Goal: Information Seeking & Learning: Check status

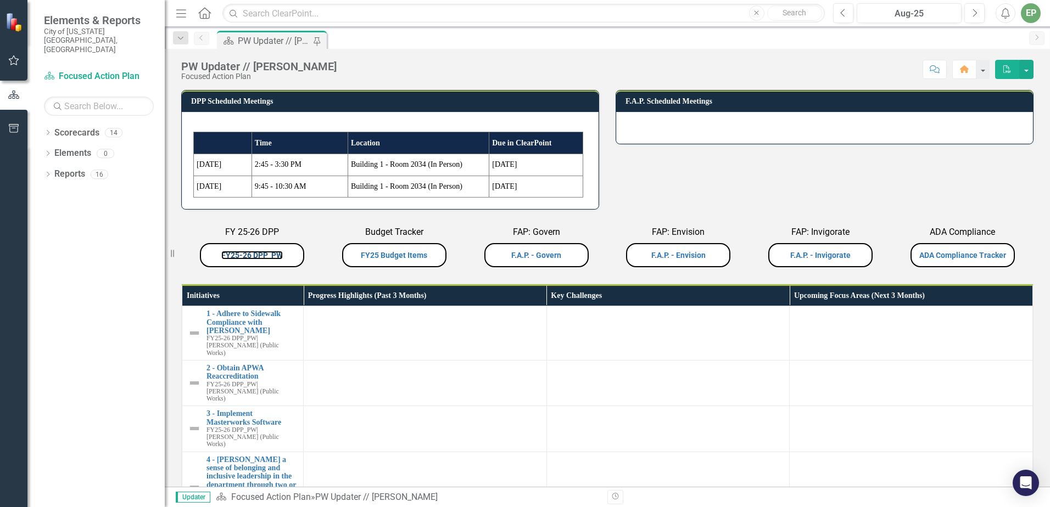
click at [244, 253] on link "FY25-26 DPP_PW" at bounding box center [251, 255] width 61 height 9
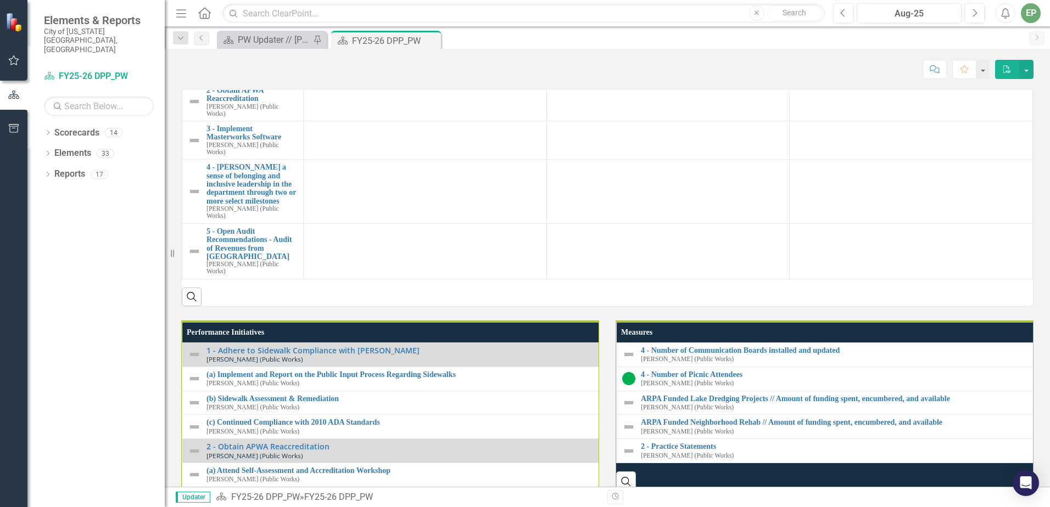
scroll to position [1043, 0]
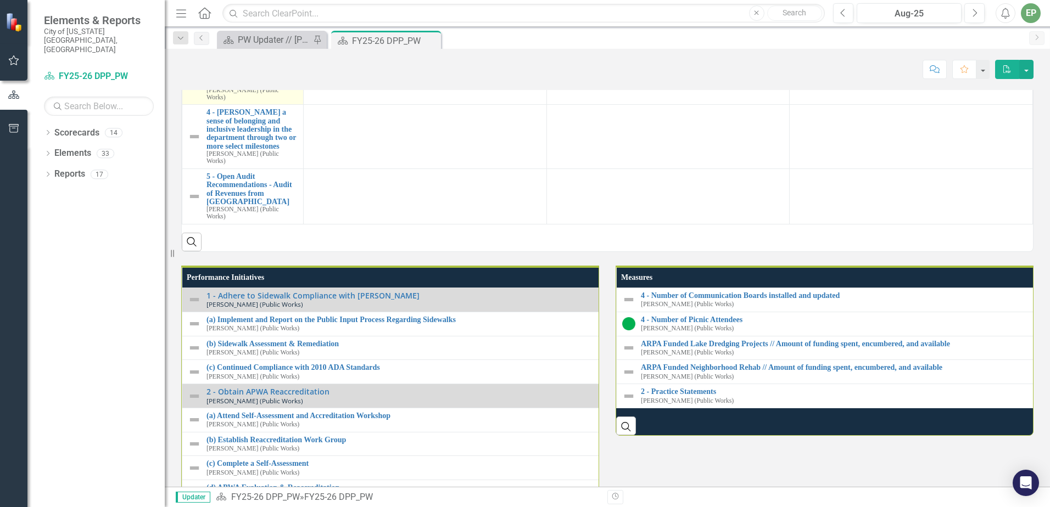
click at [244, 87] on link "3 - Implement Masterworks Software" at bounding box center [251, 78] width 91 height 17
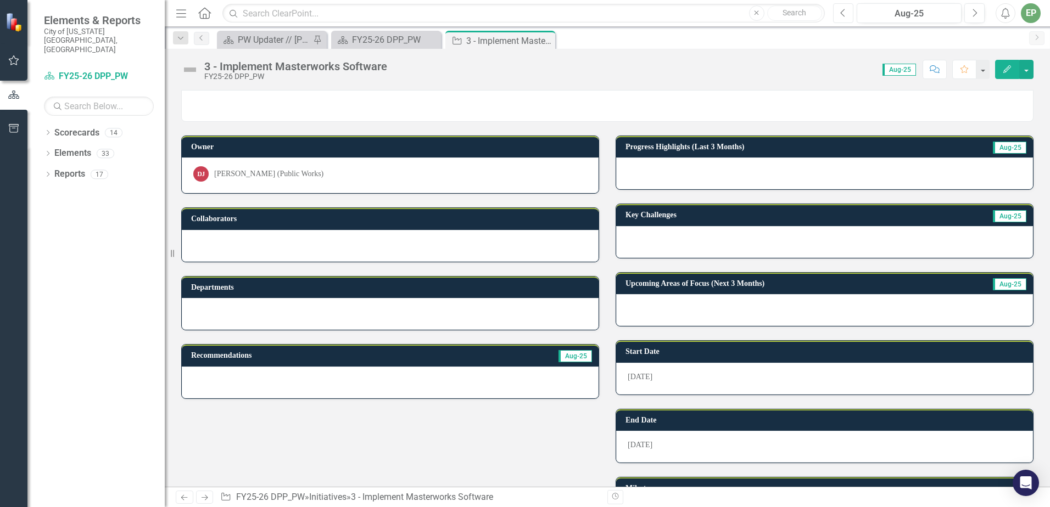
click at [837, 7] on button "Previous" at bounding box center [843, 13] width 20 height 20
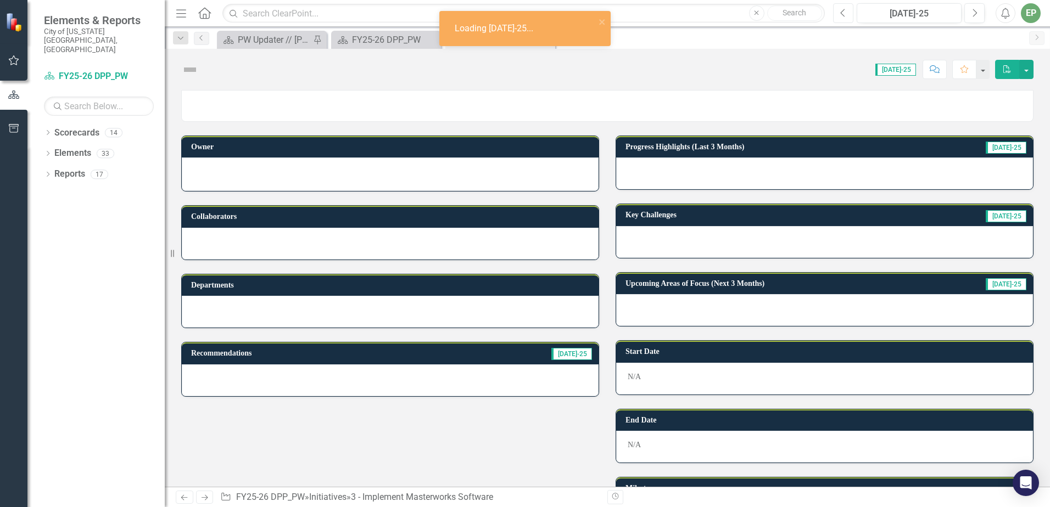
click at [838, 10] on button "Previous" at bounding box center [843, 13] width 20 height 20
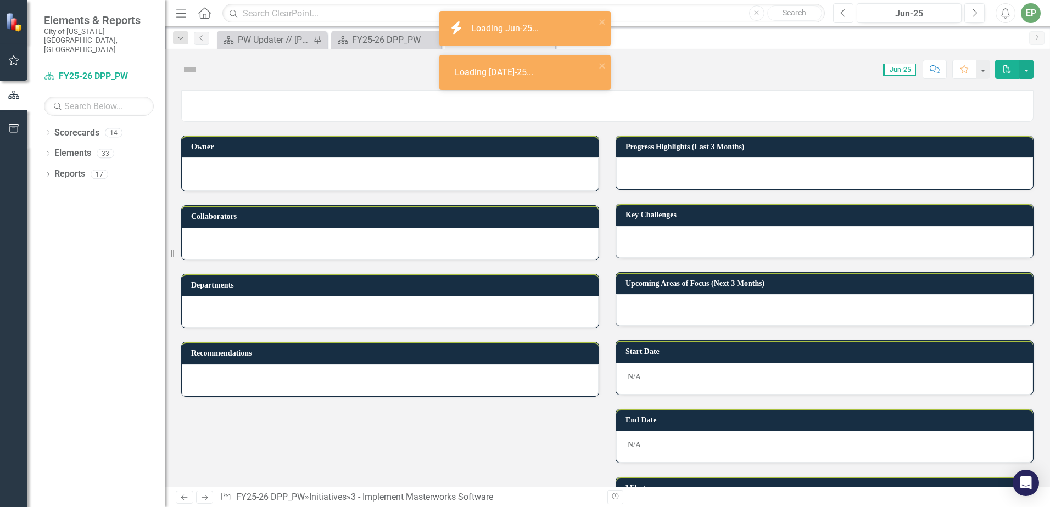
click at [838, 10] on button "Previous" at bounding box center [843, 13] width 20 height 20
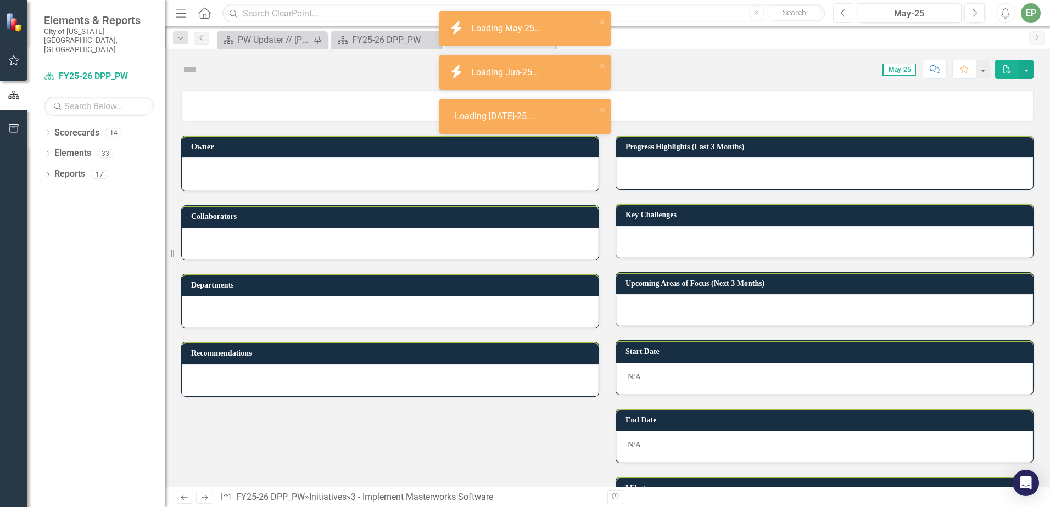
click at [838, 10] on button "Previous" at bounding box center [843, 13] width 20 height 20
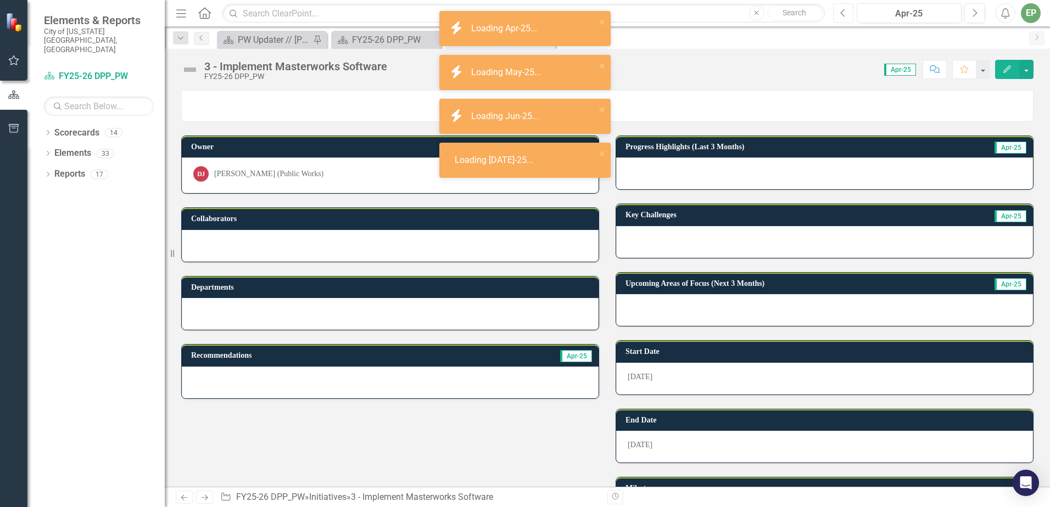
click at [838, 10] on button "Previous" at bounding box center [843, 13] width 20 height 20
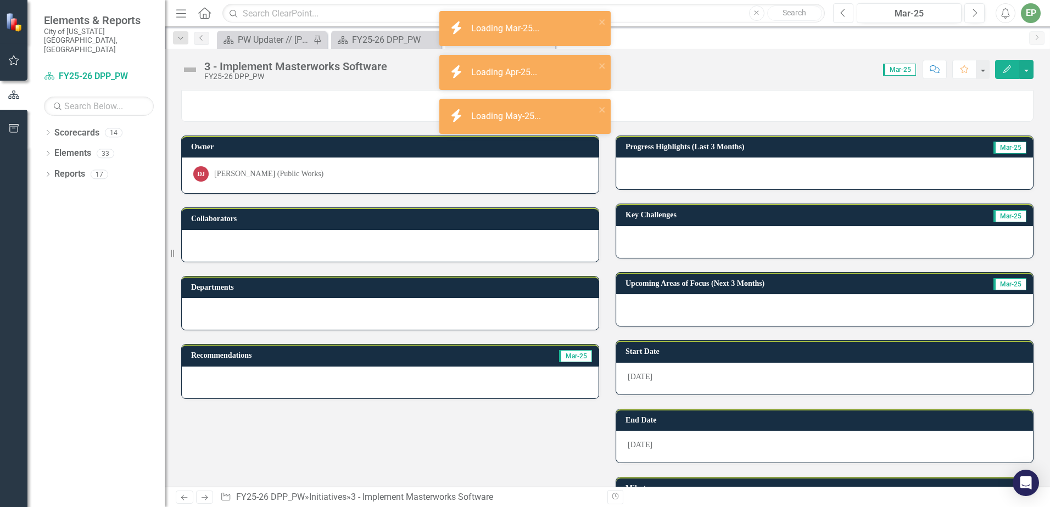
click at [838, 10] on button "Previous" at bounding box center [843, 13] width 20 height 20
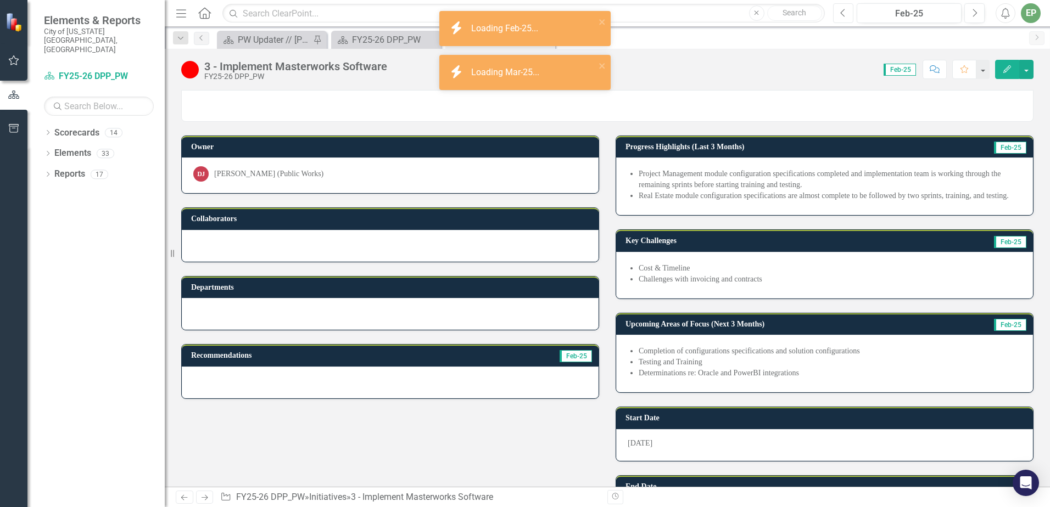
click at [838, 10] on button "Previous" at bounding box center [843, 13] width 20 height 20
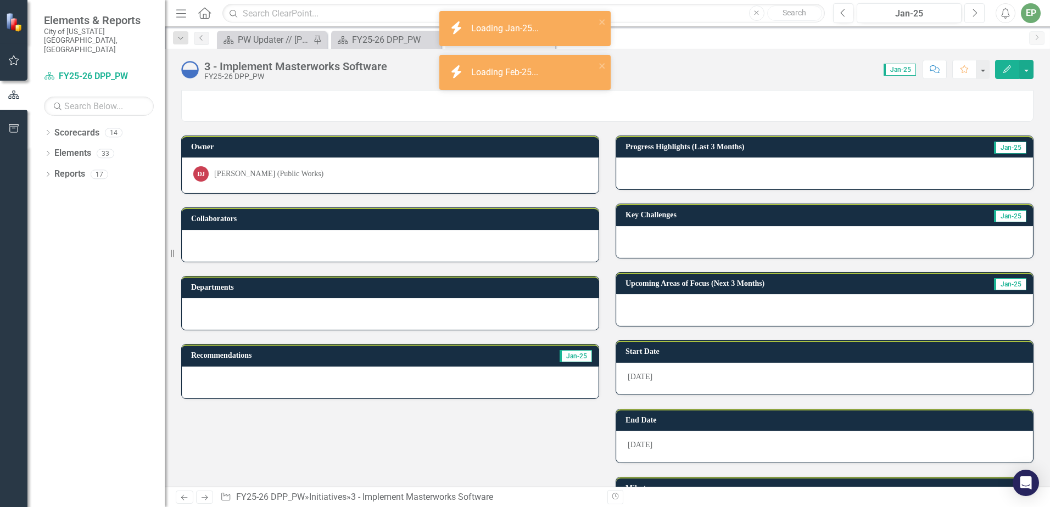
click at [970, 13] on button "Next" at bounding box center [974, 13] width 20 height 20
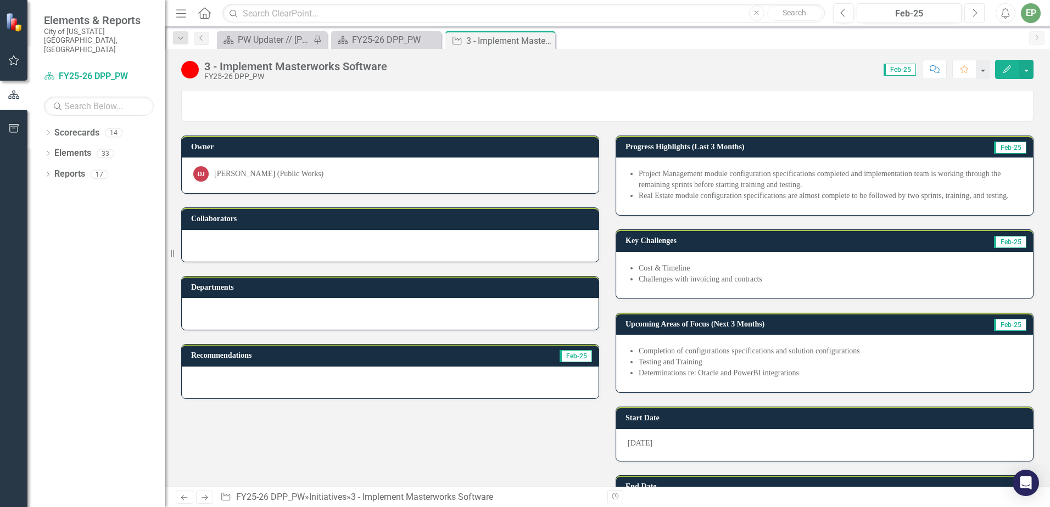
click at [975, 15] on icon "Next" at bounding box center [974, 13] width 6 height 10
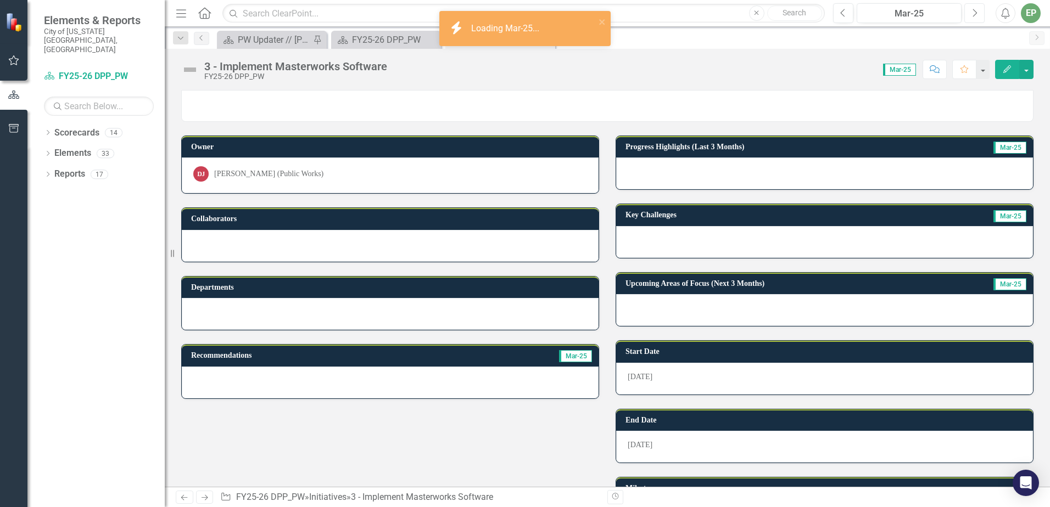
click at [975, 15] on icon "Next" at bounding box center [974, 13] width 6 height 10
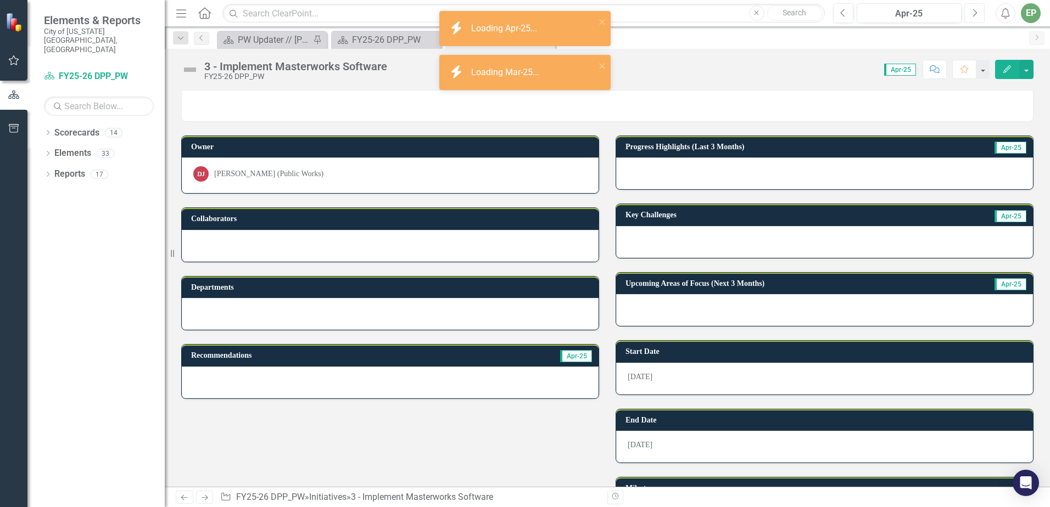
click at [975, 15] on icon "Next" at bounding box center [974, 13] width 6 height 10
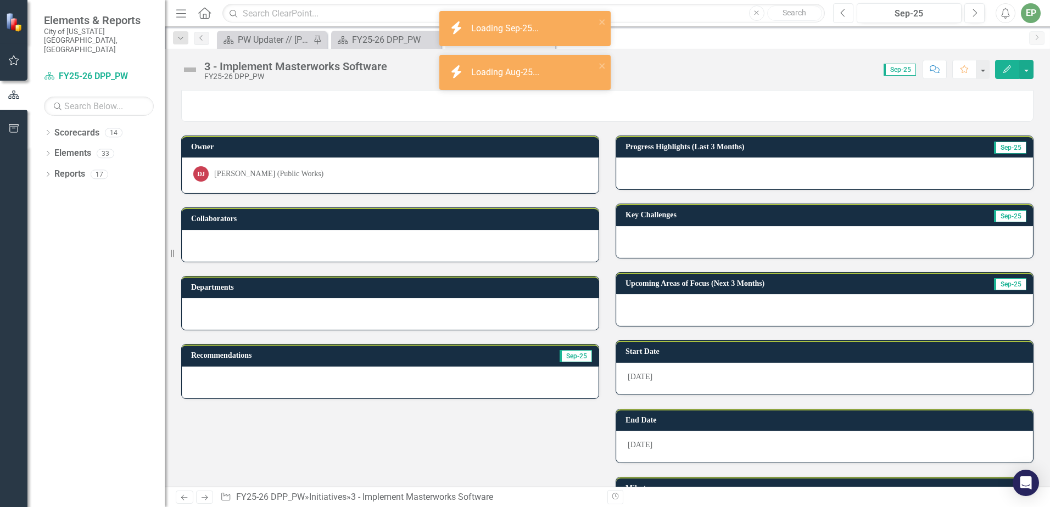
click at [844, 15] on icon "Previous" at bounding box center [843, 13] width 6 height 10
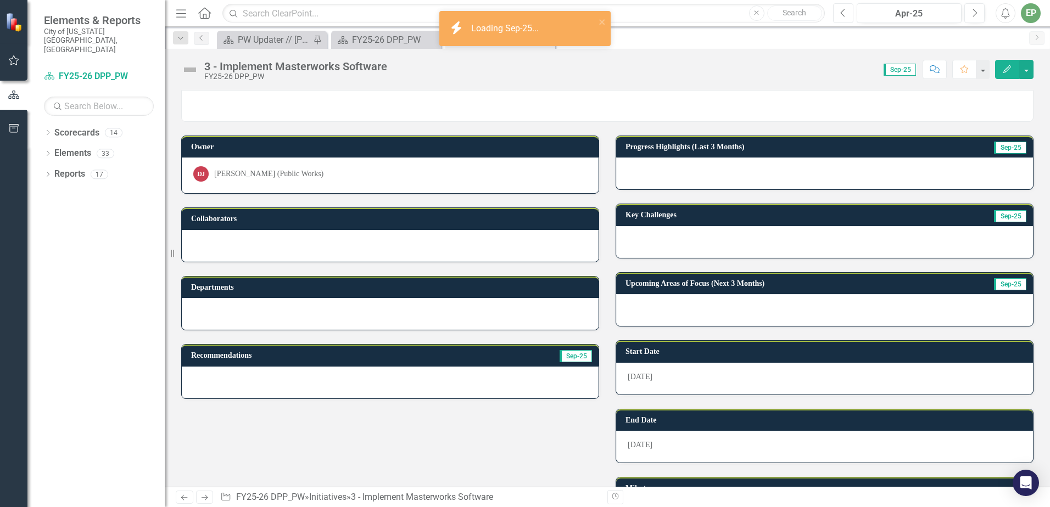
click at [844, 15] on icon "Previous" at bounding box center [843, 13] width 6 height 10
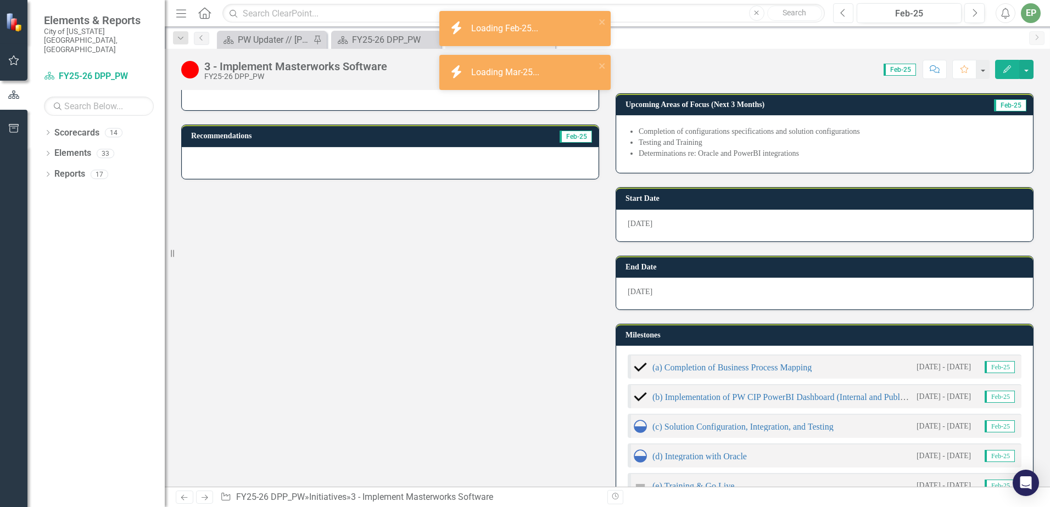
scroll to position [275, 0]
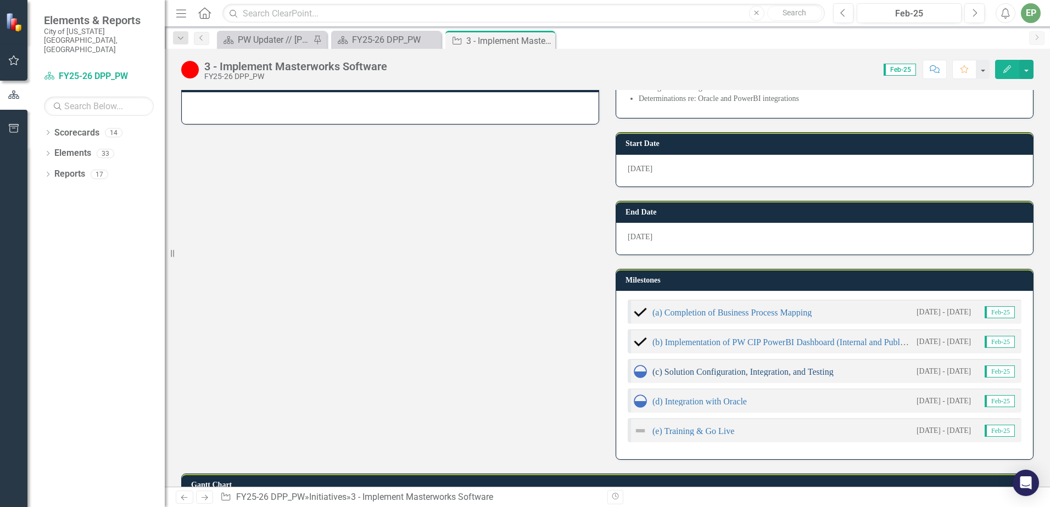
click at [763, 373] on link "(c) Solution Configuration, Integration, and Testing" at bounding box center [742, 371] width 181 height 9
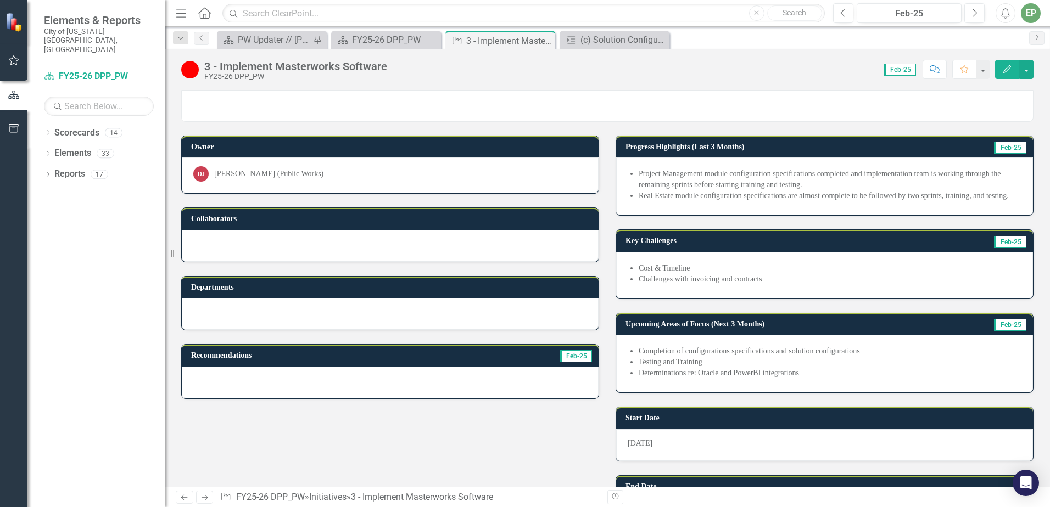
click at [704, 177] on li "Project Management module configuration specifications completed and implementa…" at bounding box center [830, 180] width 383 height 22
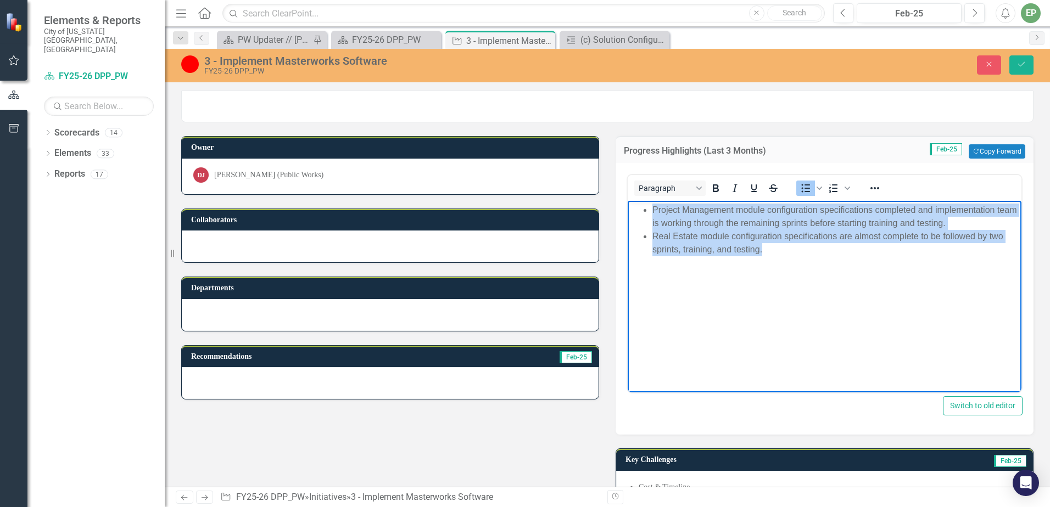
drag, startPoint x: 781, startPoint y: 250, endPoint x: 631, endPoint y: 204, distance: 156.7
click at [631, 204] on ul "Project Management module configuration specifications completed and implementa…" at bounding box center [824, 230] width 388 height 53
copy ul "Project Management module configuration specifications completed and implementa…"
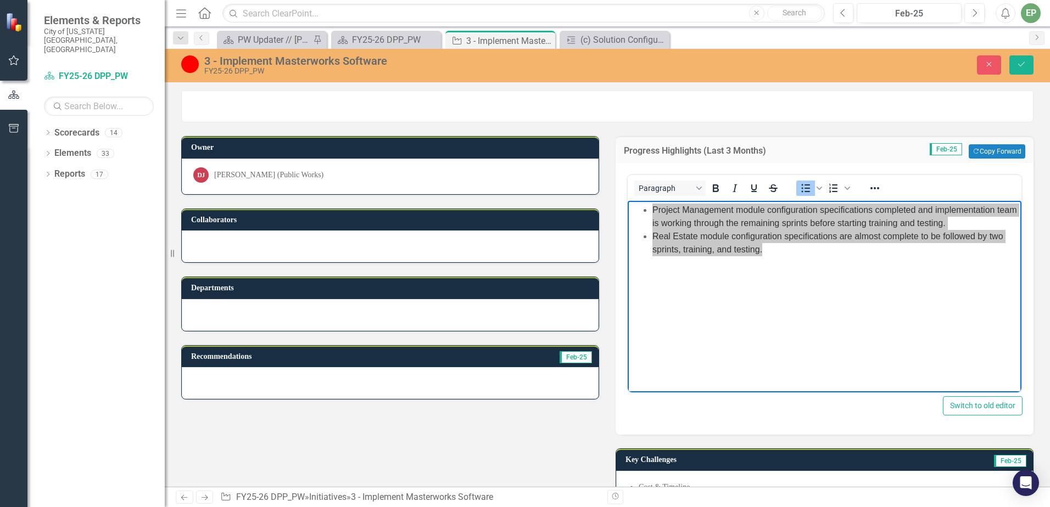
scroll to position [275, 0]
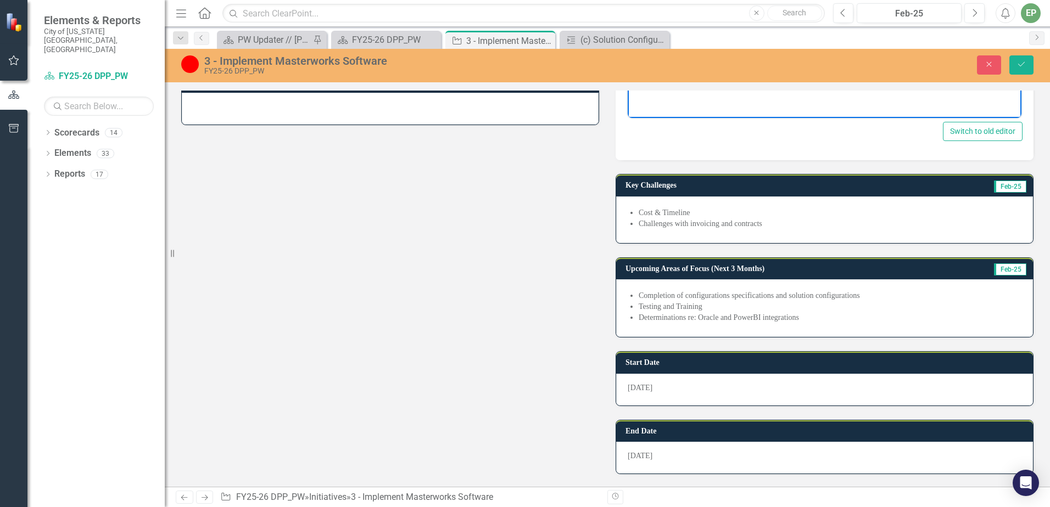
click at [699, 211] on li "Cost & Timeline" at bounding box center [830, 213] width 383 height 11
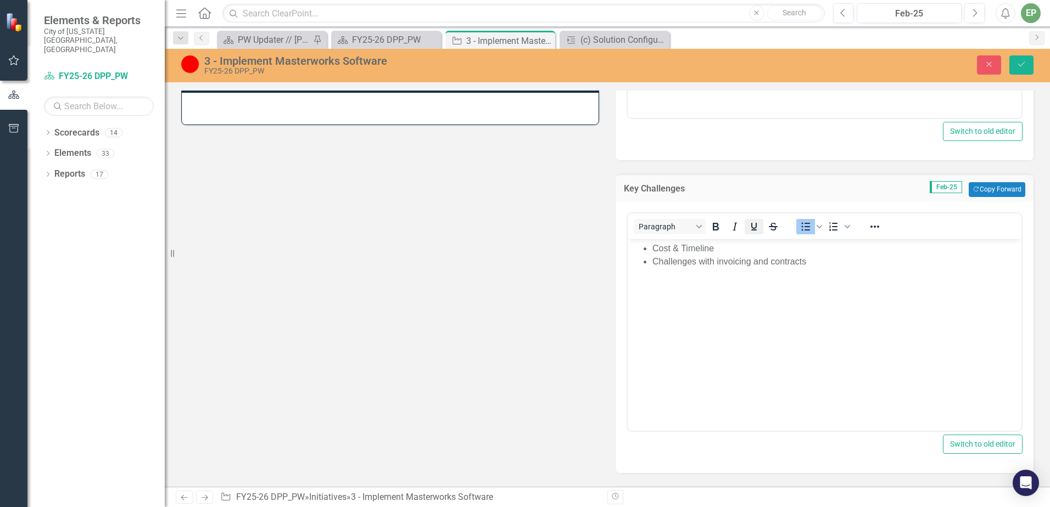
scroll to position [0, 0]
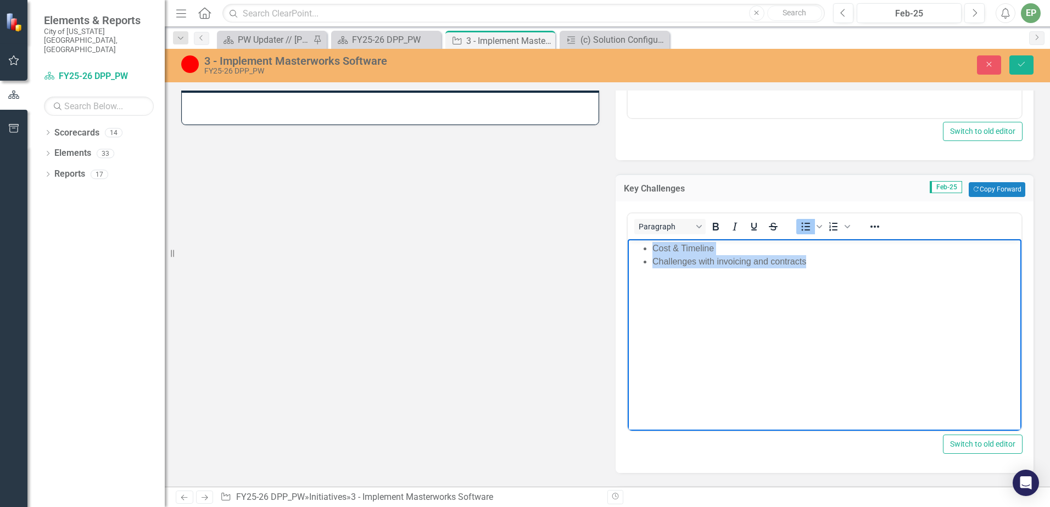
drag, startPoint x: 813, startPoint y: 265, endPoint x: 612, endPoint y: 232, distance: 203.7
click at [628, 239] on html "Cost & Timeline Challenges with invoicing and contracts" at bounding box center [825, 321] width 394 height 165
copy ul "Cost & Timeline Challenges with invoicing and contracts"
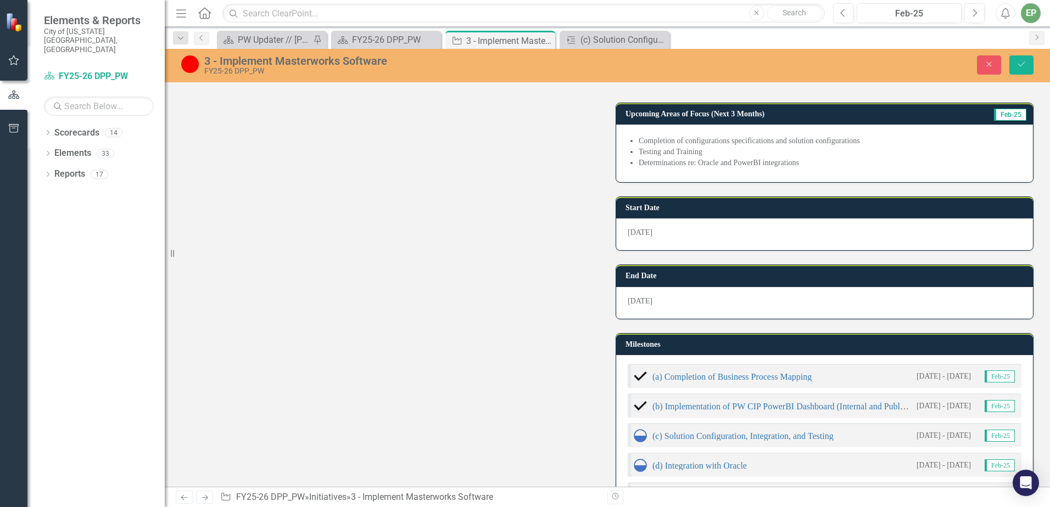
scroll to position [549, 0]
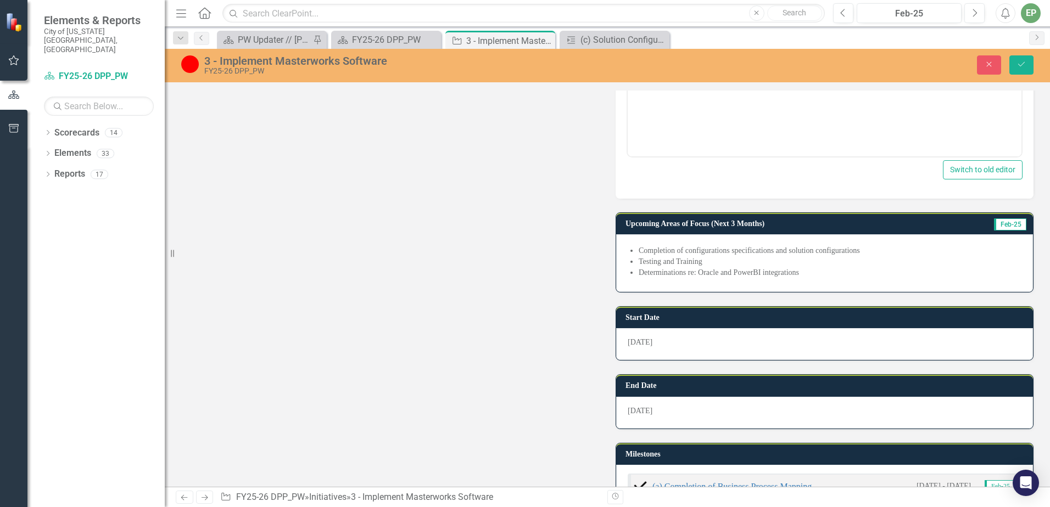
click at [717, 246] on li "Completion of configurations specifications and solution configurations" at bounding box center [830, 250] width 383 height 11
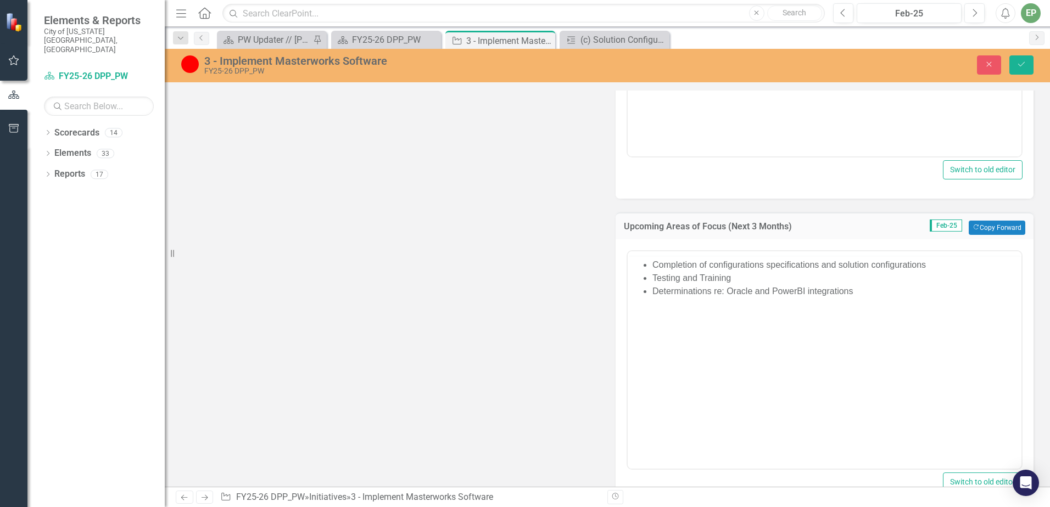
scroll to position [0, 0]
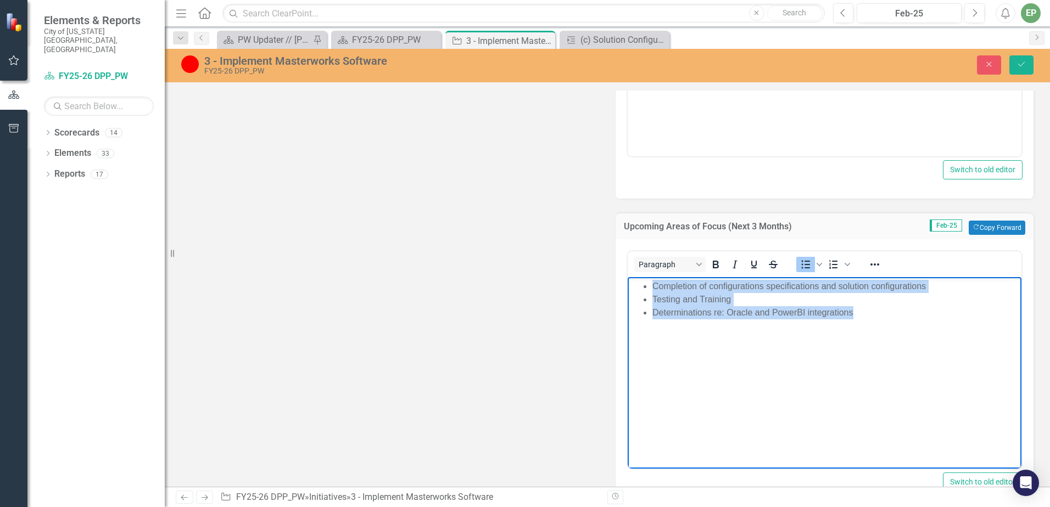
drag, startPoint x: 864, startPoint y: 311, endPoint x: 506, endPoint y: 242, distance: 364.1
click at [628, 277] on html "Completion of configurations specifications and solution configurations Testing…" at bounding box center [825, 359] width 394 height 165
copy ul "Completion of configurations specifications and solution configurations Testing…"
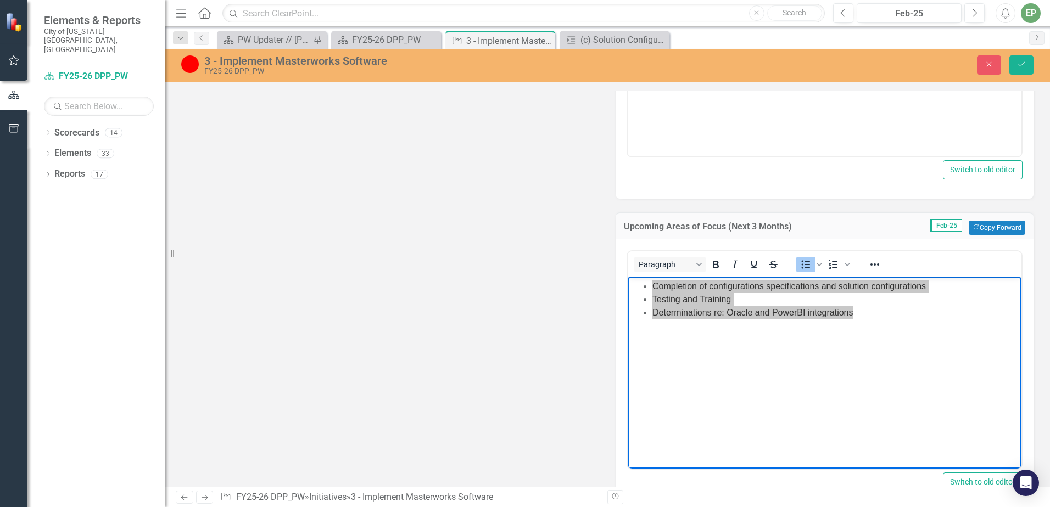
click at [541, 164] on div "Owner DJ [PERSON_NAME] (Public Works) Collaborators Departments Recommendations…" at bounding box center [607, 212] width 869 height 1279
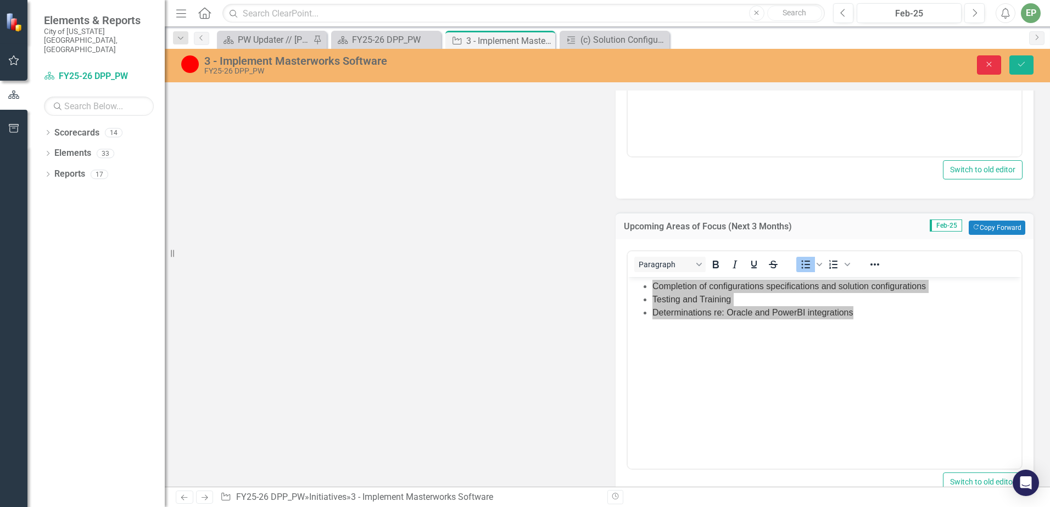
click at [983, 68] on button "Close" at bounding box center [989, 64] width 24 height 19
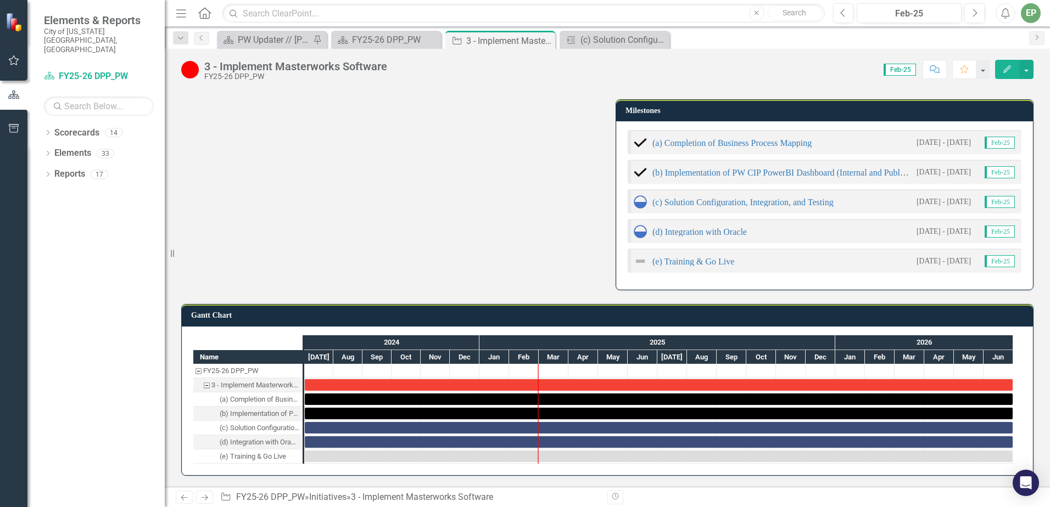
scroll to position [326, 0]
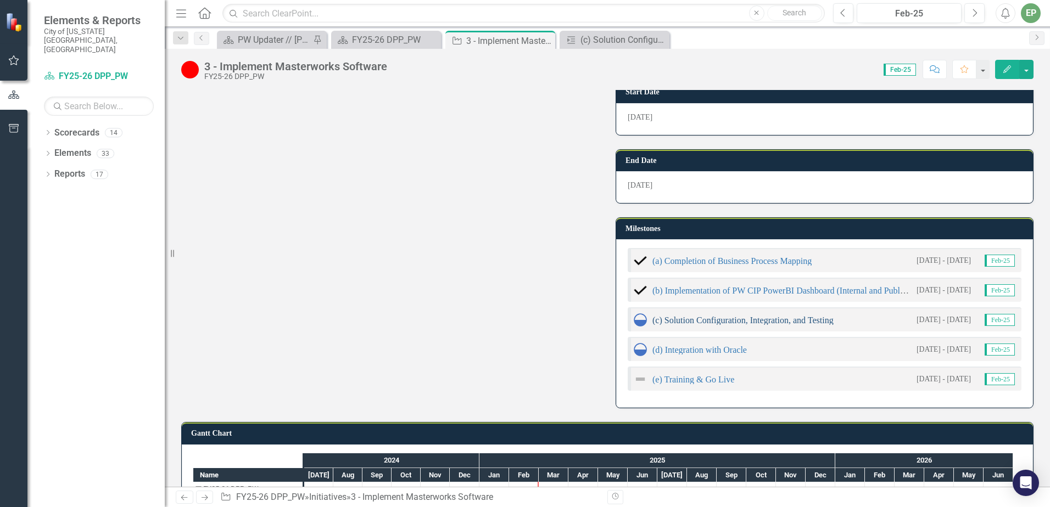
click at [711, 318] on link "(c) Solution Configuration, Integration, and Testing" at bounding box center [742, 320] width 181 height 9
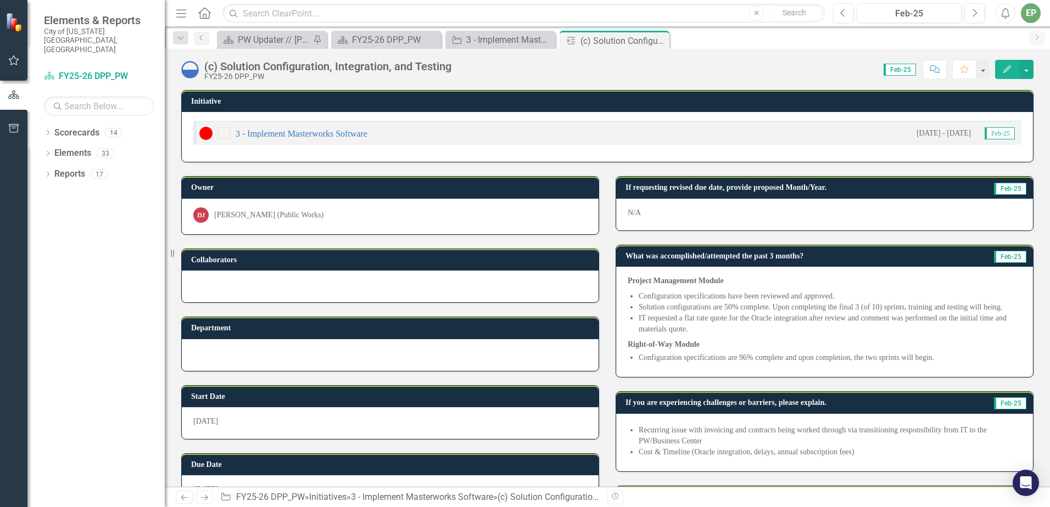
click at [769, 309] on li "Solution configurations are 50% complete. Upon completing the final 3 (of 10) s…" at bounding box center [830, 307] width 383 height 11
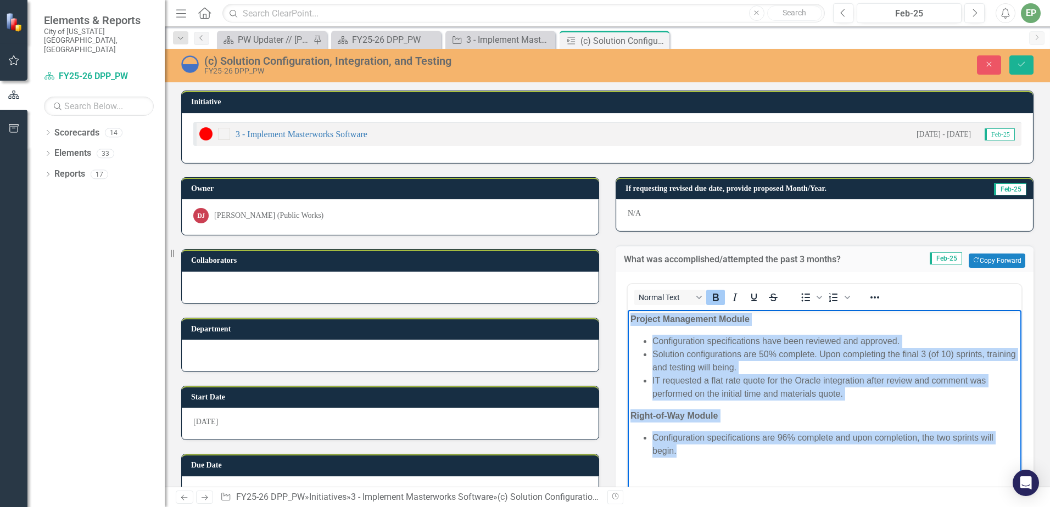
drag, startPoint x: 677, startPoint y: 455, endPoint x: 622, endPoint y: 312, distance: 153.7
click at [628, 312] on html "Project Management Module Configuration specifications have been reviewed and a…" at bounding box center [825, 392] width 394 height 165
copy body "Project Management Module Configuration specifications have been reviewed and a…"
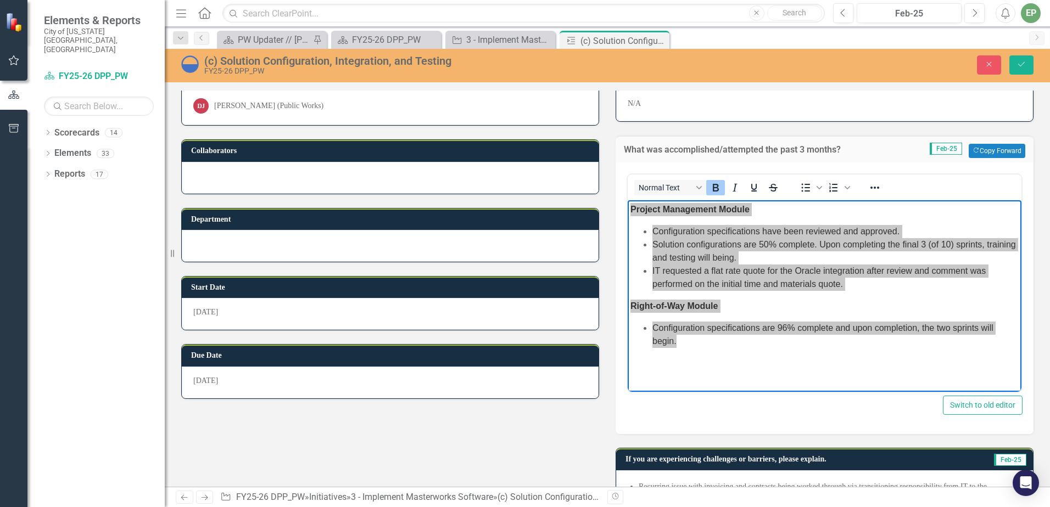
scroll to position [256, 0]
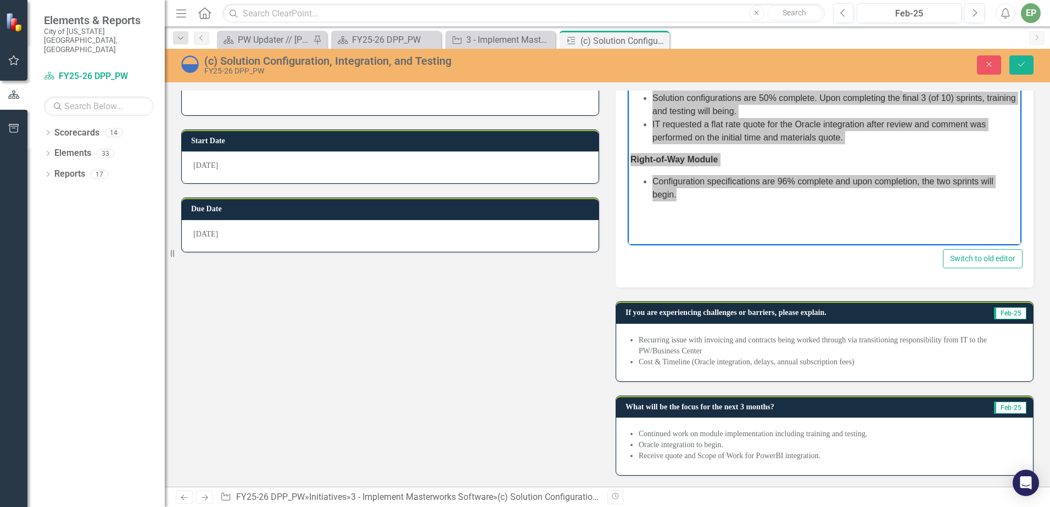
click at [799, 338] on li "Recurring issue with invoicing and contracts being worked through via transitio…" at bounding box center [830, 346] width 383 height 22
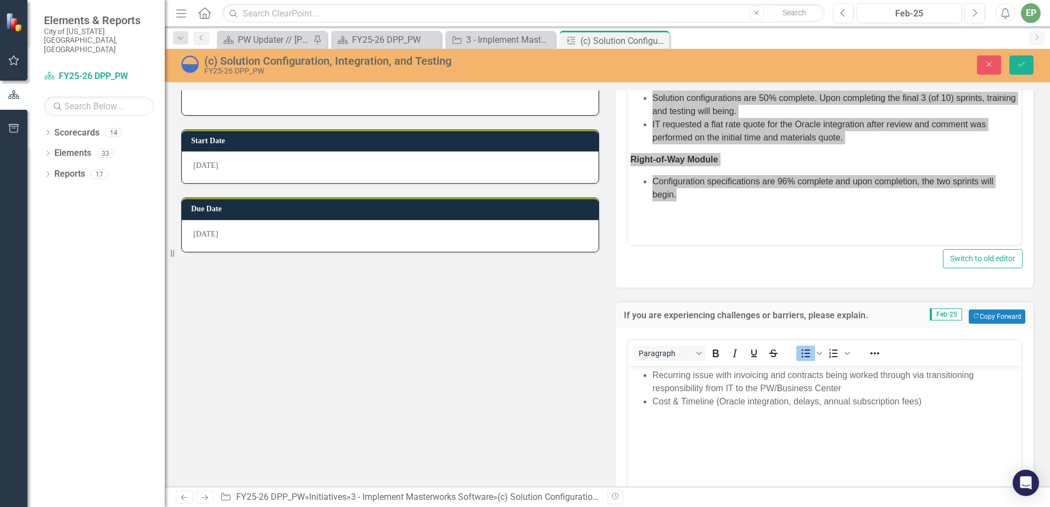
scroll to position [0, 0]
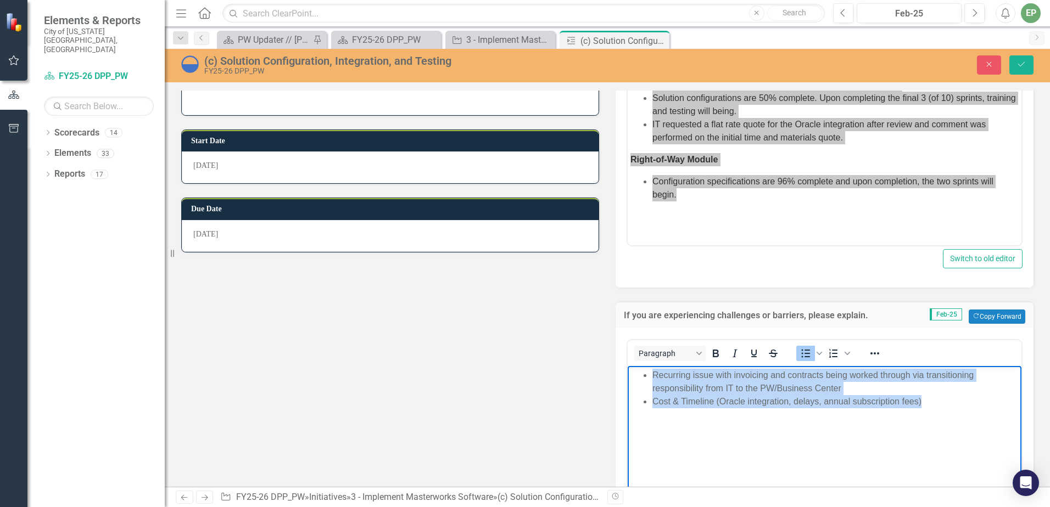
drag, startPoint x: 936, startPoint y: 403, endPoint x: 604, endPoint y: 365, distance: 333.8
click at [628, 366] on html "Recurring issue with invoicing and contracts being worked through via transitio…" at bounding box center [825, 448] width 394 height 165
copy ul "Recurring issue with invoicing and contracts being worked through via transitio…"
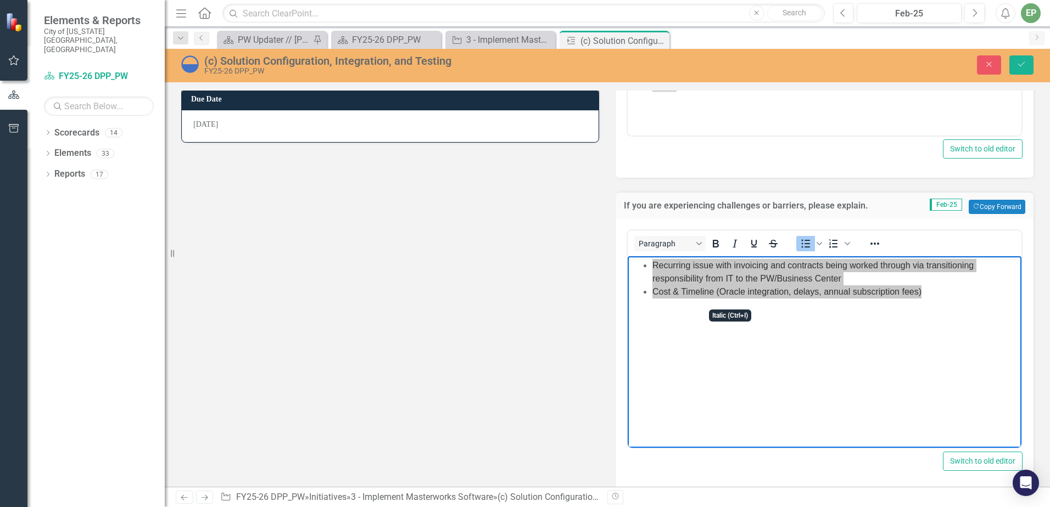
scroll to position [474, 0]
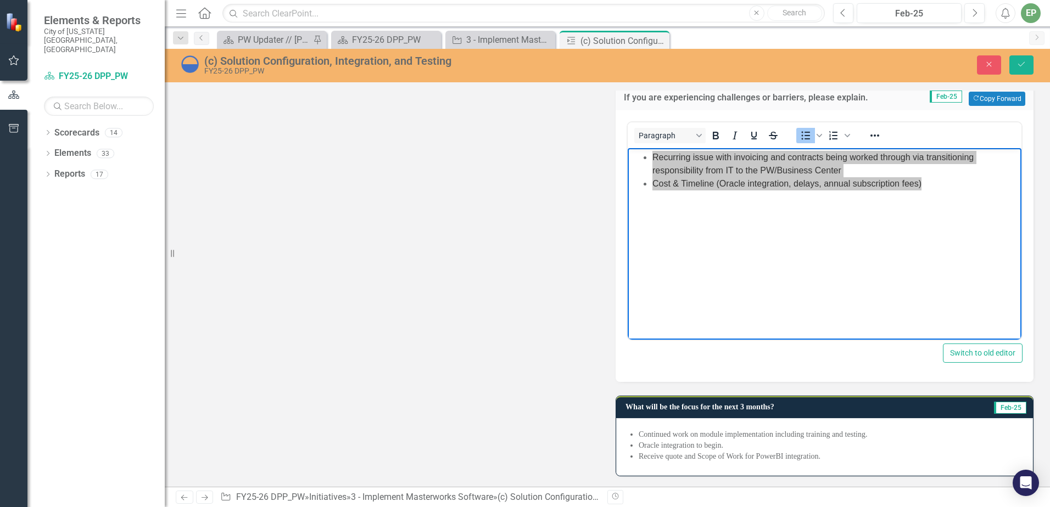
click at [732, 435] on li "Continued work on module implementation including training and testing." at bounding box center [830, 434] width 383 height 11
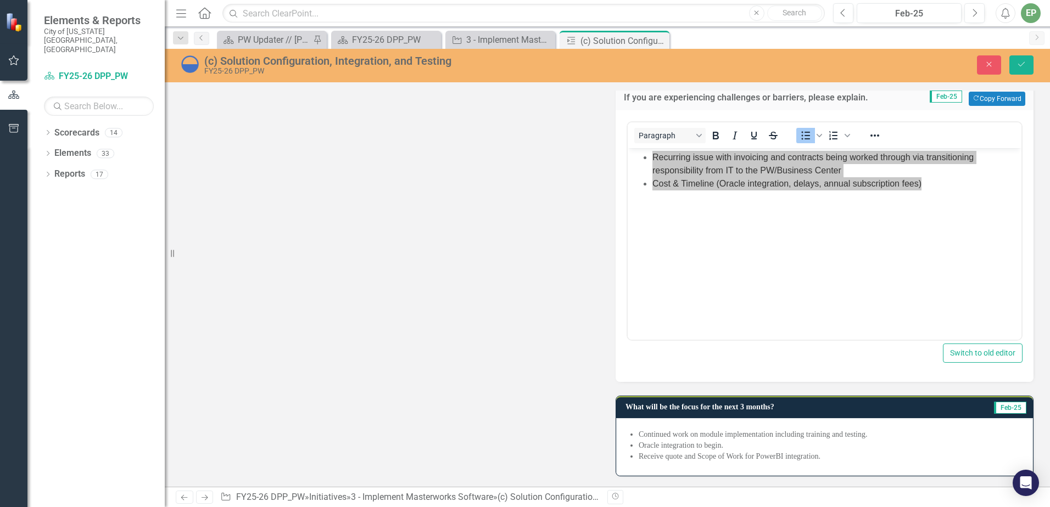
click at [732, 435] on li "Continued work on module implementation including training and testing." at bounding box center [830, 434] width 383 height 11
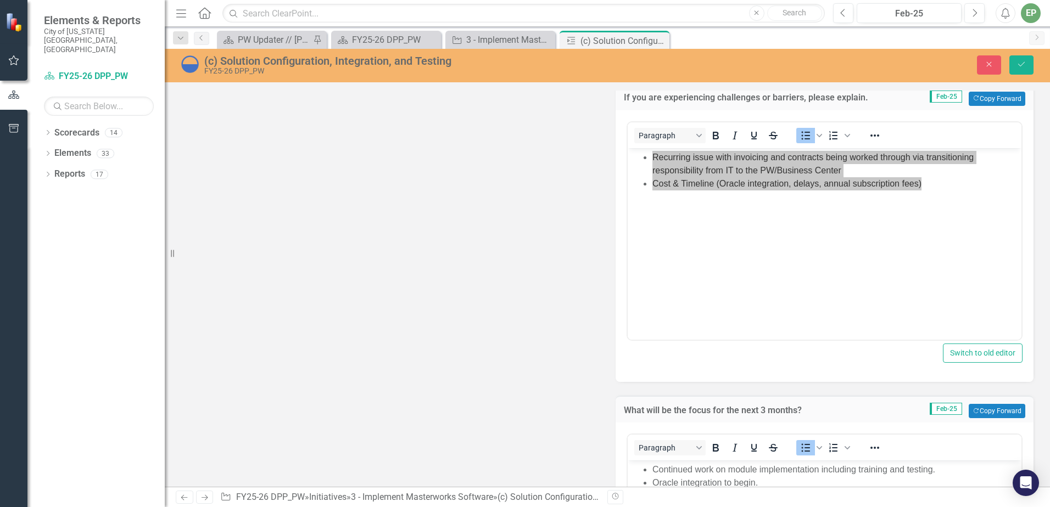
scroll to position [639, 0]
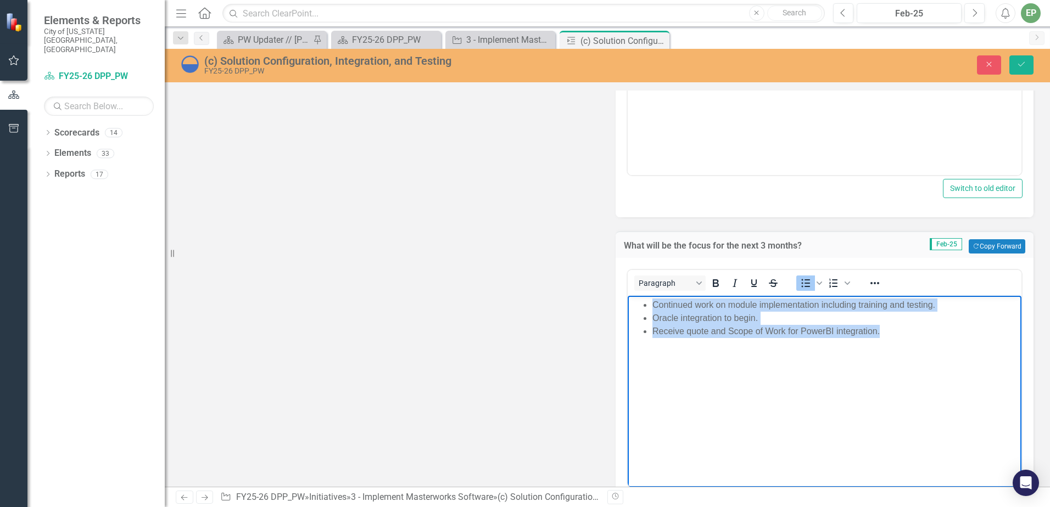
drag, startPoint x: 887, startPoint y: 333, endPoint x: 634, endPoint y: 305, distance: 254.7
click at [634, 305] on ul "Continued work on module implementation including training and testing. Oracle …" at bounding box center [824, 319] width 388 height 40
copy ul "Continued work on module implementation including training and testing. Oracle …"
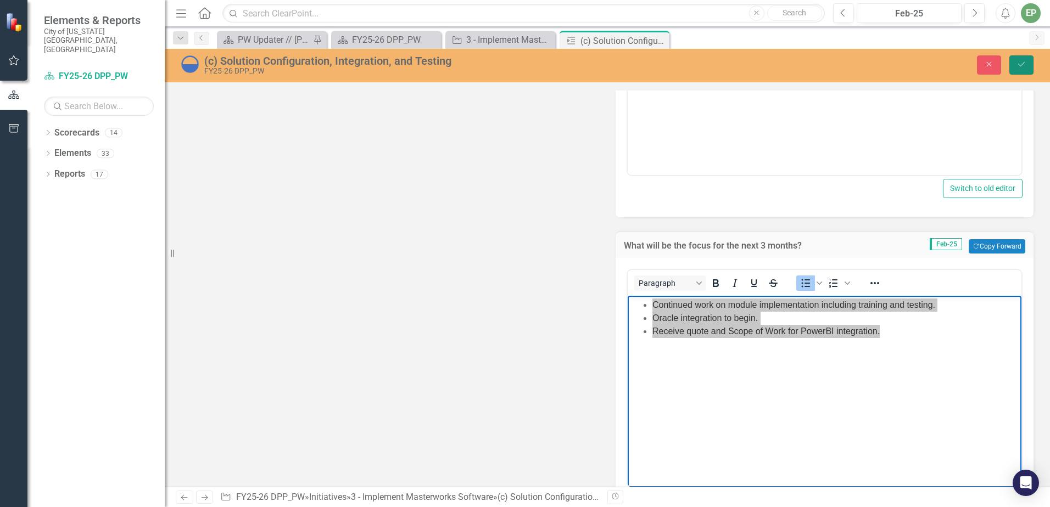
click at [1012, 64] on button "Save" at bounding box center [1021, 64] width 24 height 19
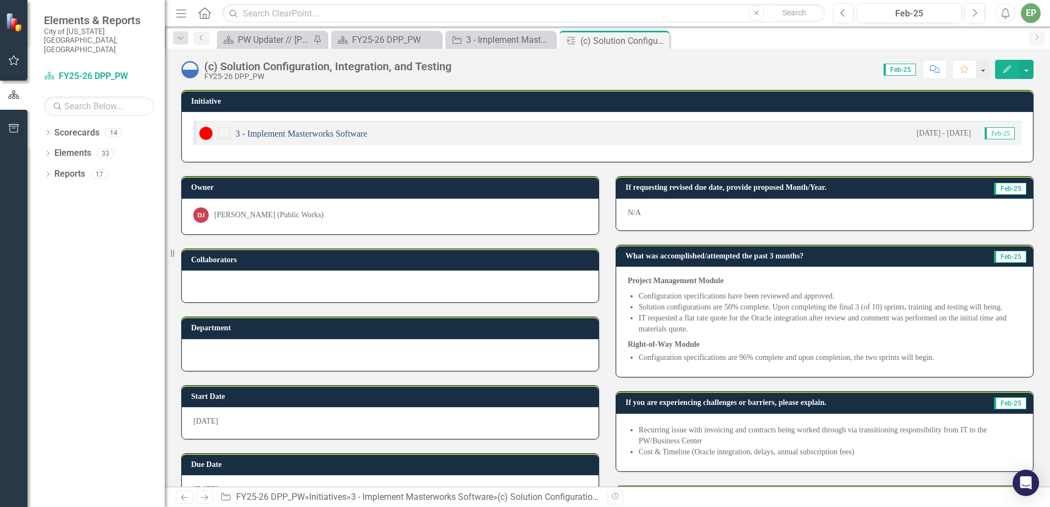
click at [310, 129] on link "3 - Implement Masterworks Software" at bounding box center [302, 133] width 132 height 9
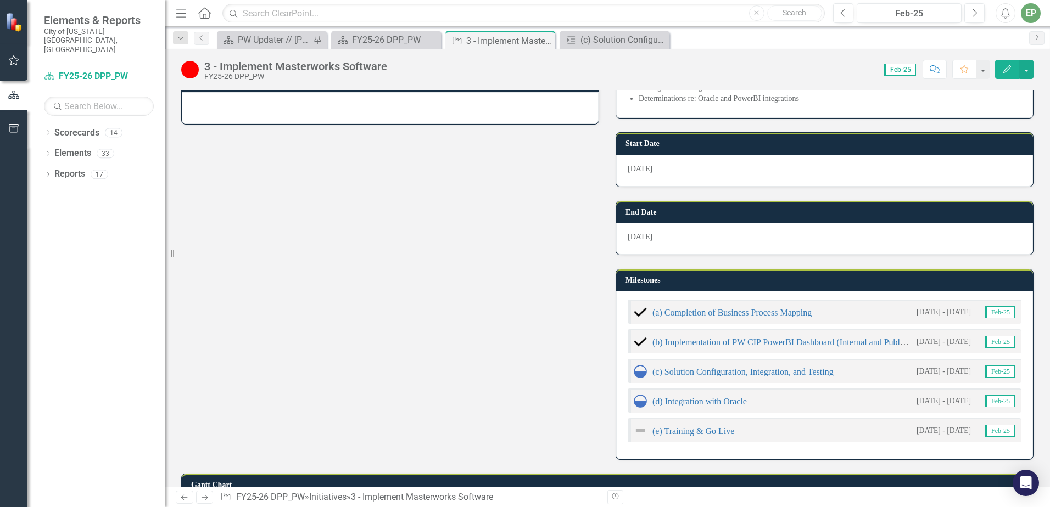
scroll to position [384, 0]
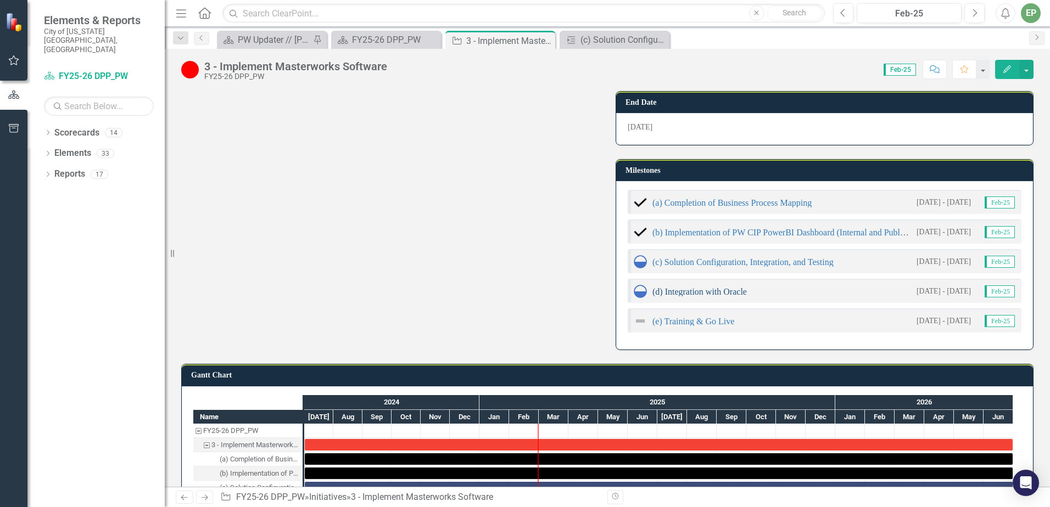
click at [723, 294] on link "(d) Integration with Oracle" at bounding box center [699, 291] width 94 height 9
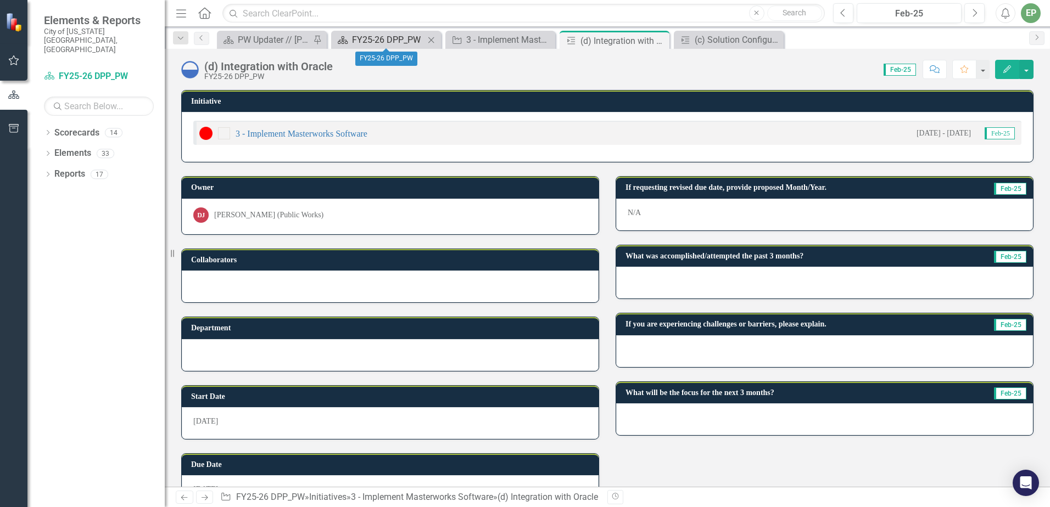
click at [399, 42] on div "FY25-26 DPP_PW" at bounding box center [388, 40] width 72 height 14
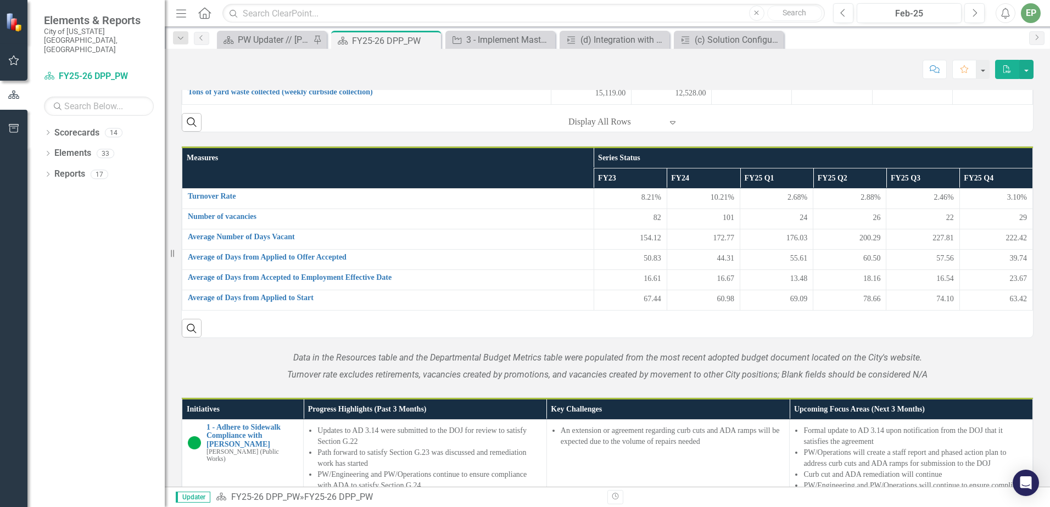
scroll to position [1091, 0]
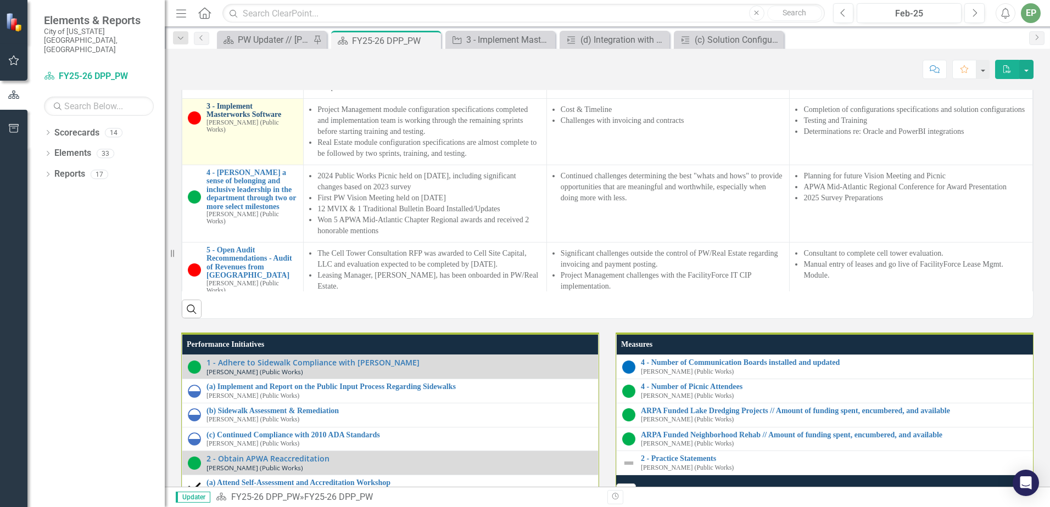
click at [267, 119] on link "3 - Implement Masterworks Software" at bounding box center [251, 110] width 91 height 17
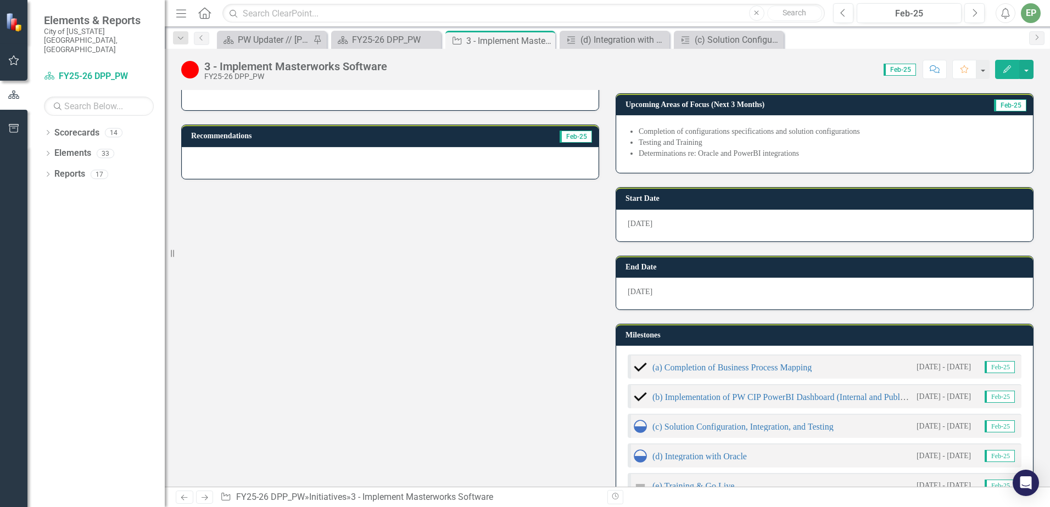
scroll to position [275, 0]
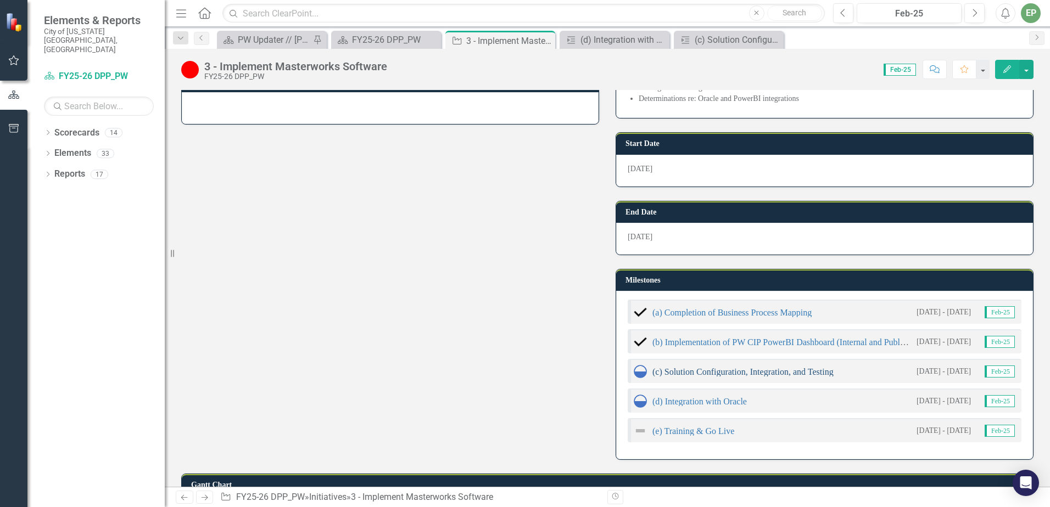
click at [679, 372] on link "(c) Solution Configuration, Integration, and Testing" at bounding box center [742, 371] width 181 height 9
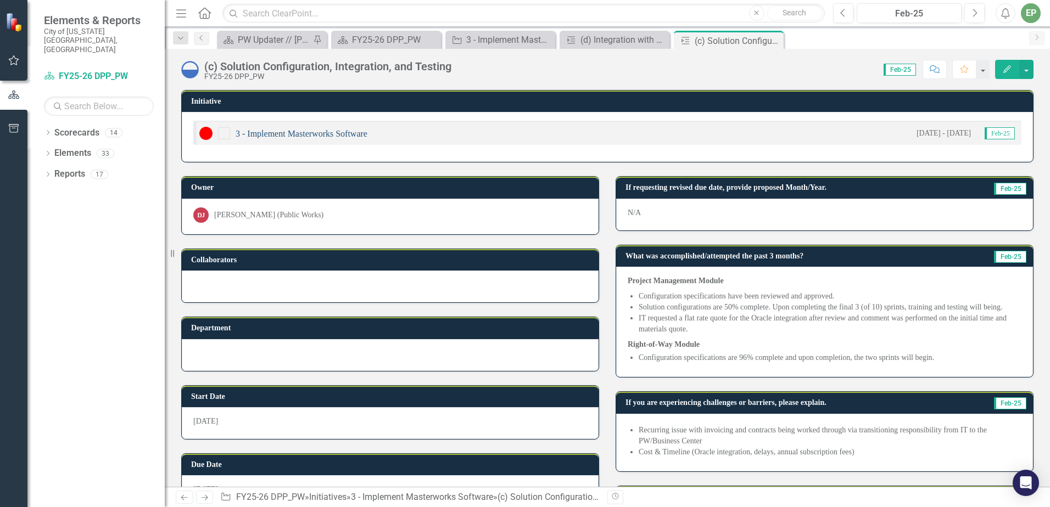
click at [267, 131] on link "3 - Implement Masterworks Software" at bounding box center [302, 133] width 132 height 9
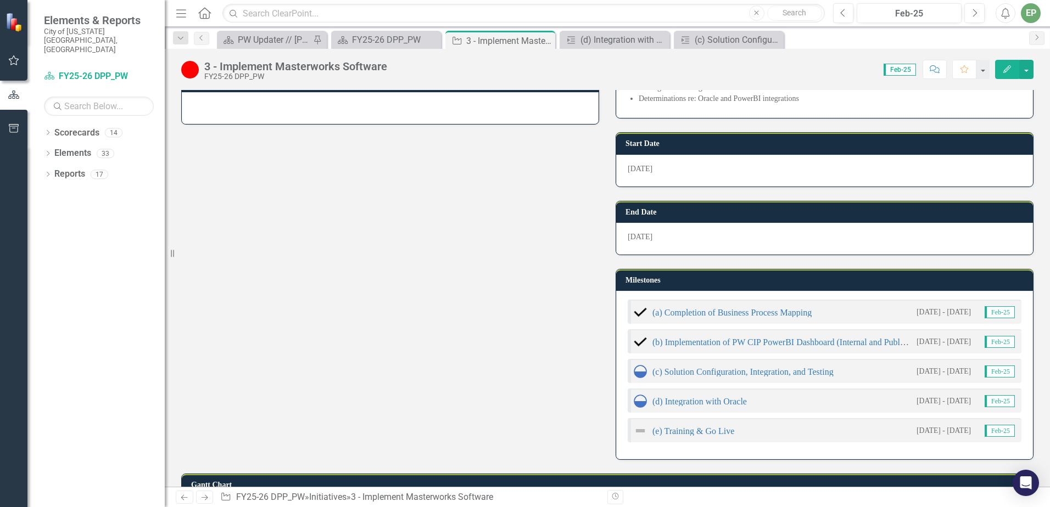
scroll to position [329, 0]
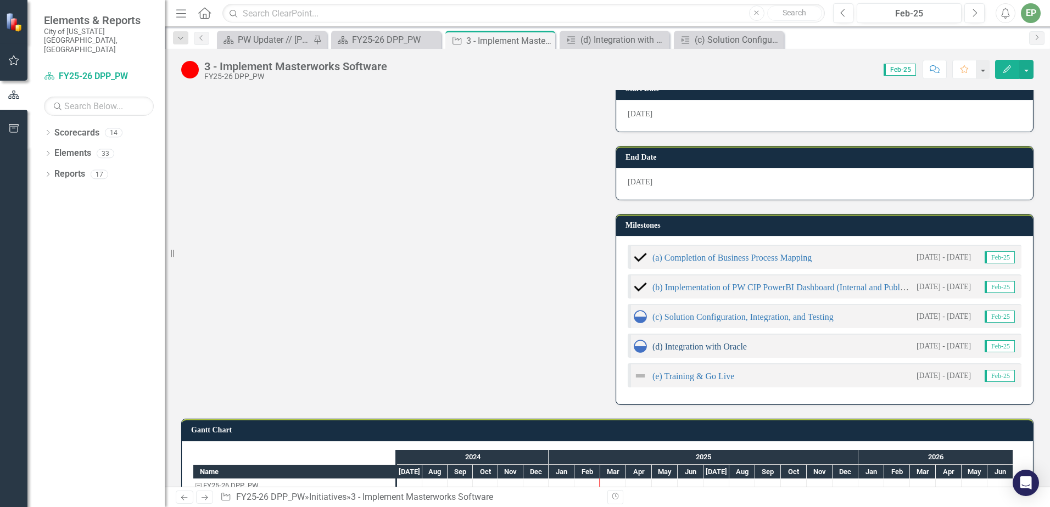
click at [668, 351] on link "(d) Integration with Oracle" at bounding box center [699, 346] width 94 height 9
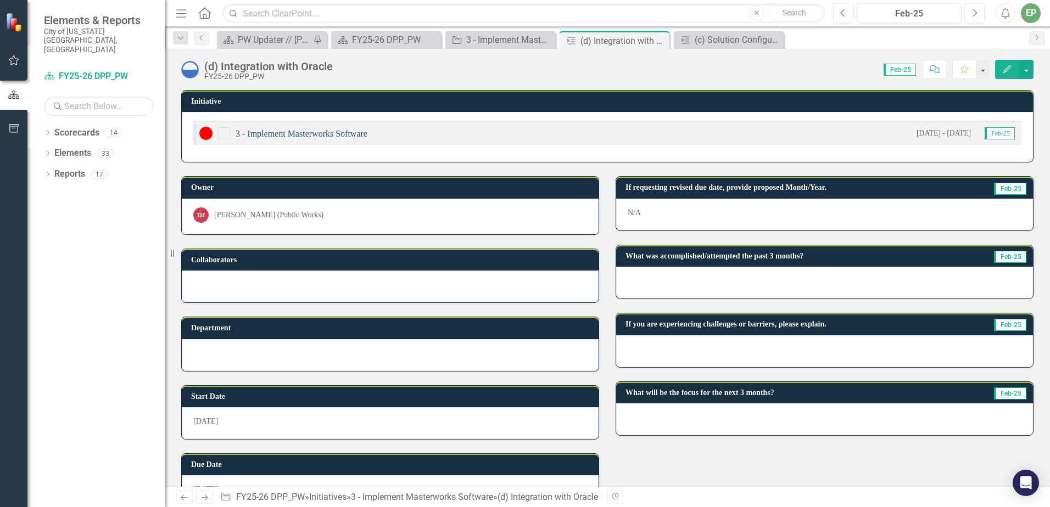
click at [290, 132] on link "3 - Implement Masterworks Software" at bounding box center [302, 133] width 132 height 9
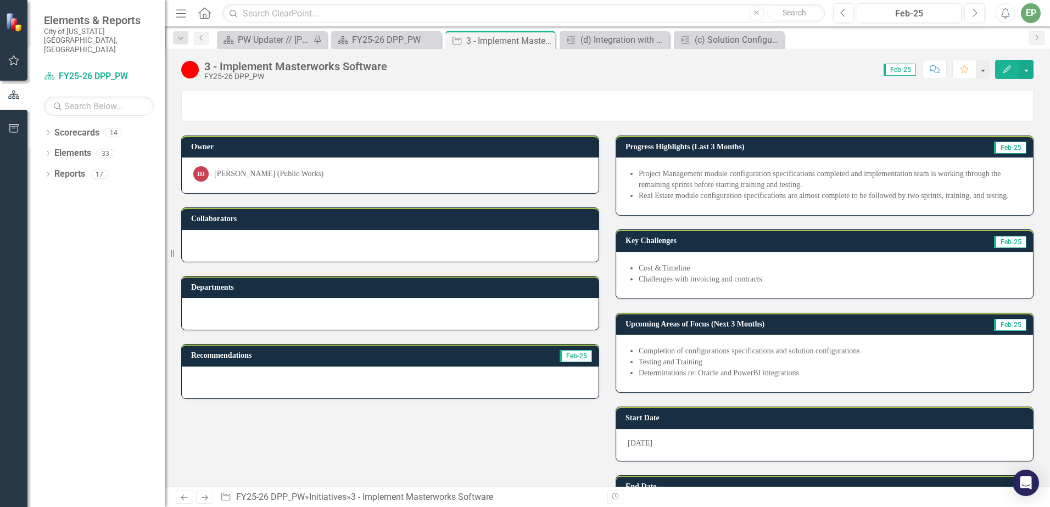
scroll to position [329, 0]
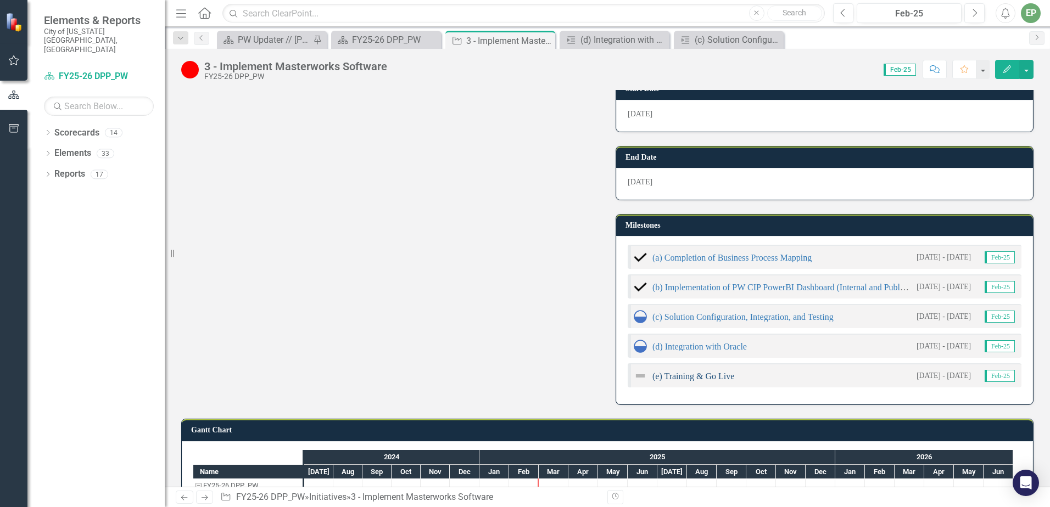
click at [695, 378] on link "(e) Training & Go Live" at bounding box center [693, 376] width 82 height 9
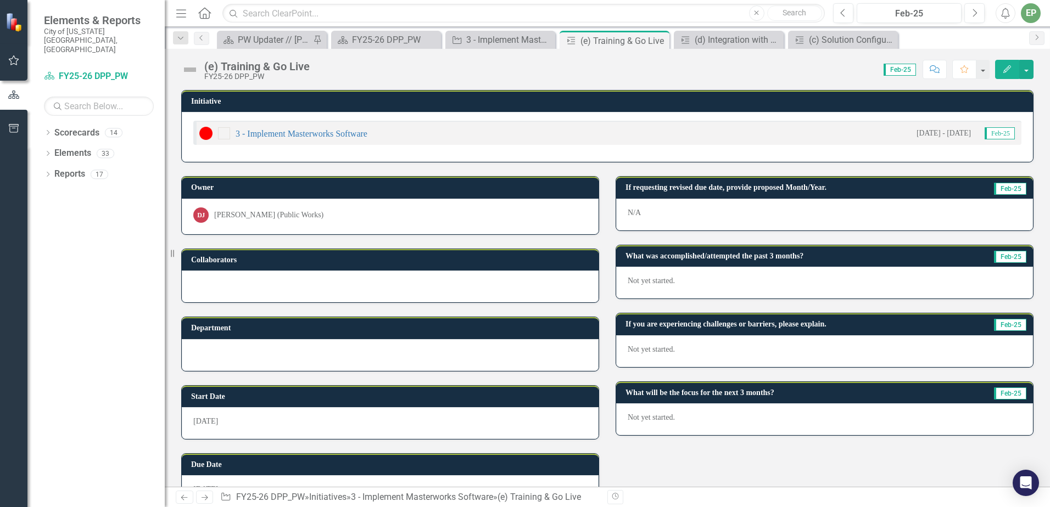
scroll to position [32, 0]
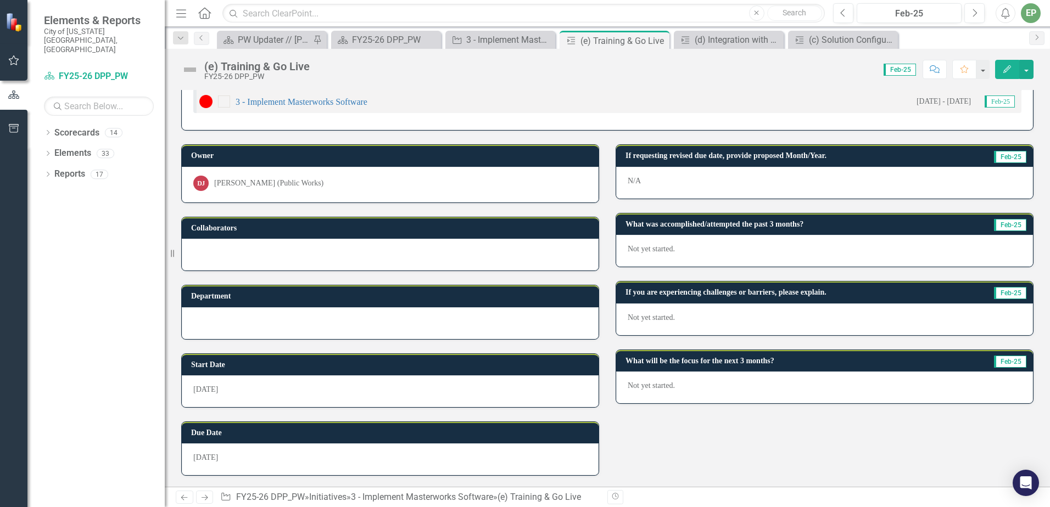
click at [665, 419] on div "Owner DJ [PERSON_NAME] (Public Works) Collaborators Department Start Date [DATE…" at bounding box center [607, 303] width 869 height 345
click at [65, 70] on link "Scorecard FY25-26 DPP_PW" at bounding box center [99, 76] width 110 height 13
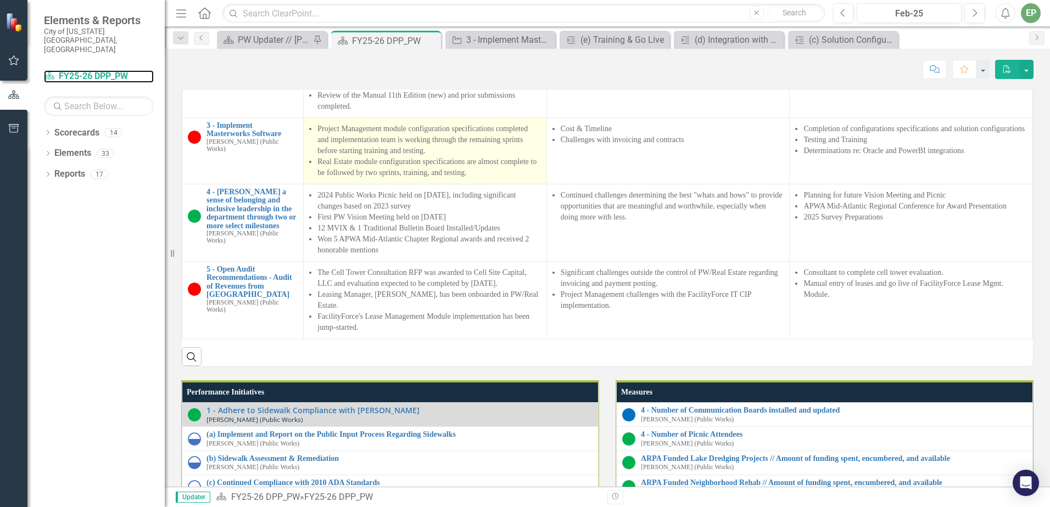
scroll to position [1208, 0]
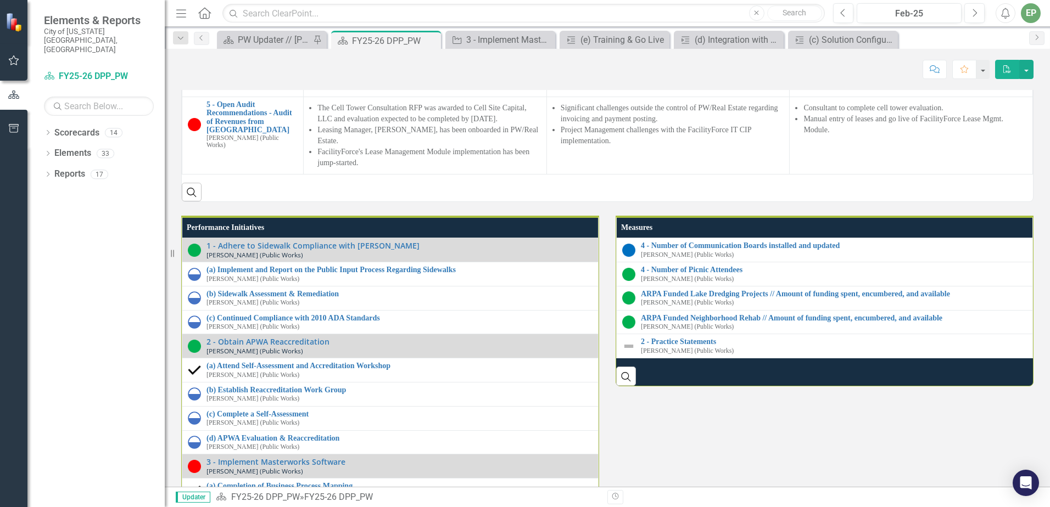
click at [290, 201] on div "Search" at bounding box center [607, 188] width 851 height 27
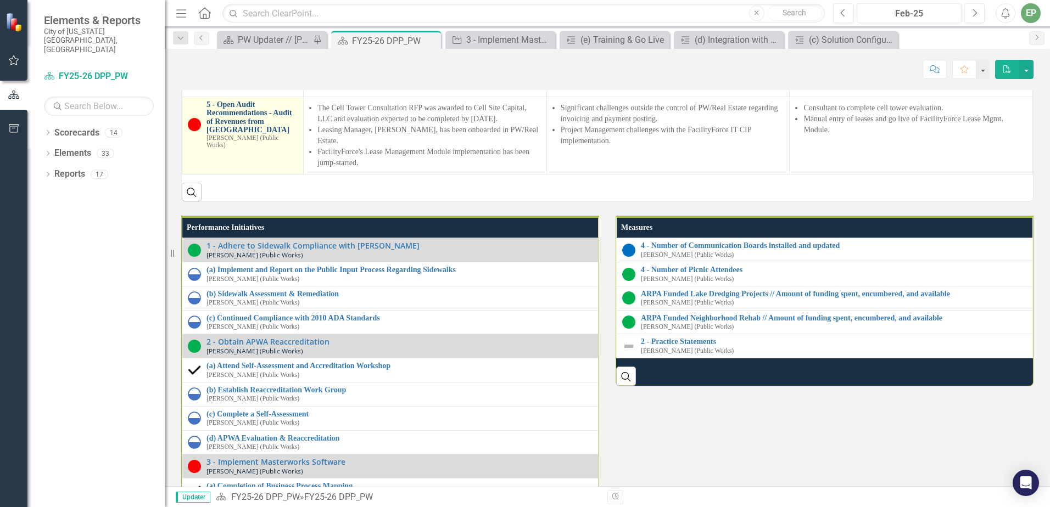
click at [278, 135] on link "5 - Open Audit Recommendations - Audit of Revenues from [GEOGRAPHIC_DATA]" at bounding box center [251, 117] width 91 height 34
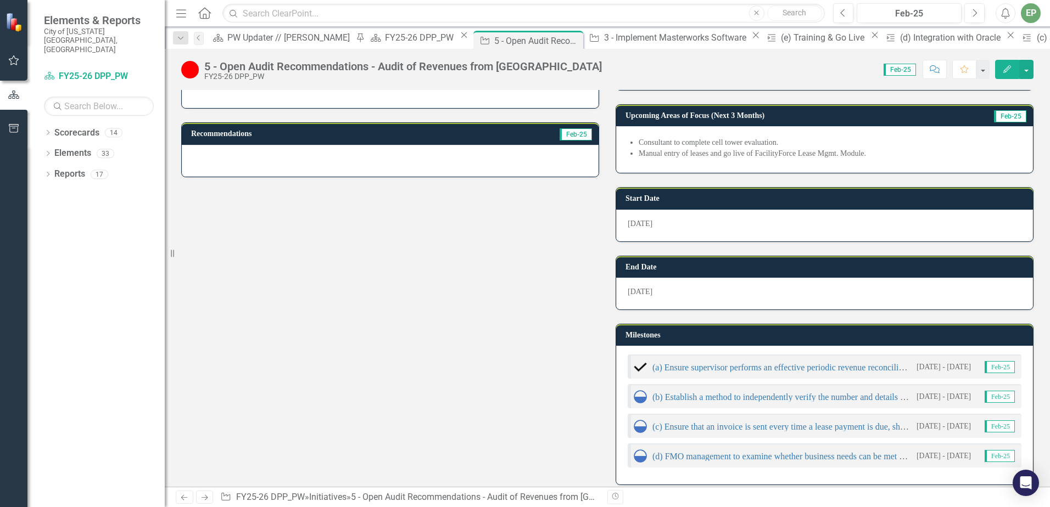
scroll to position [329, 0]
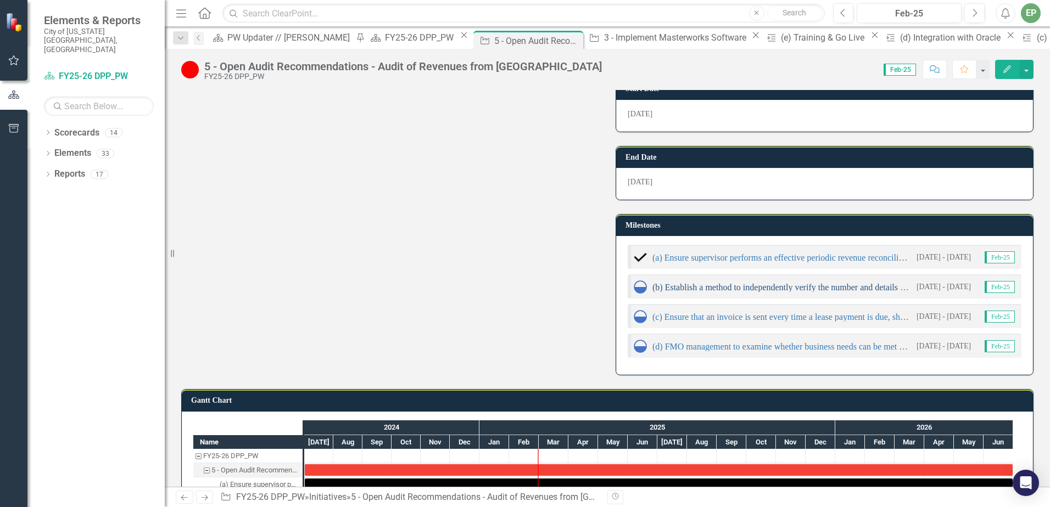
click at [763, 289] on link "(b) Establish a method to independently verify the number and details behind ce…" at bounding box center [947, 287] width 591 height 9
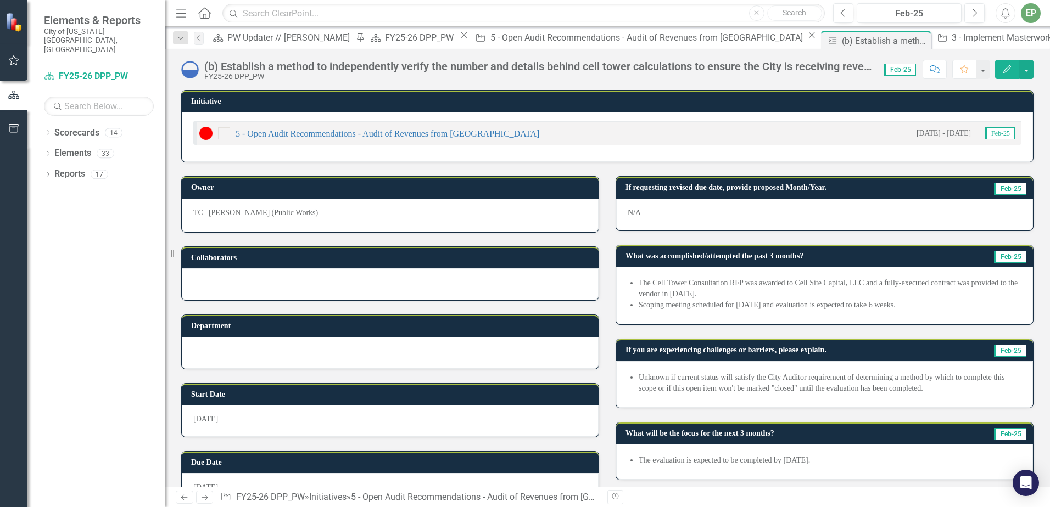
click at [829, 65] on div "(b) Establish a method to independently verify the number and details behind ce…" at bounding box center [538, 66] width 668 height 12
click at [848, 68] on div "(b) Establish a method to independently verify the number and details behind ce…" at bounding box center [538, 66] width 668 height 12
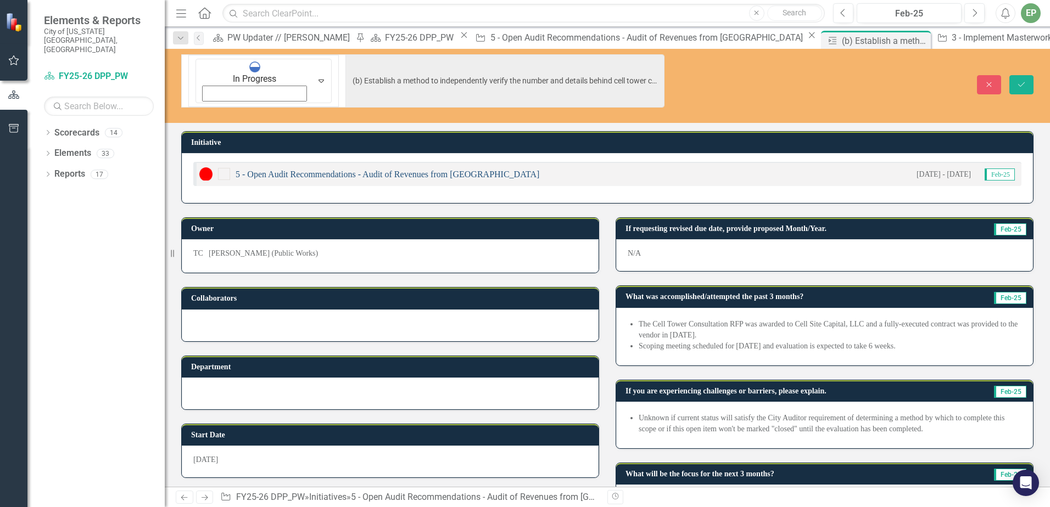
click at [261, 170] on link "5 - Open Audit Recommendations - Audit of Revenues from [GEOGRAPHIC_DATA]" at bounding box center [388, 174] width 304 height 9
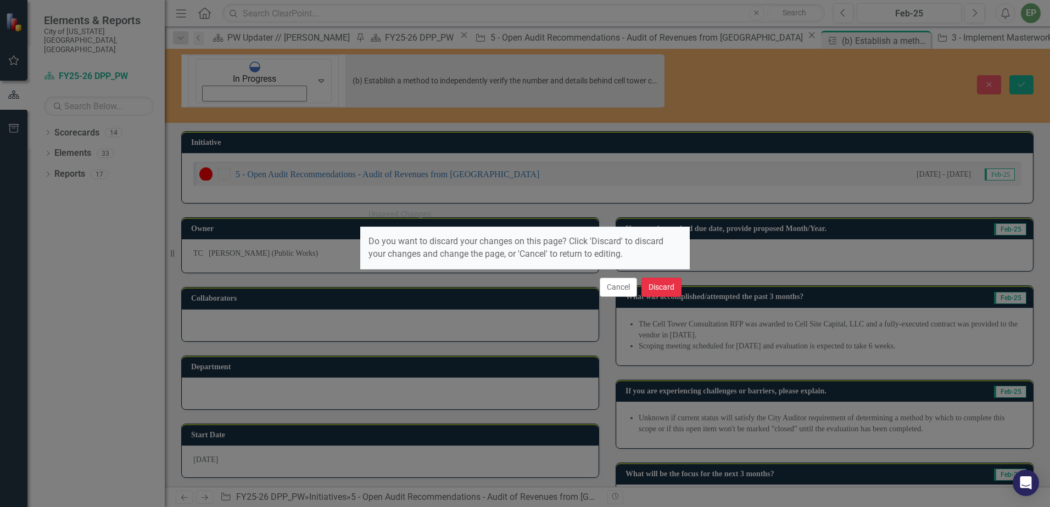
click at [657, 287] on button "Discard" at bounding box center [661, 287] width 40 height 19
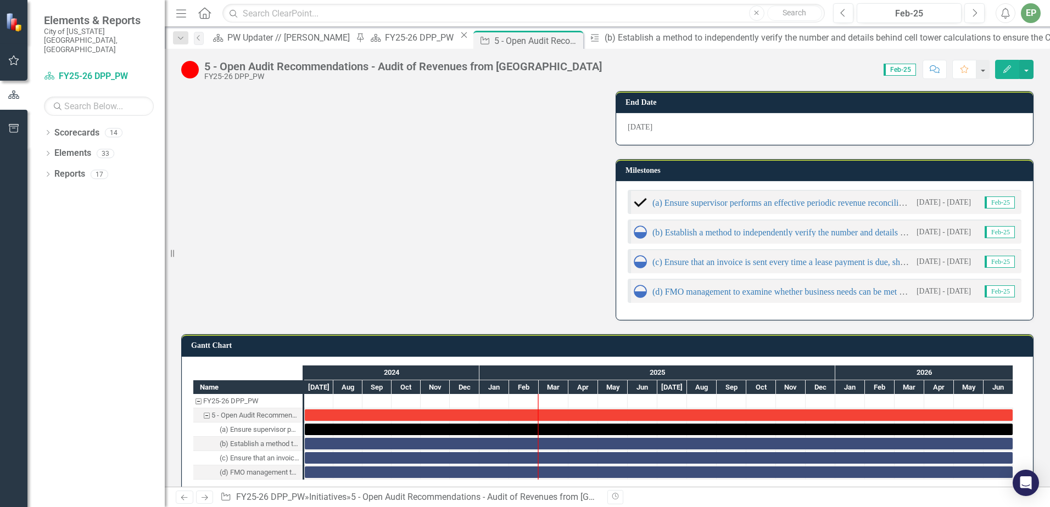
scroll to position [400, 0]
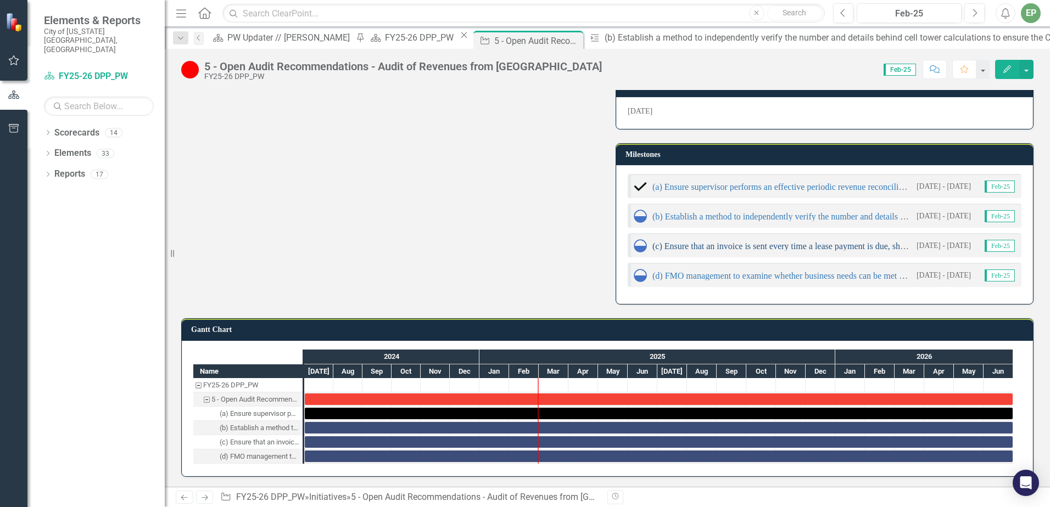
click at [705, 247] on link "(c) Ensure that an invoice is sent every time a lease payment is due, showing t…" at bounding box center [940, 246] width 576 height 9
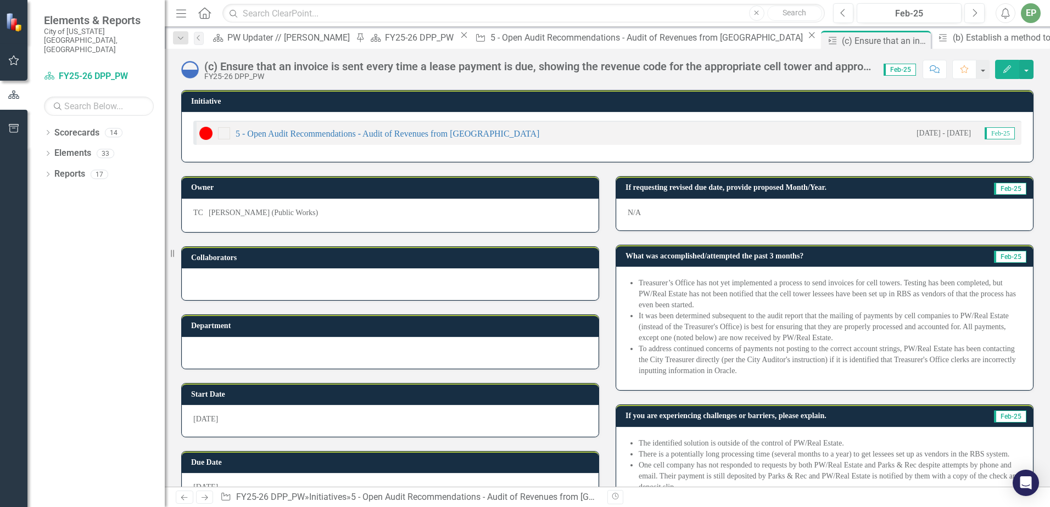
click at [496, 68] on div "(c) Ensure that an invoice is sent every time a lease payment is due, showing t…" at bounding box center [538, 66] width 668 height 12
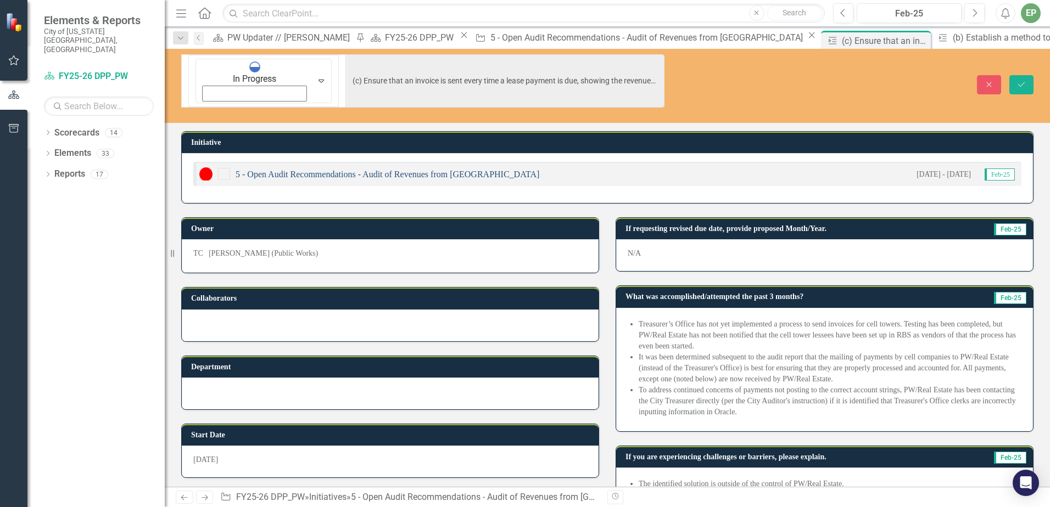
click at [330, 170] on link "5 - Open Audit Recommendations - Audit of Revenues from [GEOGRAPHIC_DATA]" at bounding box center [388, 174] width 304 height 9
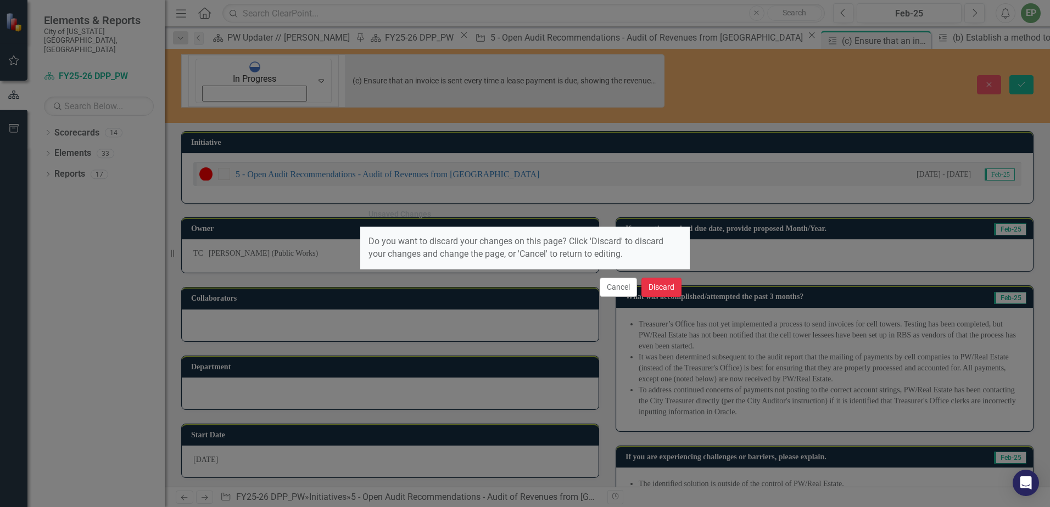
click at [665, 288] on button "Discard" at bounding box center [661, 287] width 40 height 19
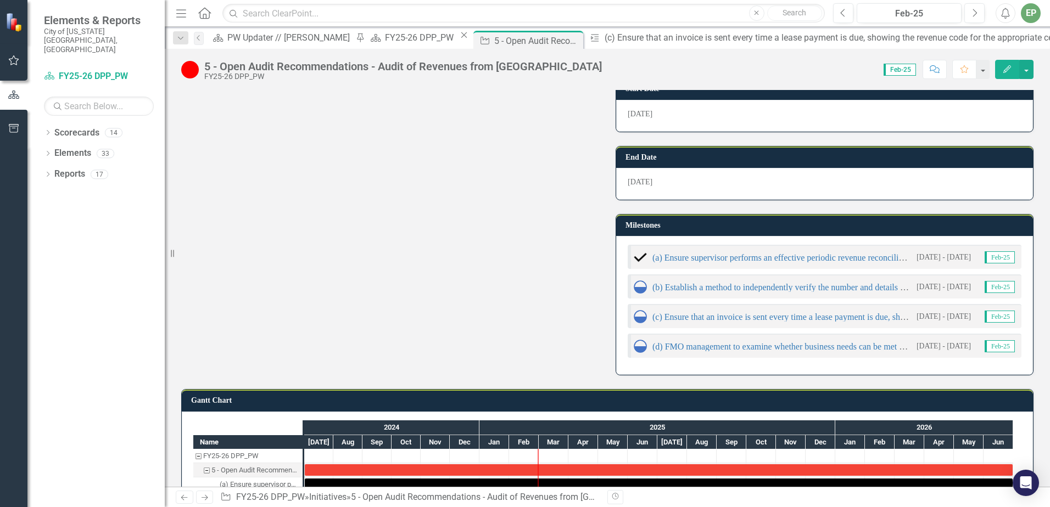
scroll to position [384, 0]
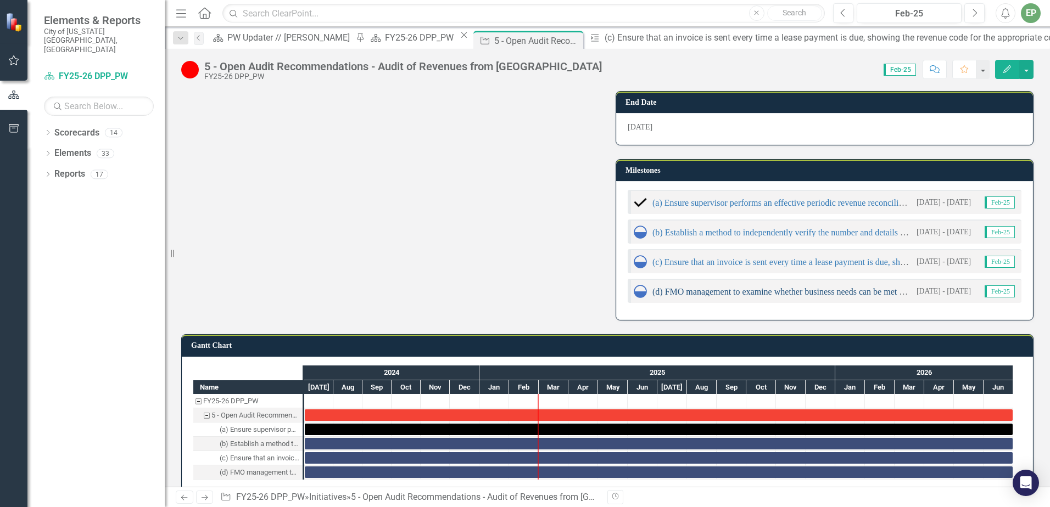
click at [732, 292] on link "(d) FMO management to examine whether business needs can be met using the softw…" at bounding box center [1012, 291] width 721 height 9
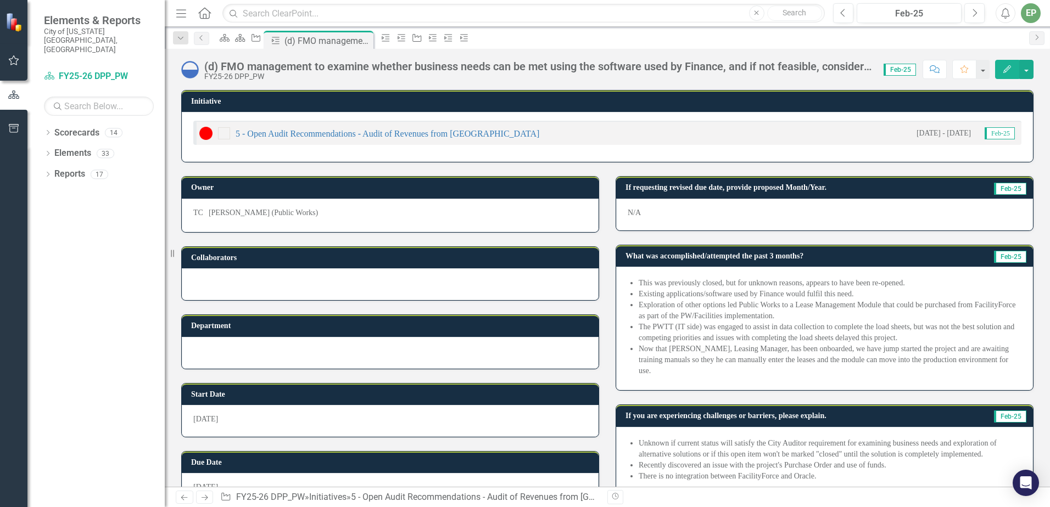
click at [444, 64] on div "(d) FMO management to examine whether business needs can be met using the softw…" at bounding box center [538, 66] width 668 height 12
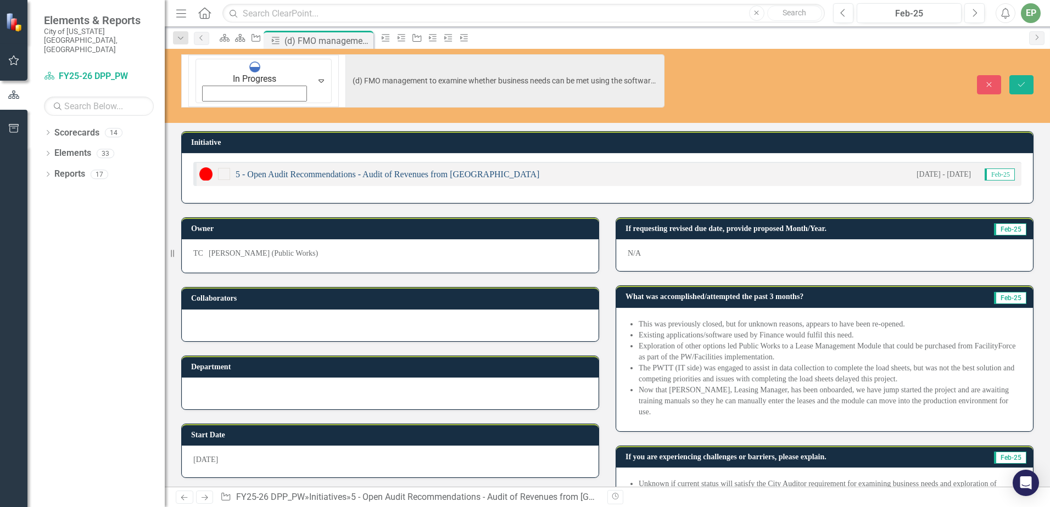
click at [336, 170] on link "5 - Open Audit Recommendations - Audit of Revenues from [GEOGRAPHIC_DATA]" at bounding box center [388, 174] width 304 height 9
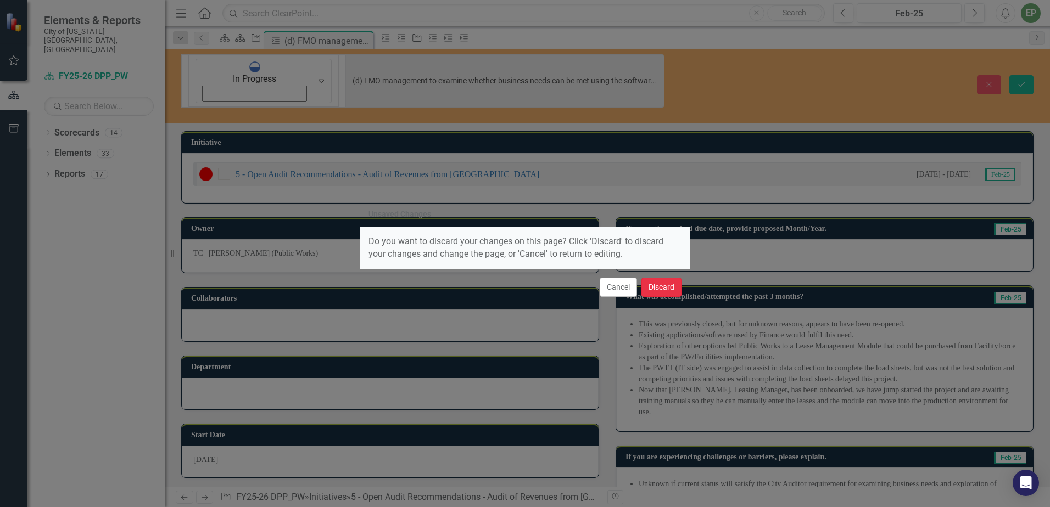
click at [656, 290] on button "Discard" at bounding box center [661, 287] width 40 height 19
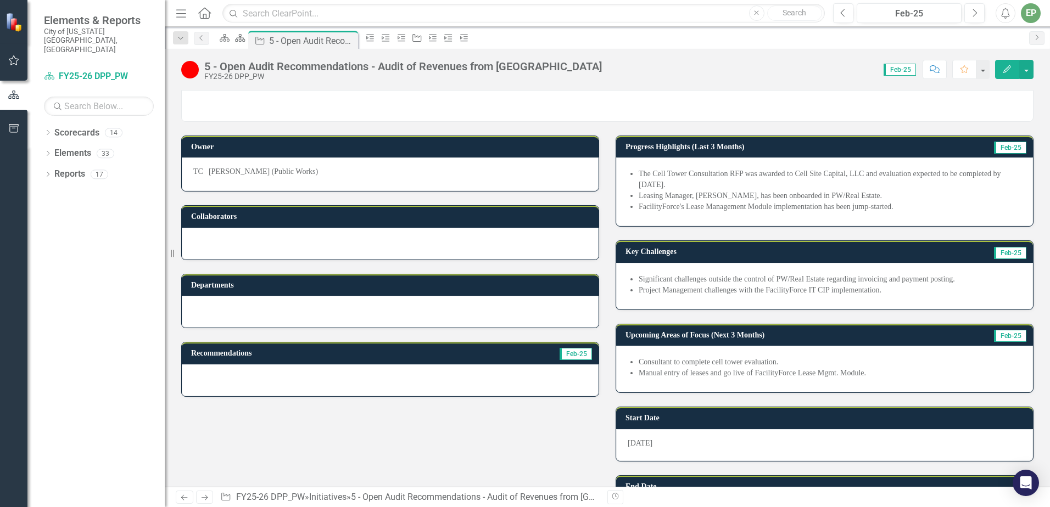
click at [744, 207] on li "FacilityForce's Lease Management Module implementation has been jump-started." at bounding box center [830, 206] width 383 height 11
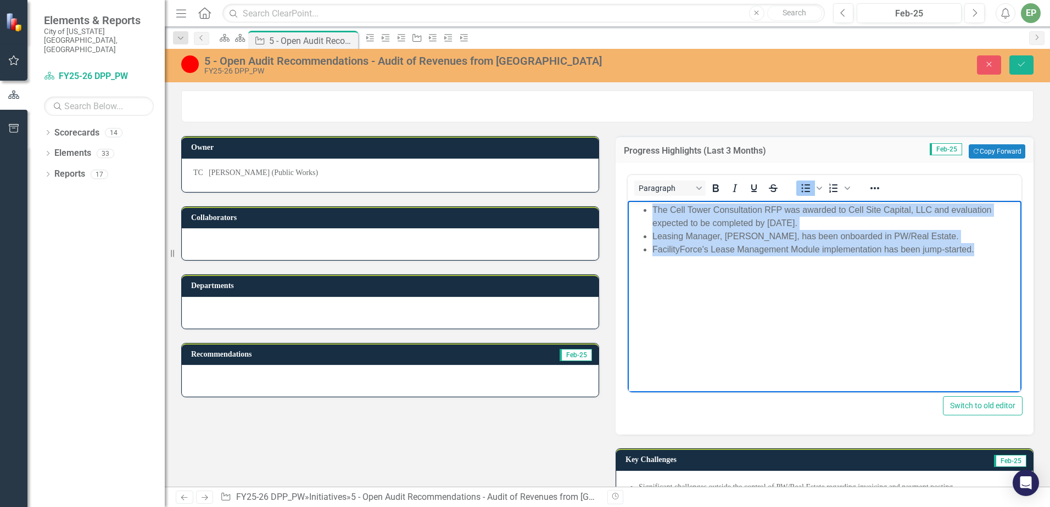
drag, startPoint x: 978, startPoint y: 250, endPoint x: 603, endPoint y: 207, distance: 377.5
click at [628, 207] on html "The Cell Tower Consultation RFP was awarded to Cell Site Capital, LLC and evalu…" at bounding box center [825, 283] width 394 height 165
copy ul "The Cell Tower Consultation RFP was awarded to Cell Site Capital, LLC and evalu…"
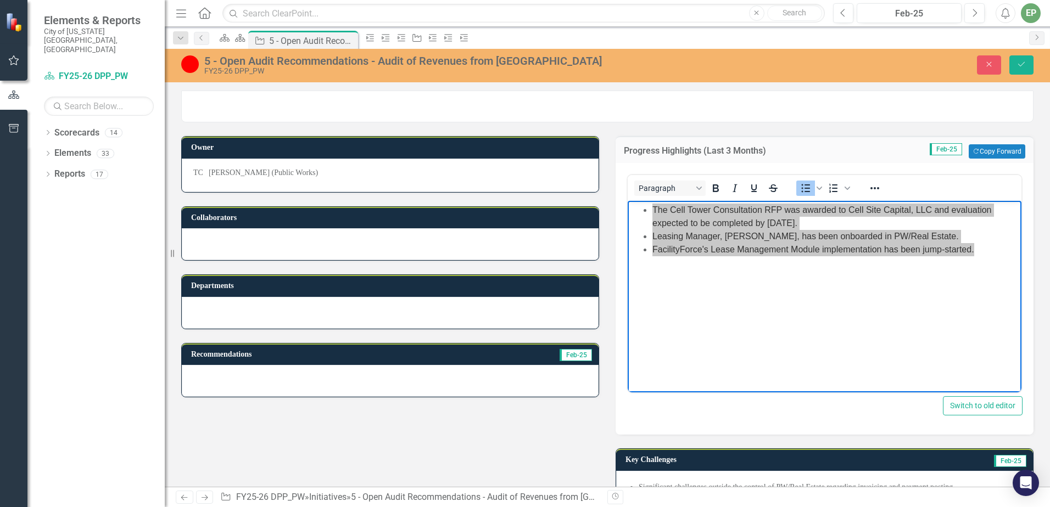
scroll to position [329, 0]
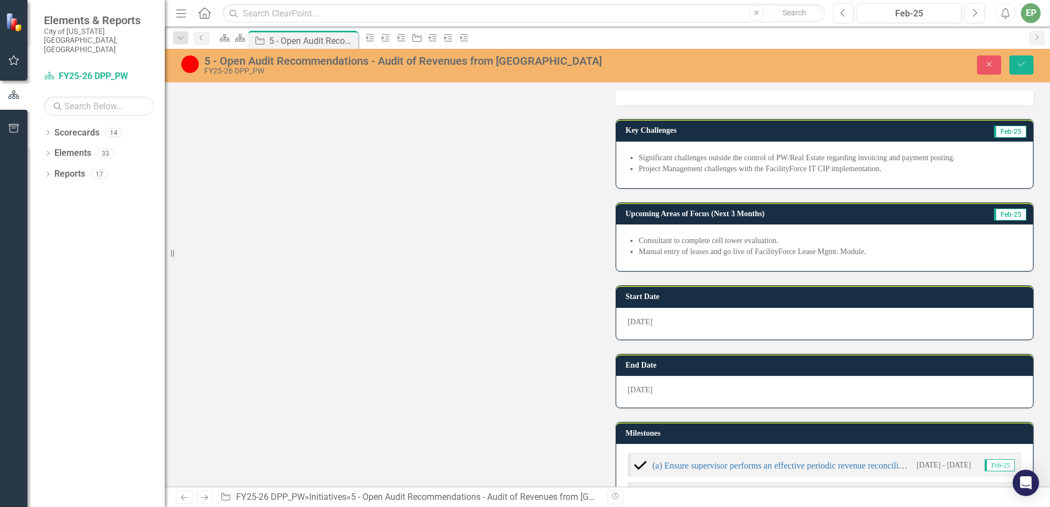
click at [704, 159] on li "Significant challenges outside the control of PW/Real Estate regarding invoicin…" at bounding box center [830, 158] width 383 height 11
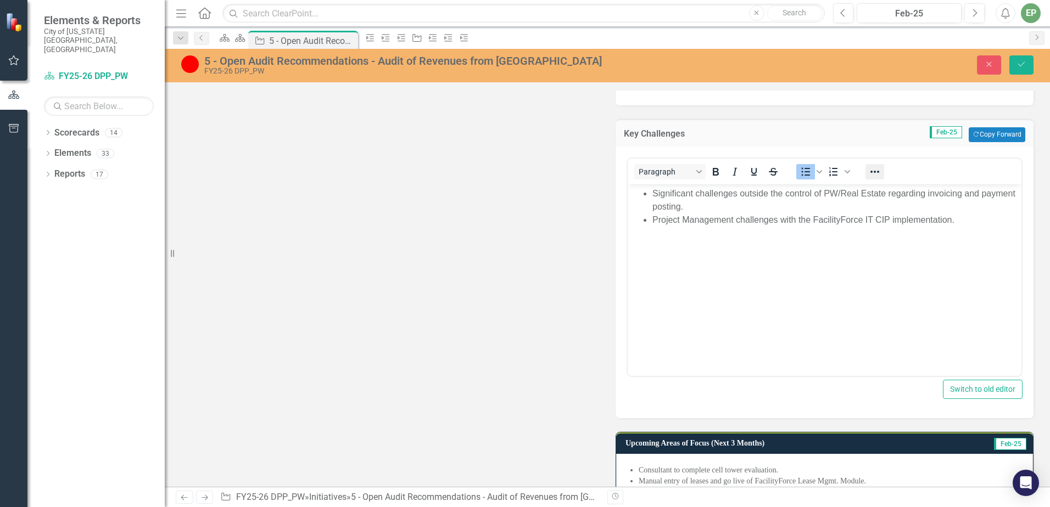
scroll to position [0, 0]
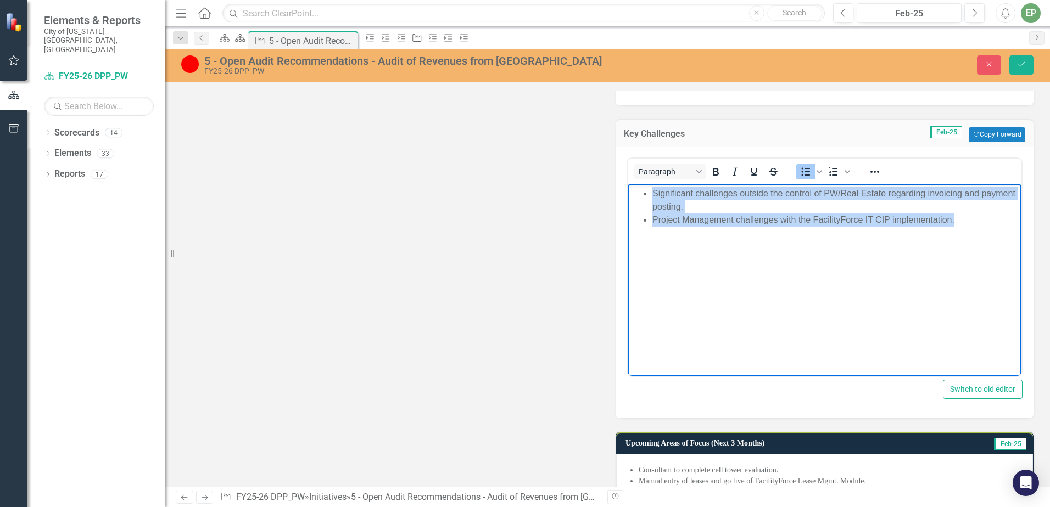
drag, startPoint x: 968, startPoint y: 220, endPoint x: 1242, endPoint y: 368, distance: 311.7
click at [628, 184] on html "Significant challenges outside the control of PW/Real Estate regarding invoicin…" at bounding box center [825, 266] width 394 height 165
copy ul "Significant challenges outside the control of PW/Real Estate regarding invoicin…"
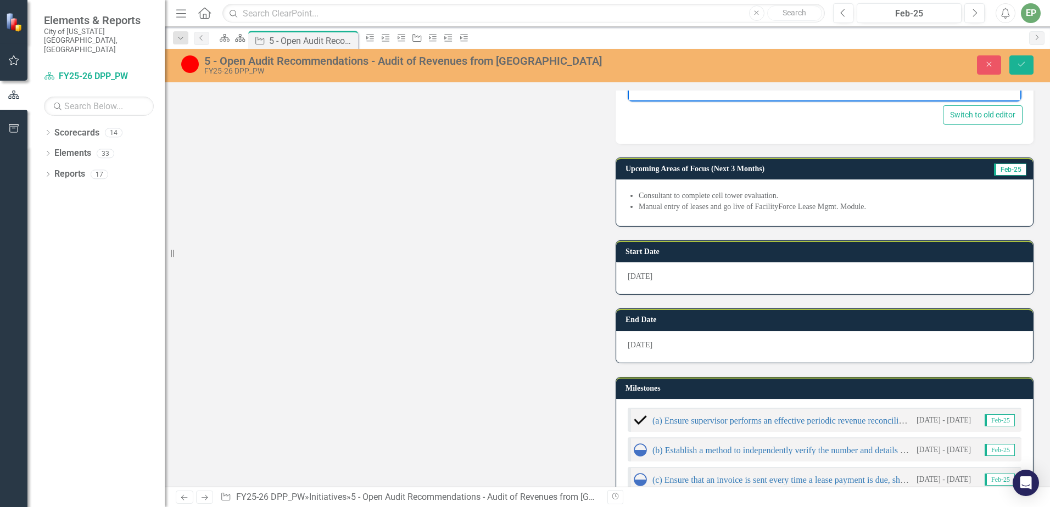
scroll to position [659, 0]
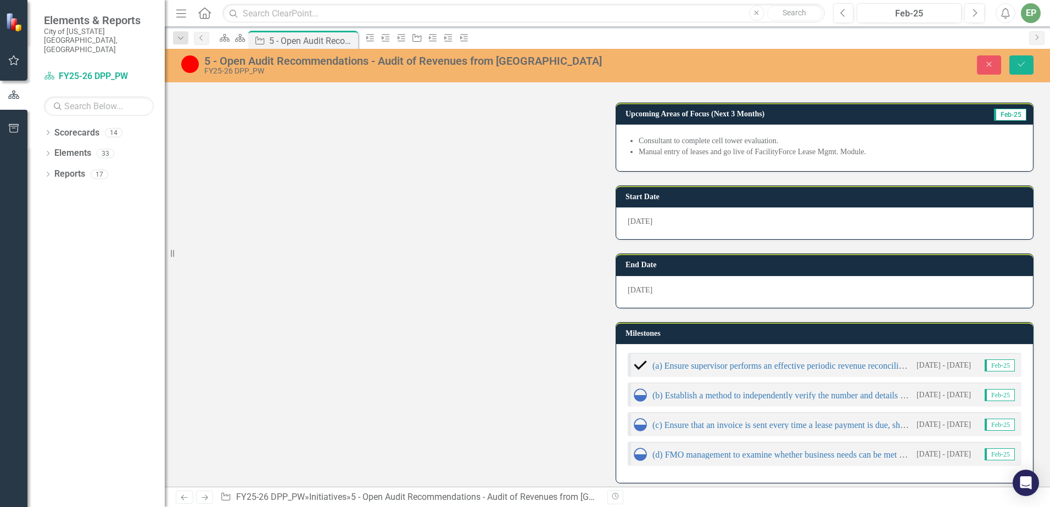
click at [740, 142] on li "Consultant to complete cell tower evaluation." at bounding box center [830, 141] width 383 height 11
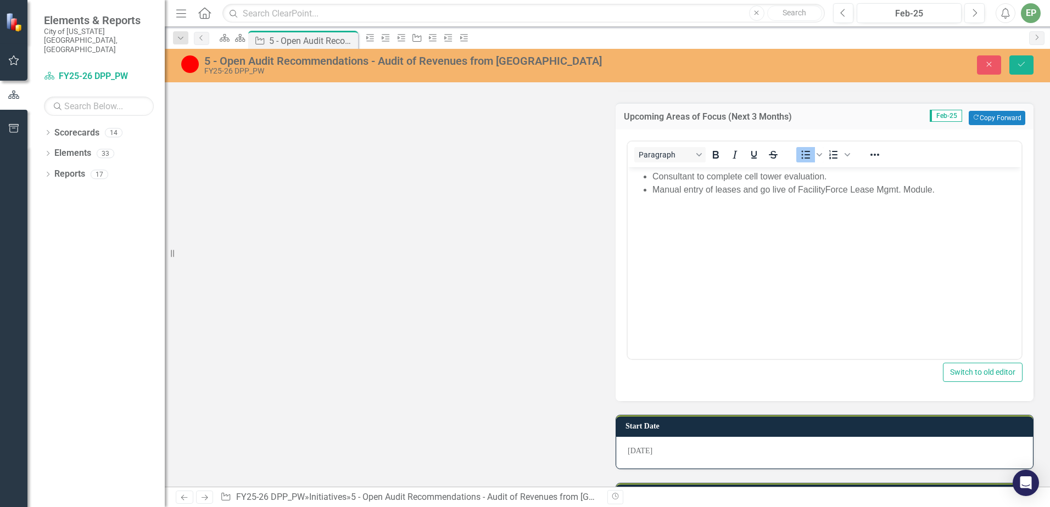
scroll to position [0, 0]
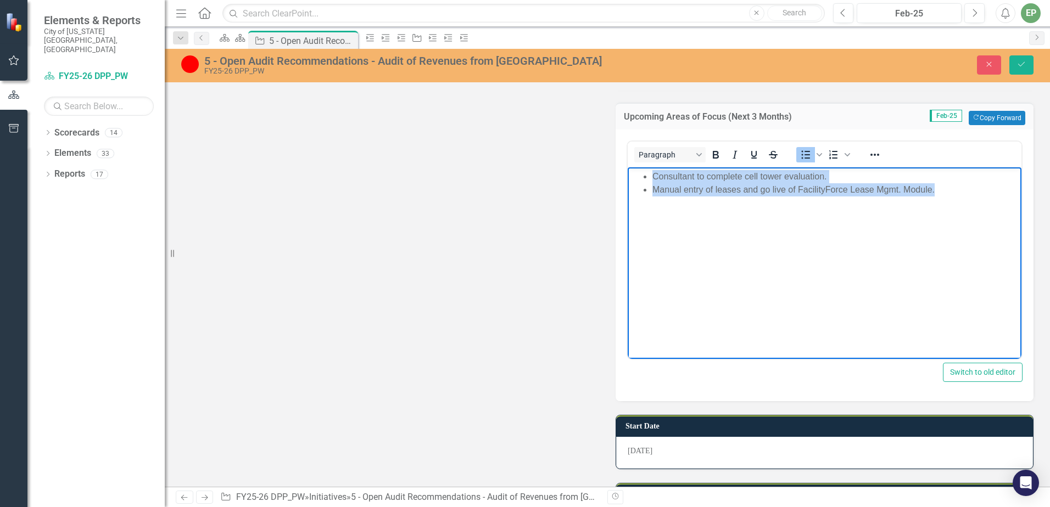
drag, startPoint x: 935, startPoint y: 189, endPoint x: 645, endPoint y: 176, distance: 290.2
click at [645, 176] on ul "Consultant to complete cell tower evaluation. Manual entry of leases and go liv…" at bounding box center [824, 183] width 388 height 26
copy ul "Consultant to complete cell tower evaluation. Manual entry of leases and go liv…"
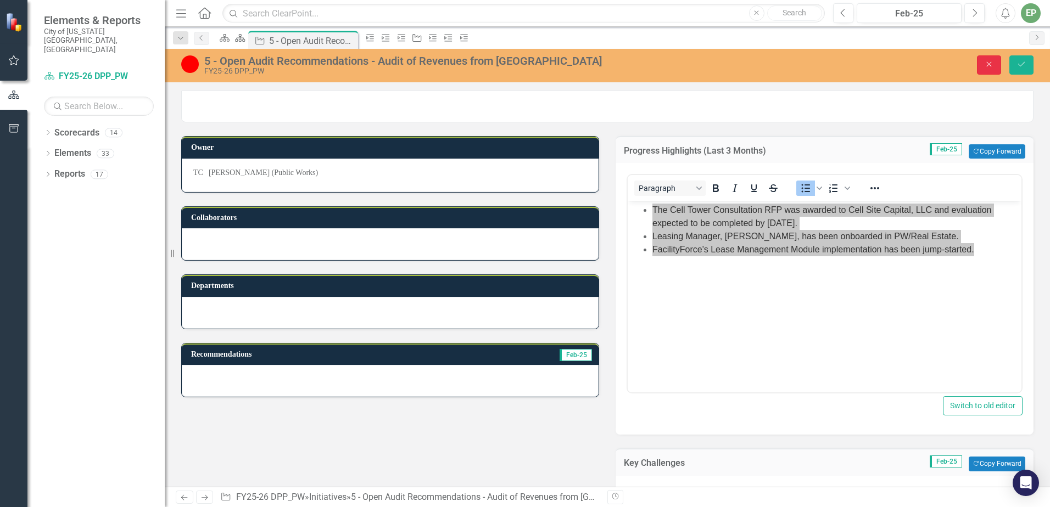
click at [985, 70] on button "Close" at bounding box center [989, 64] width 24 height 19
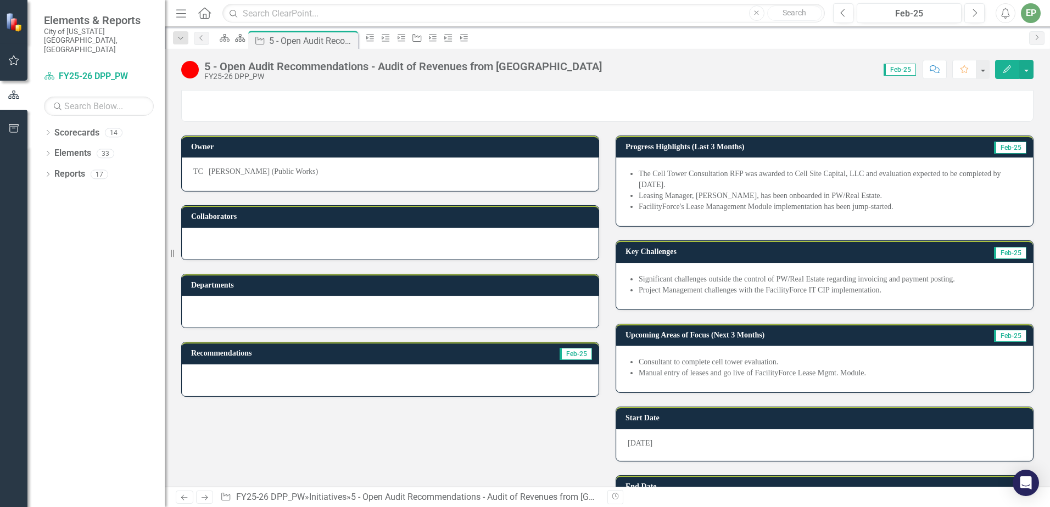
scroll to position [329, 0]
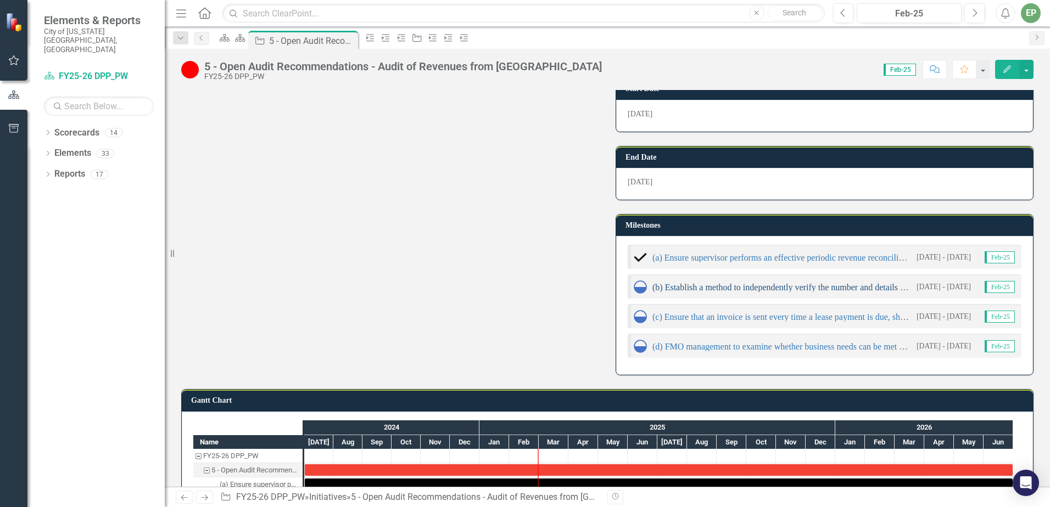
click at [742, 284] on link "(b) Establish a method to independently verify the number and details behind ce…" at bounding box center [947, 287] width 591 height 9
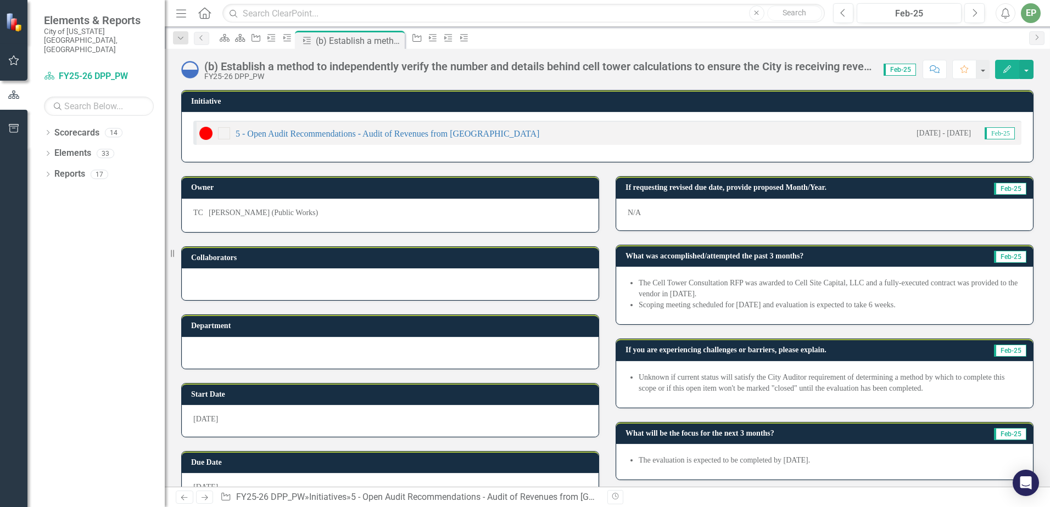
click at [413, 75] on div "FY25-26 DPP_PW" at bounding box center [538, 76] width 668 height 8
click at [418, 69] on div "(b) Establish a method to independently verify the number and details behind ce…" at bounding box center [538, 66] width 668 height 12
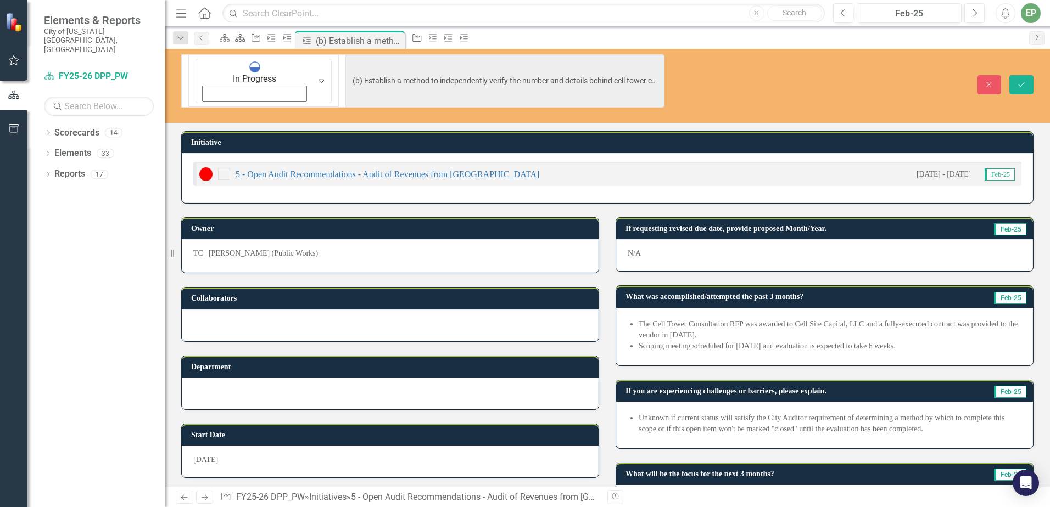
click at [816, 319] on span "The Cell Tower Consultation RFP was awarded to Cell Site Capital, LLC and a ful…" at bounding box center [825, 336] width 394 height 35
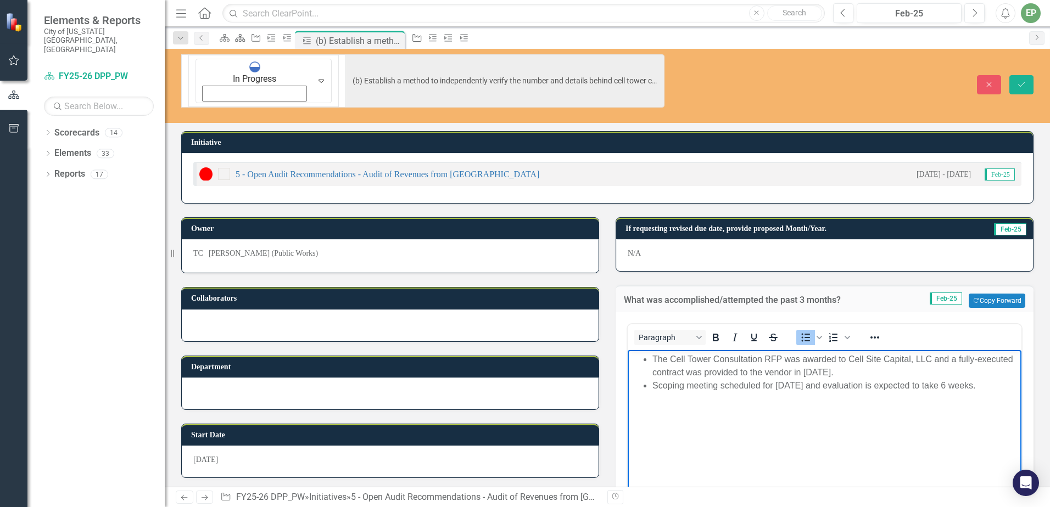
drag, startPoint x: 989, startPoint y: 388, endPoint x: 612, endPoint y: 354, distance: 379.3
click at [628, 354] on html "The Cell Tower Consultation RFP was awarded to Cell Site Capital, LLC and a ful…" at bounding box center [825, 432] width 394 height 165
copy ul "The Cell Tower Consultation RFP was awarded to Cell Site Capital, LLC and a ful…"
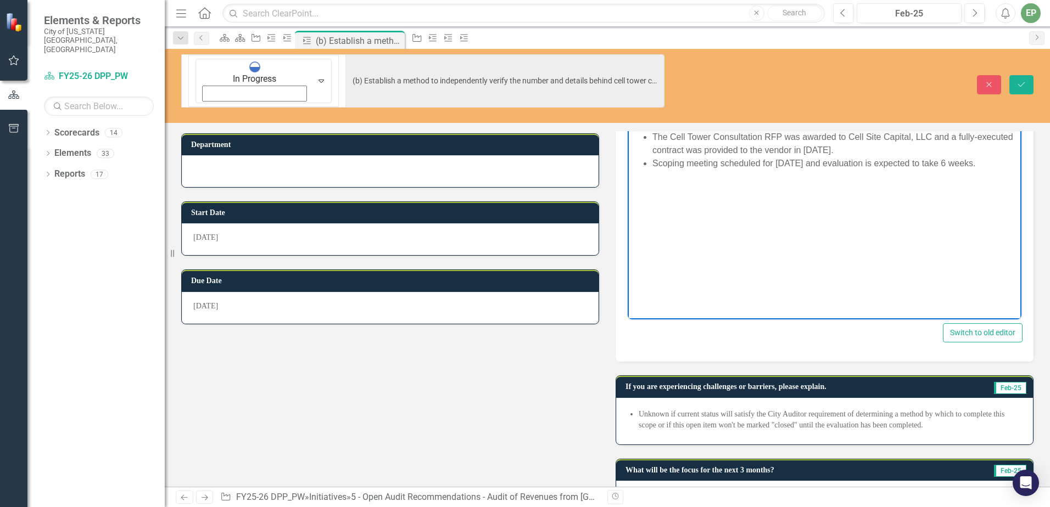
click at [714, 409] on li "Unknown if current status will satisfy the City Auditor requirement of determin…" at bounding box center [830, 420] width 383 height 22
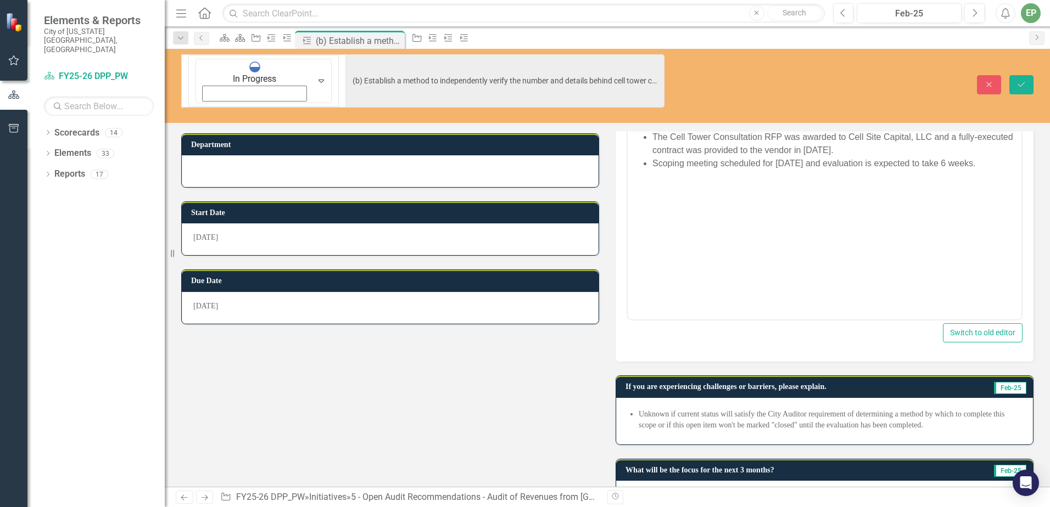
click at [714, 409] on li "Unknown if current status will satisfy the City Auditor requirement of determin…" at bounding box center [830, 420] width 383 height 22
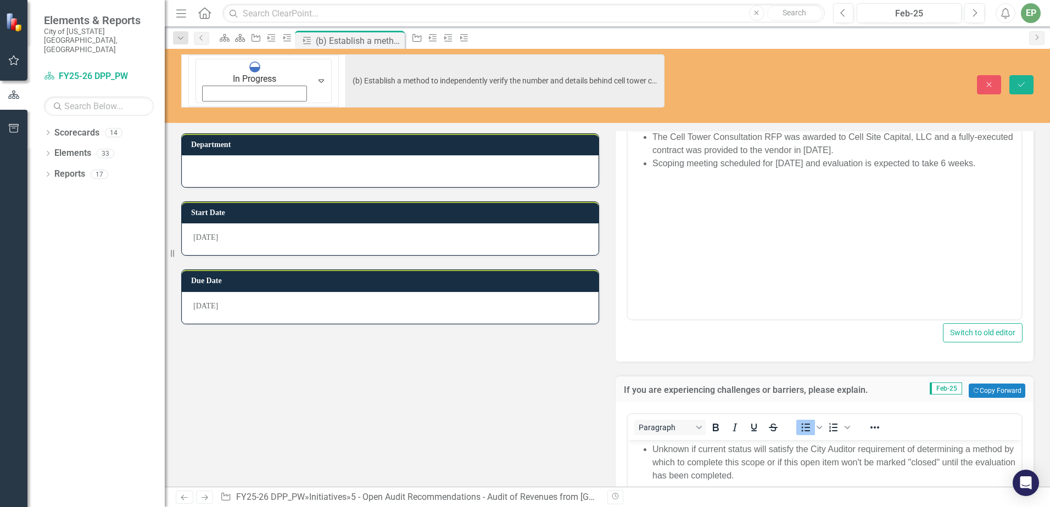
scroll to position [0, 0]
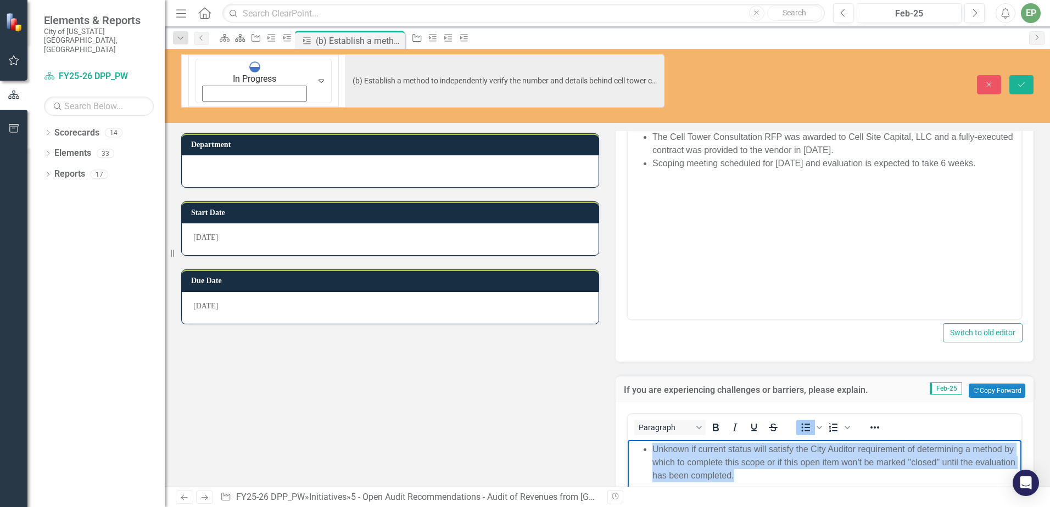
drag, startPoint x: 759, startPoint y: 474, endPoint x: 629, endPoint y: 445, distance: 133.3
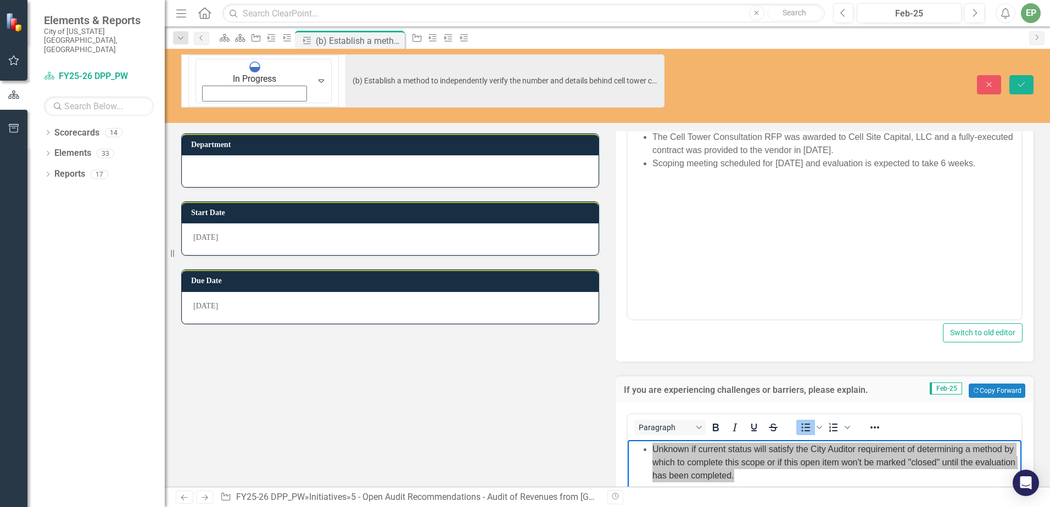
scroll to position [452, 0]
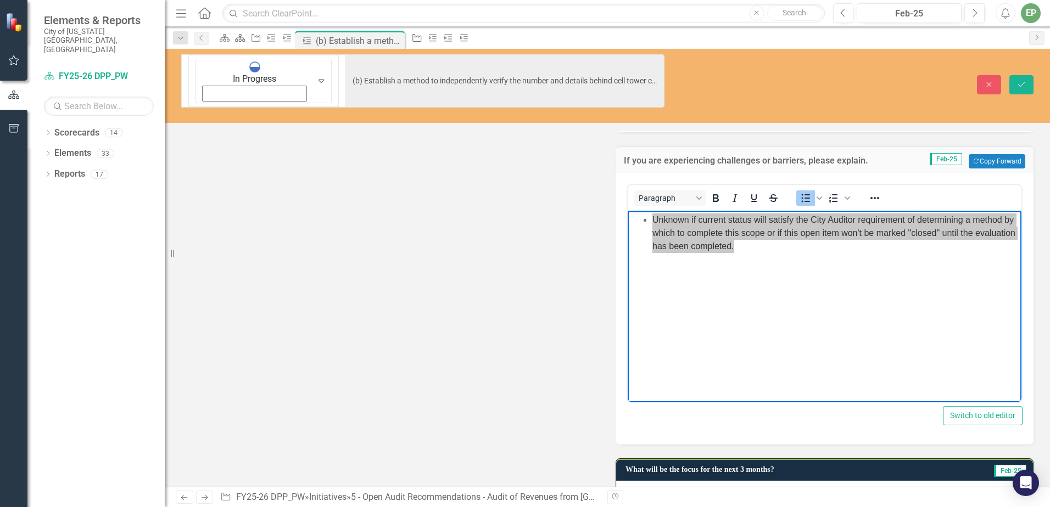
click at [782, 492] on li "The evaluation is expected to be completed by [DATE]." at bounding box center [830, 497] width 383 height 11
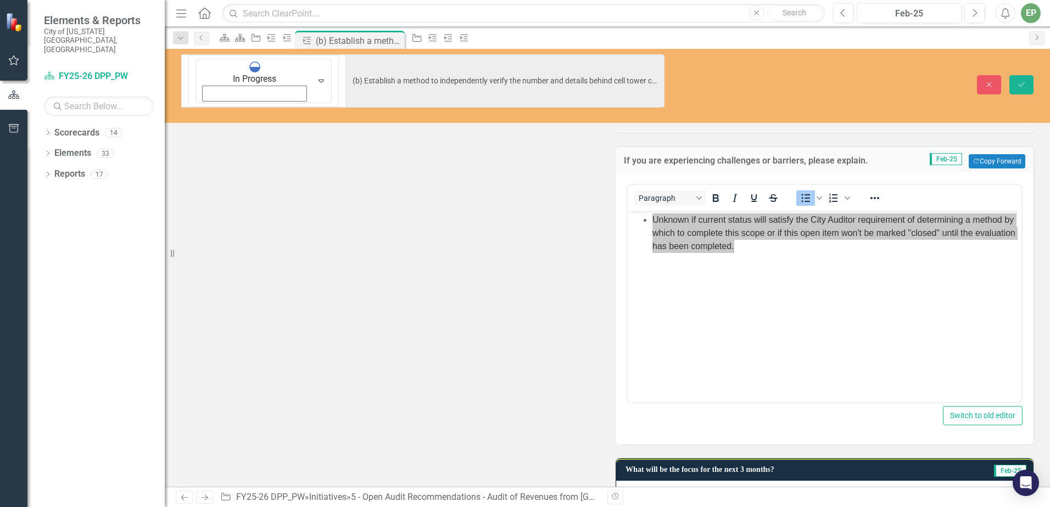
click at [782, 492] on li "The evaluation is expected to be completed by [DATE]." at bounding box center [830, 497] width 383 height 11
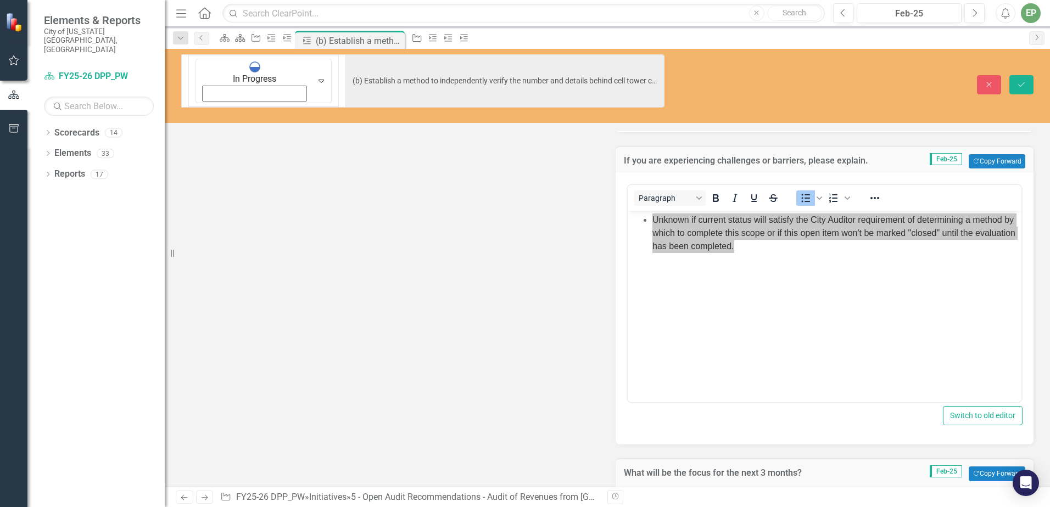
scroll to position [692, 0]
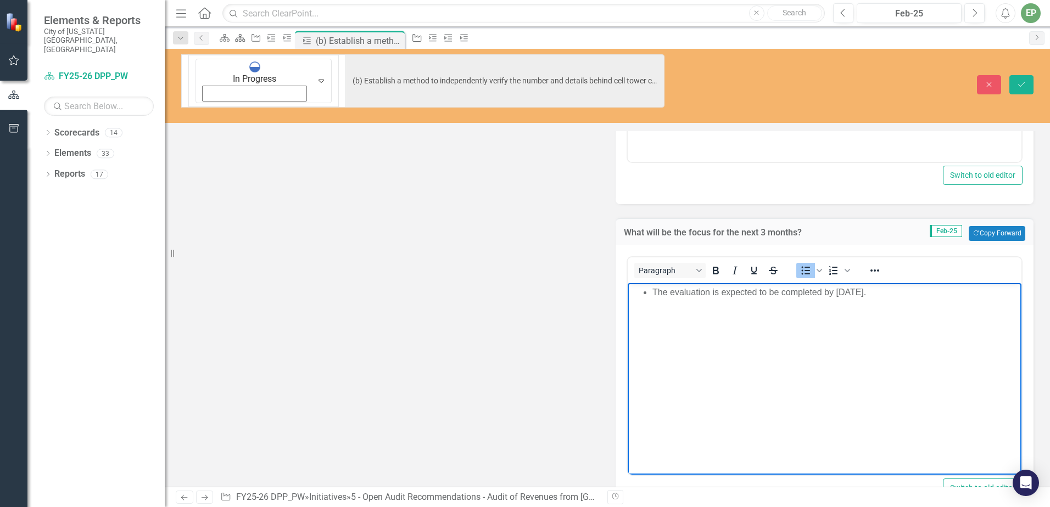
drag, startPoint x: 892, startPoint y: 294, endPoint x: 563, endPoint y: 292, distance: 329.4
click at [628, 292] on html "The evaluation is expected to be completed by [DATE]." at bounding box center [825, 365] width 394 height 165
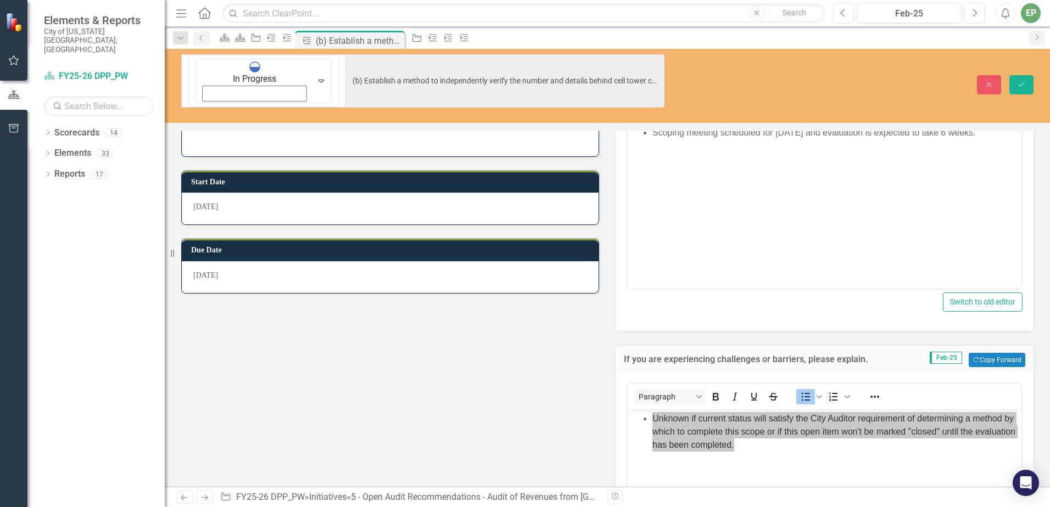
scroll to position [0, 0]
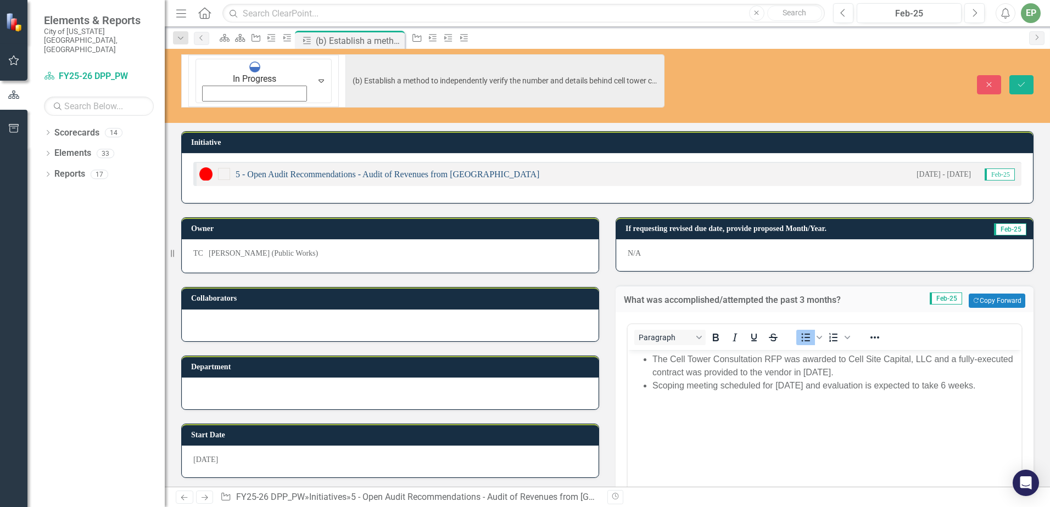
click at [346, 170] on link "5 - Open Audit Recommendations - Audit of Revenues from [GEOGRAPHIC_DATA]" at bounding box center [388, 174] width 304 height 9
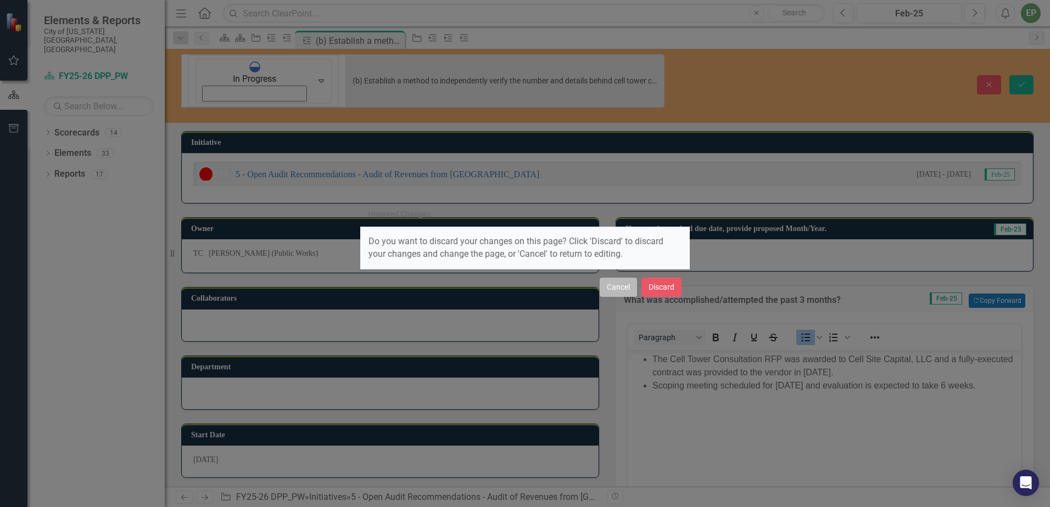
click at [631, 284] on button "Cancel" at bounding box center [618, 287] width 37 height 19
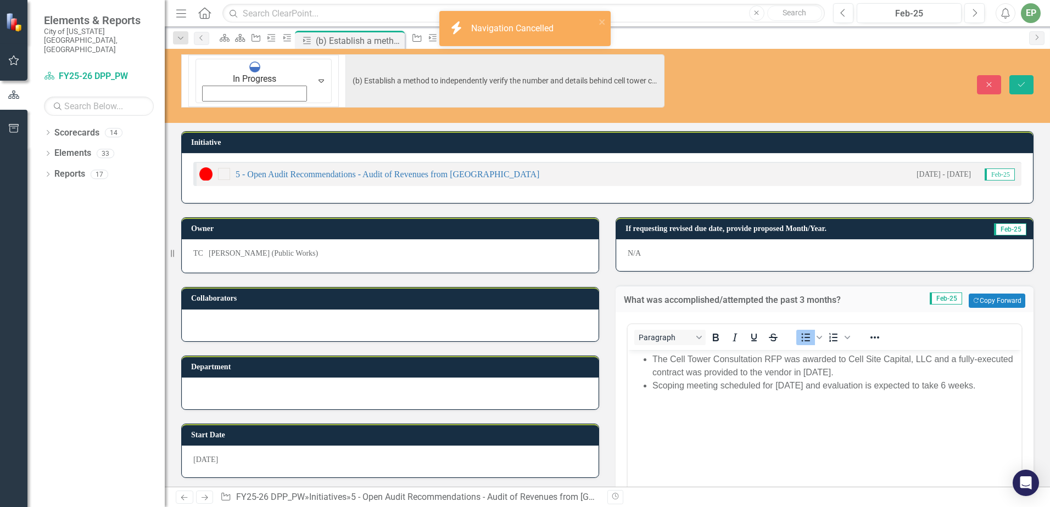
click at [631, 324] on div "Paragraph To open the popup, press Shift+Enter To open the popup, press Shift+E…" at bounding box center [825, 337] width 394 height 26
click at [386, 170] on link "5 - Open Audit Recommendations - Audit of Revenues from [GEOGRAPHIC_DATA]" at bounding box center [388, 174] width 304 height 9
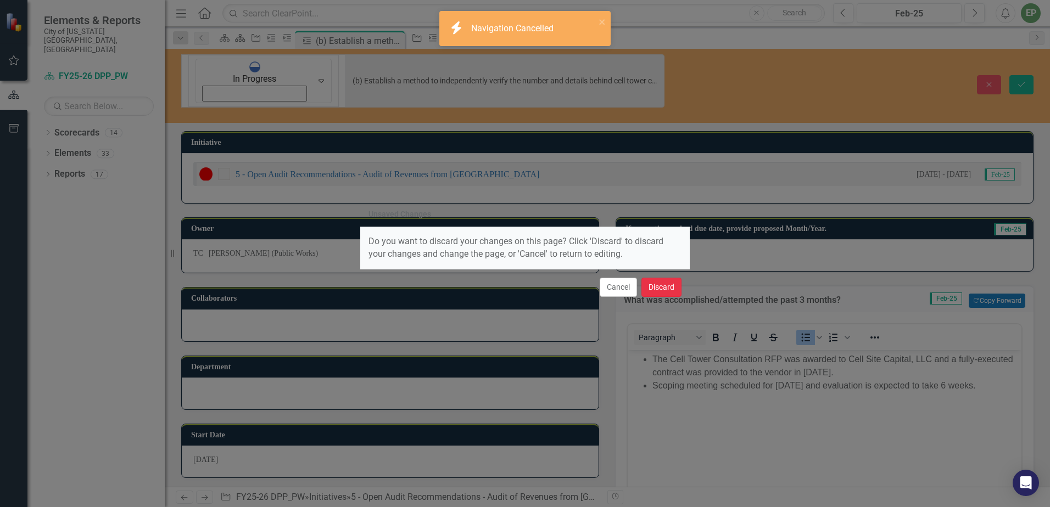
click at [647, 292] on button "Discard" at bounding box center [661, 287] width 40 height 19
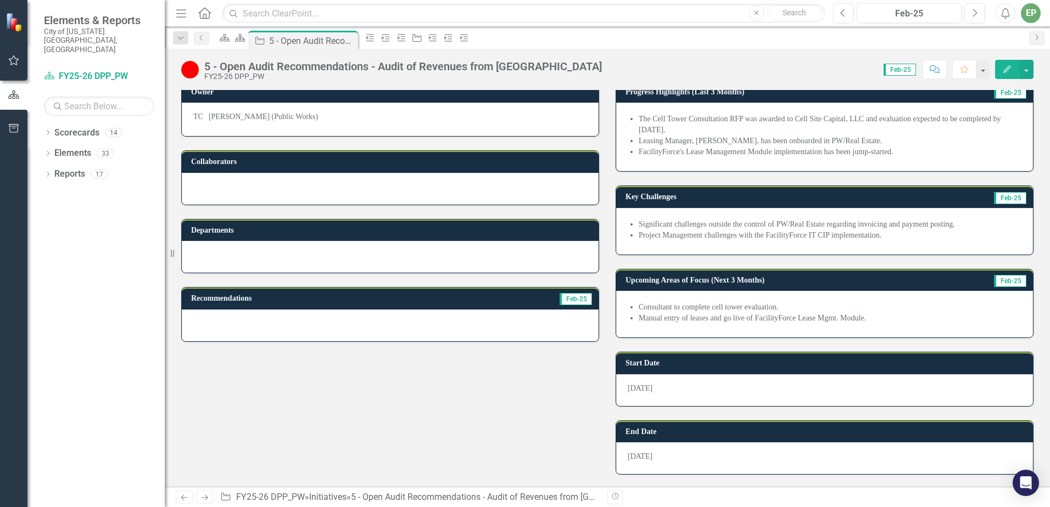
scroll to position [329, 0]
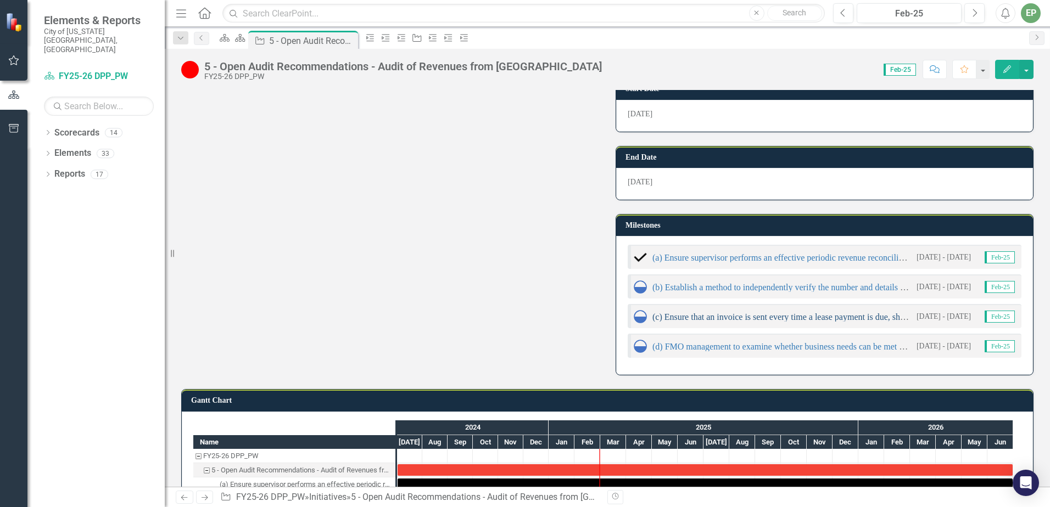
click at [777, 317] on link "(c) Ensure that an invoice is sent every time a lease payment is due, showing t…" at bounding box center [940, 316] width 576 height 9
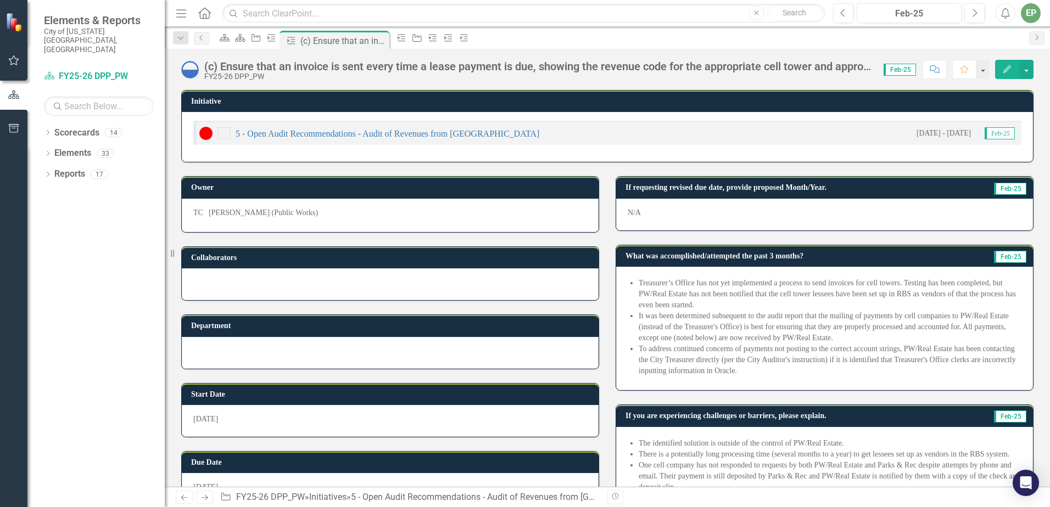
click at [511, 66] on div "(c) Ensure that an invoice is sent every time a lease payment is due, showing t…" at bounding box center [538, 66] width 668 height 12
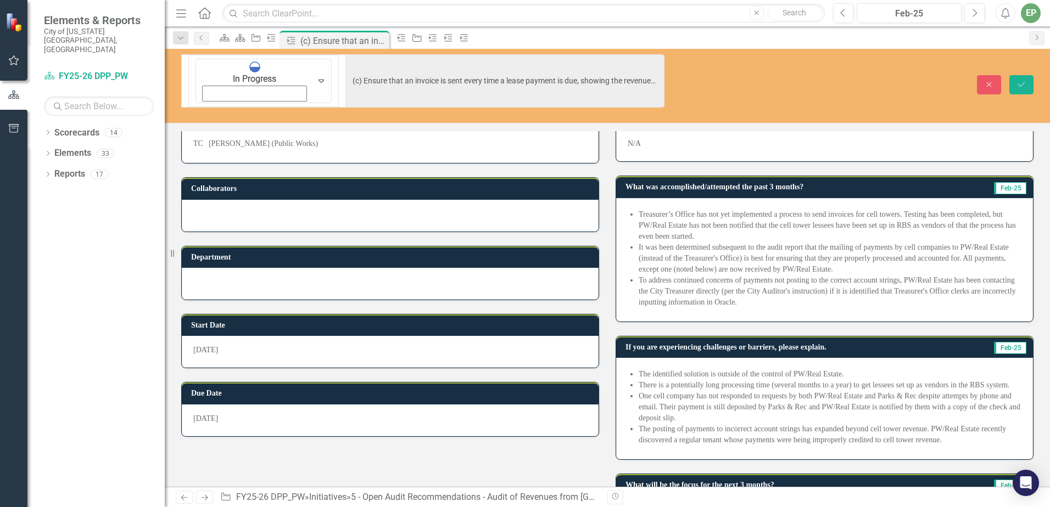
scroll to position [125, 0]
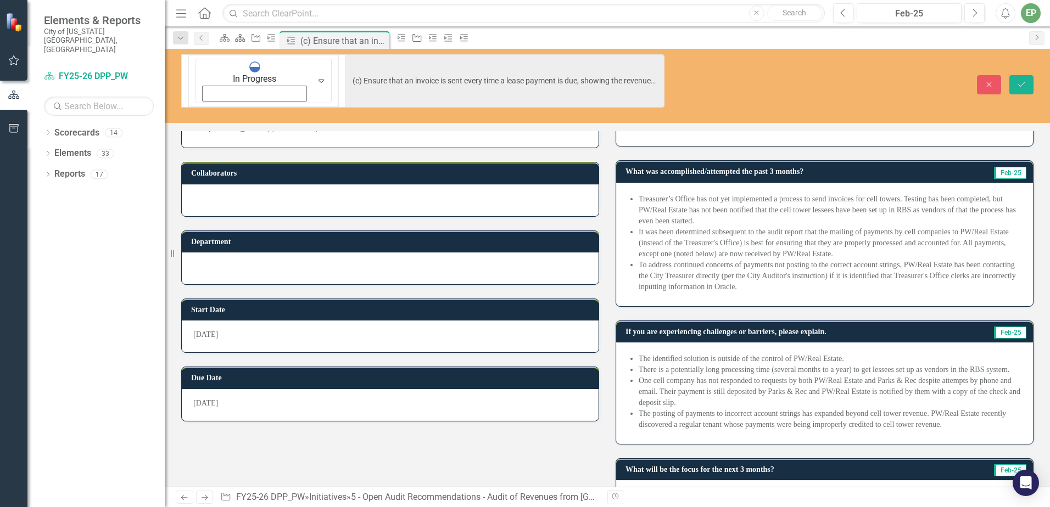
click at [777, 260] on li "To address continued concerns of payments not posting to the correct account st…" at bounding box center [830, 276] width 383 height 33
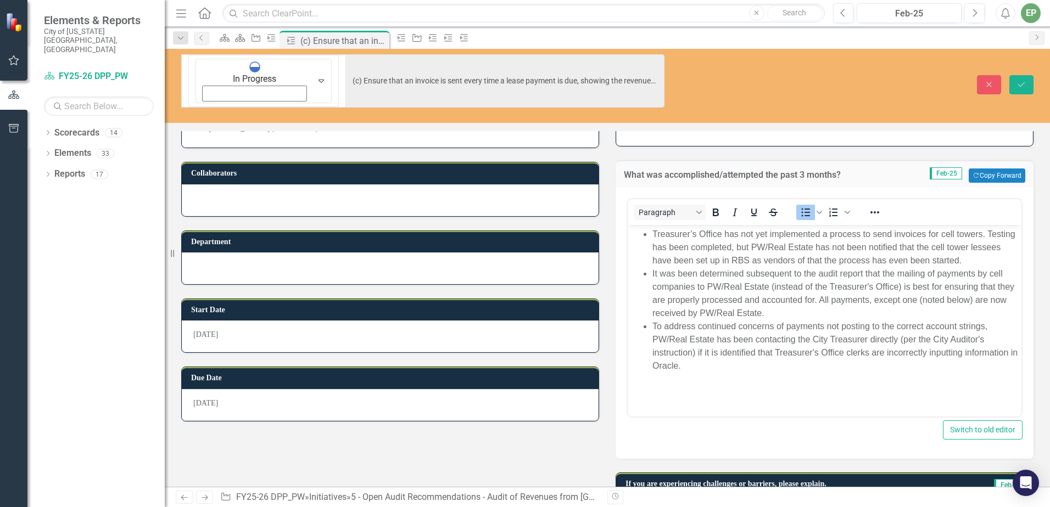
scroll to position [0, 0]
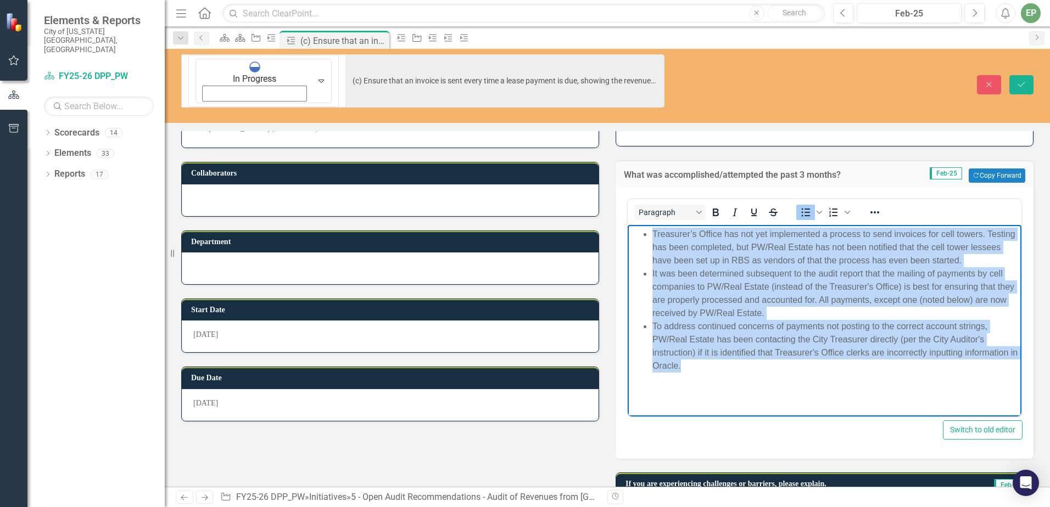
drag, startPoint x: 697, startPoint y: 366, endPoint x: 634, endPoint y: 231, distance: 149.1
click at [634, 231] on ul "Treasurer’s Office has not yet implemented a process to send invoices for cell …" at bounding box center [824, 300] width 388 height 145
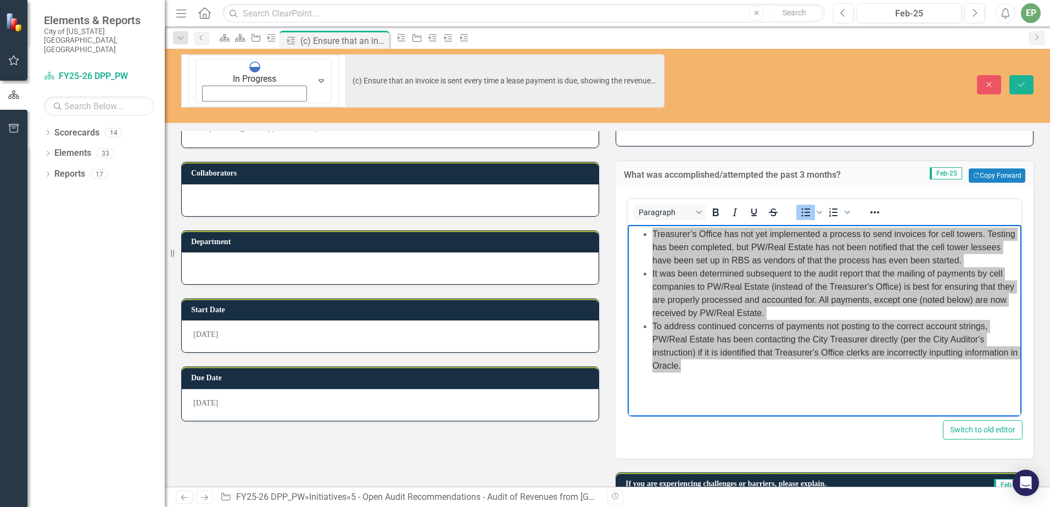
scroll to position [277, 0]
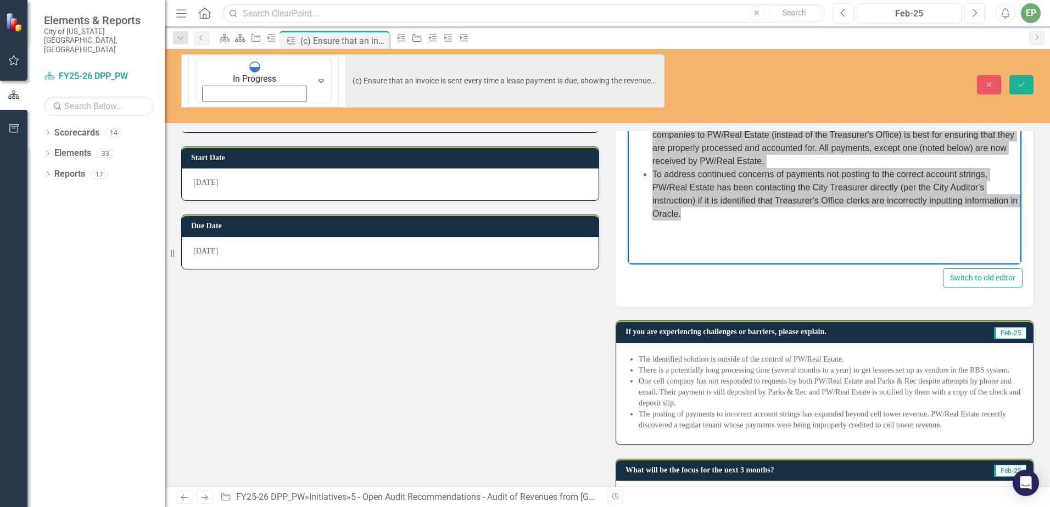
click at [716, 376] on li "One cell company has not responded to requests by both PW/Real Estate and Parks…" at bounding box center [830, 392] width 383 height 33
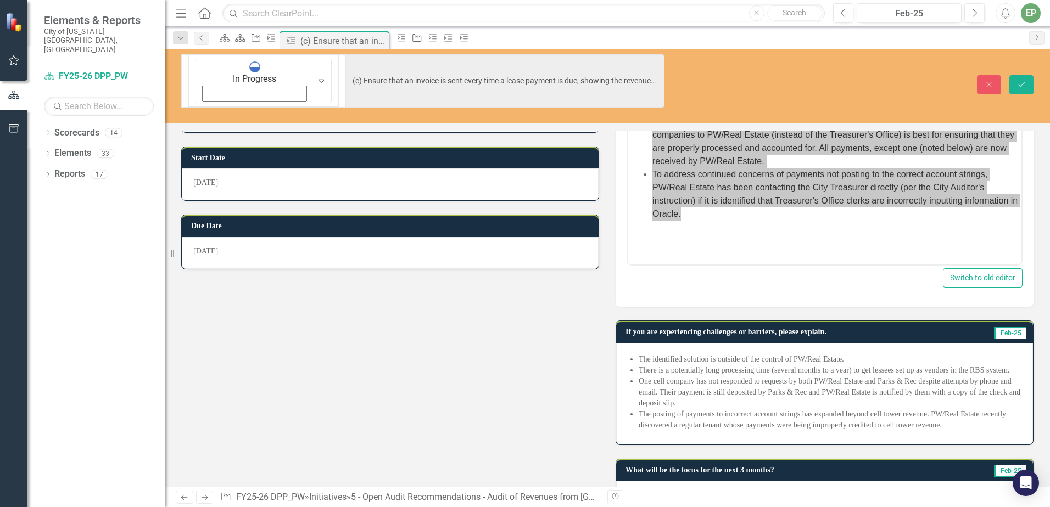
click at [716, 376] on li "One cell company has not responded to requests by both PW/Real Estate and Parks…" at bounding box center [830, 392] width 383 height 33
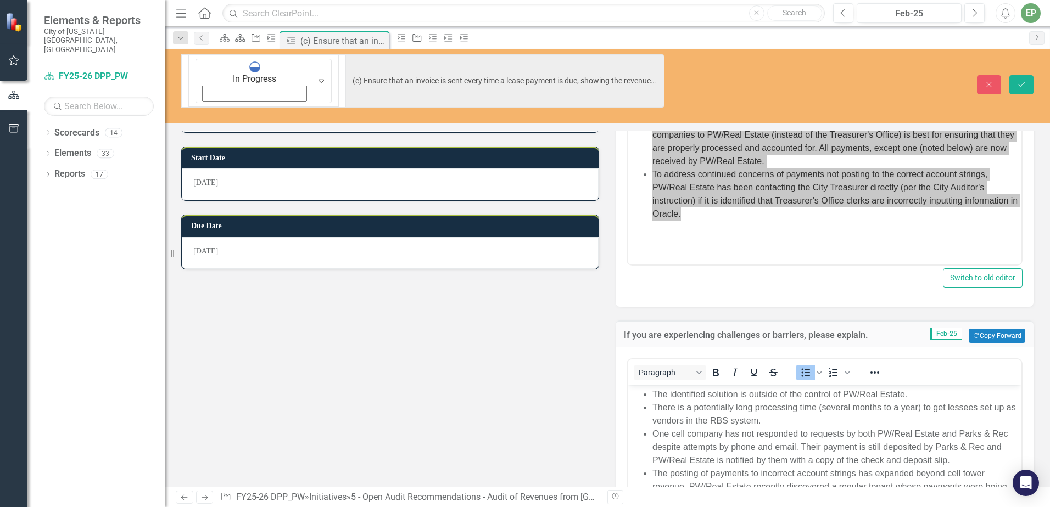
scroll to position [0, 0]
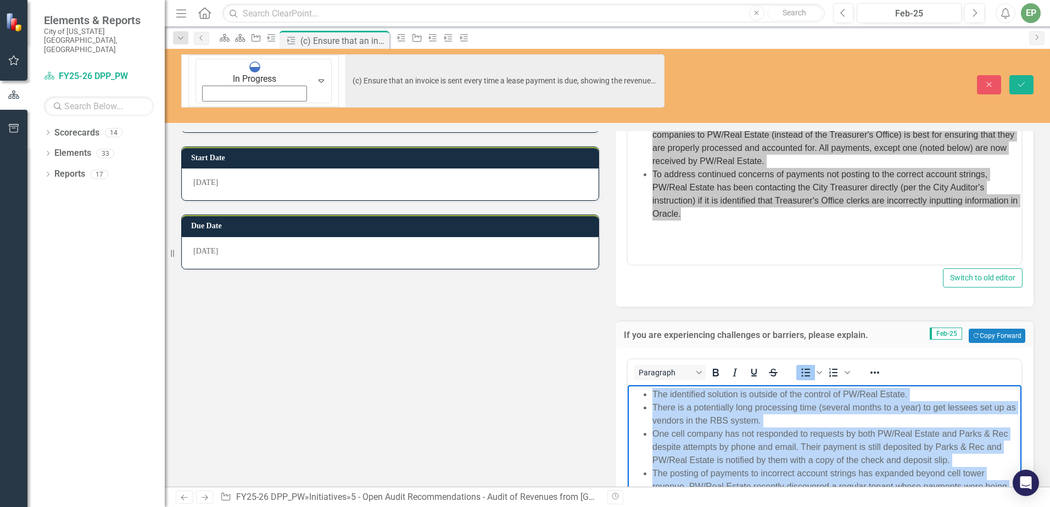
drag, startPoint x: 828, startPoint y: 503, endPoint x: 580, endPoint y: 397, distance: 269.6
click at [628, 397] on html "The identified solution is outside of the control of PW/Real Estate. There is a…" at bounding box center [825, 467] width 394 height 165
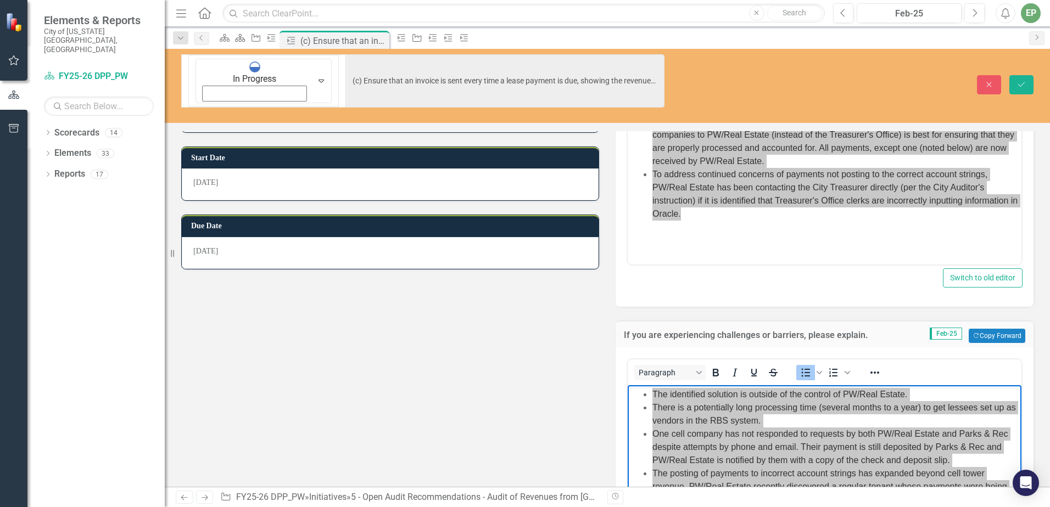
scroll to position [452, 0]
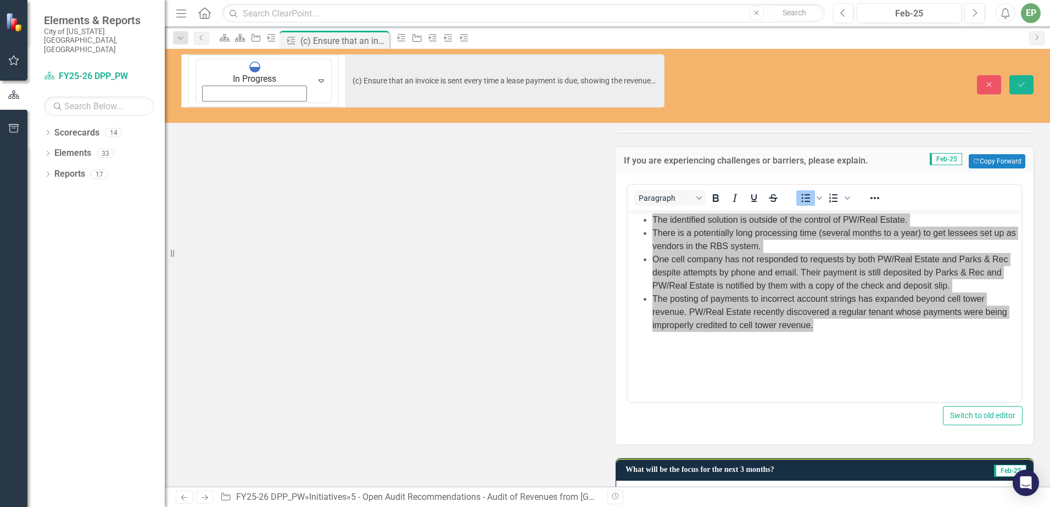
click at [706, 492] on li "Pending action by the Treasurer's Office or alternative direction." at bounding box center [830, 497] width 383 height 11
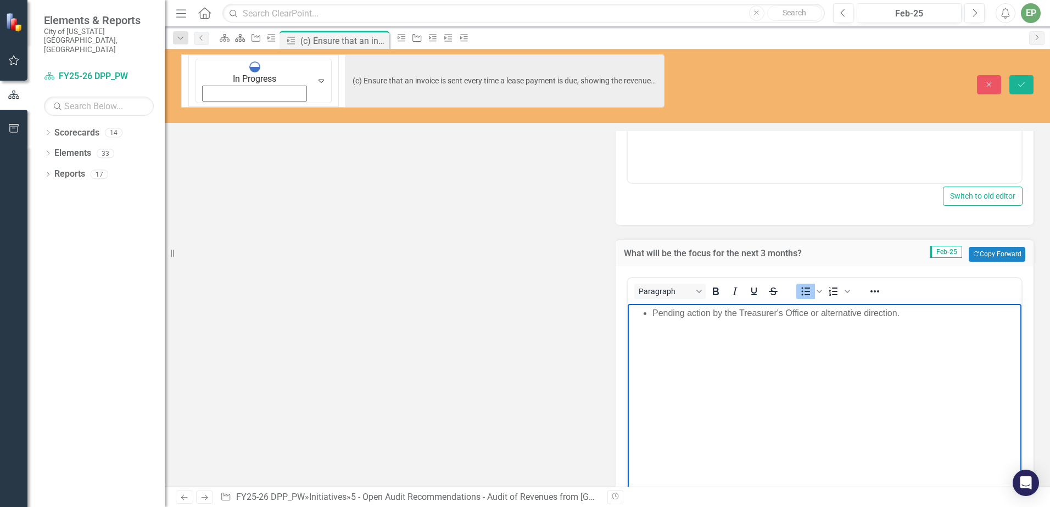
click at [751, 313] on li "Pending action by the Treasurer's Office or alternative direction." at bounding box center [835, 312] width 366 height 13
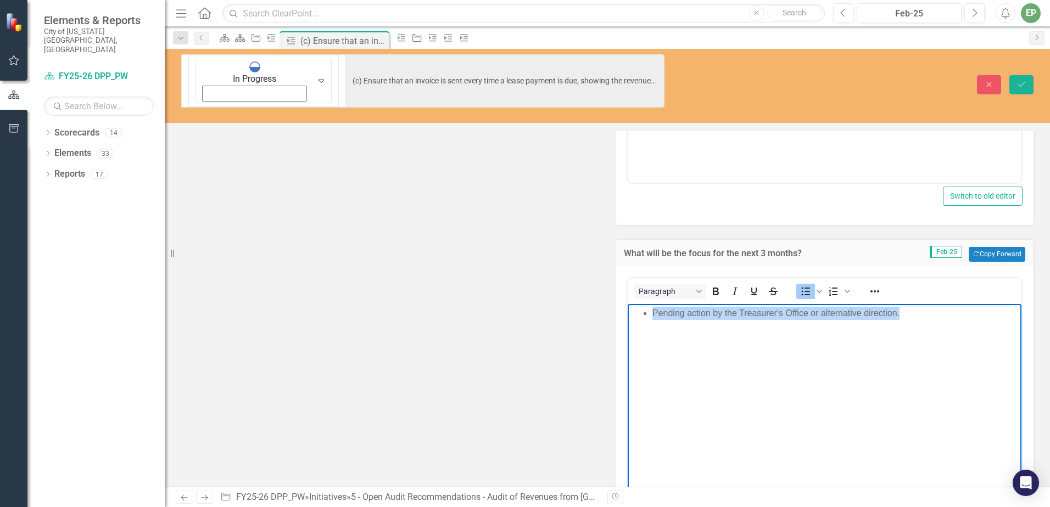
click at [751, 313] on li "Pending action by the Treasurer's Office or alternative direction." at bounding box center [835, 312] width 366 height 13
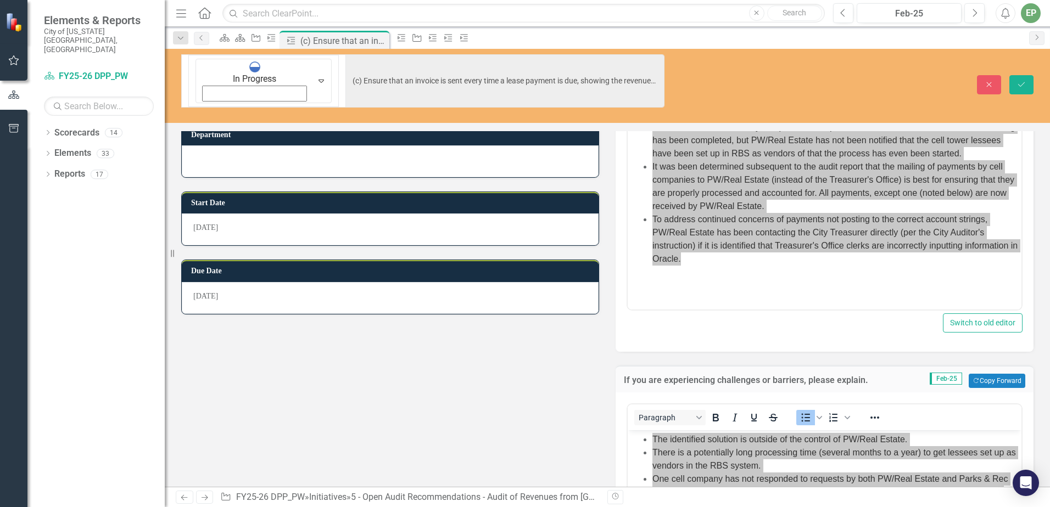
scroll to position [0, 0]
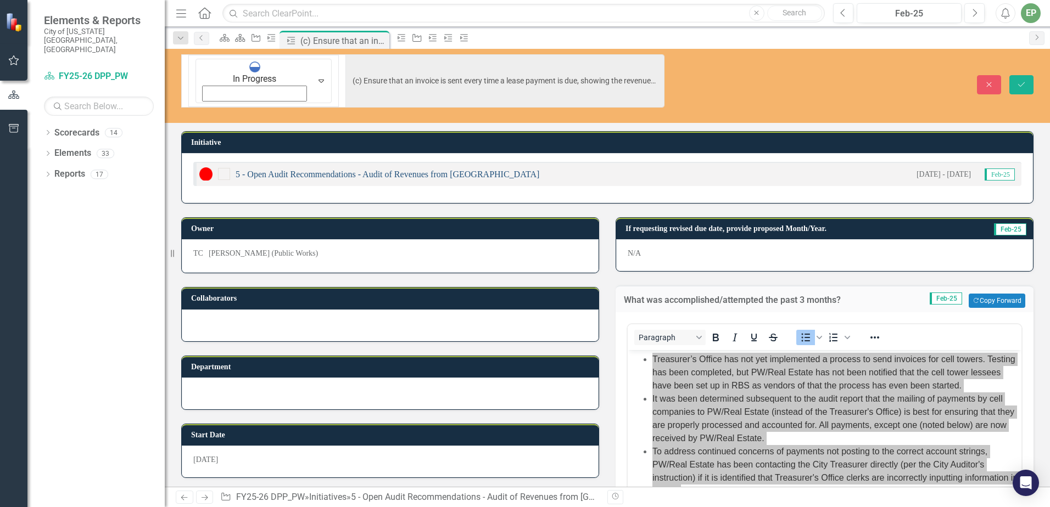
click at [366, 170] on link "5 - Open Audit Recommendations - Audit of Revenues from [GEOGRAPHIC_DATA]" at bounding box center [388, 174] width 304 height 9
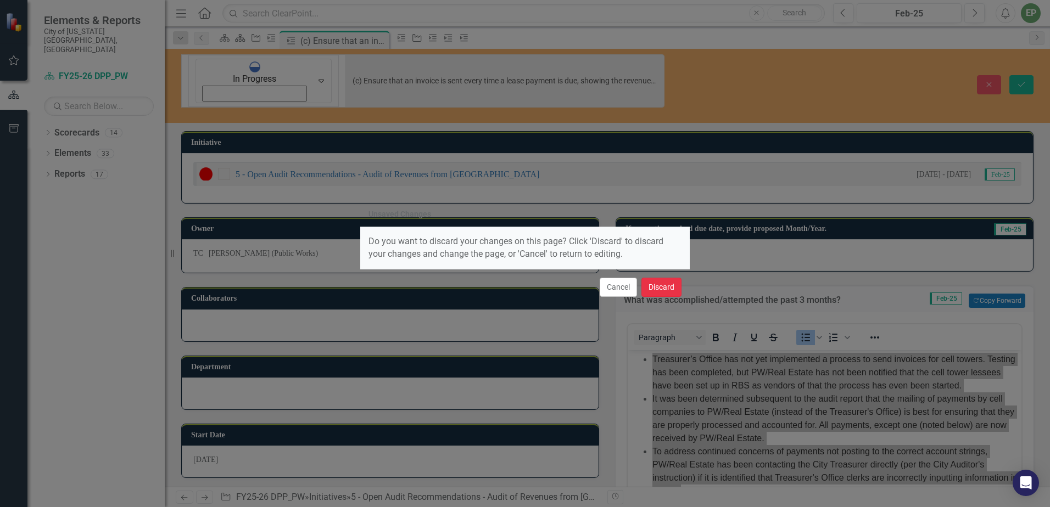
click at [660, 296] on button "Discard" at bounding box center [661, 287] width 40 height 19
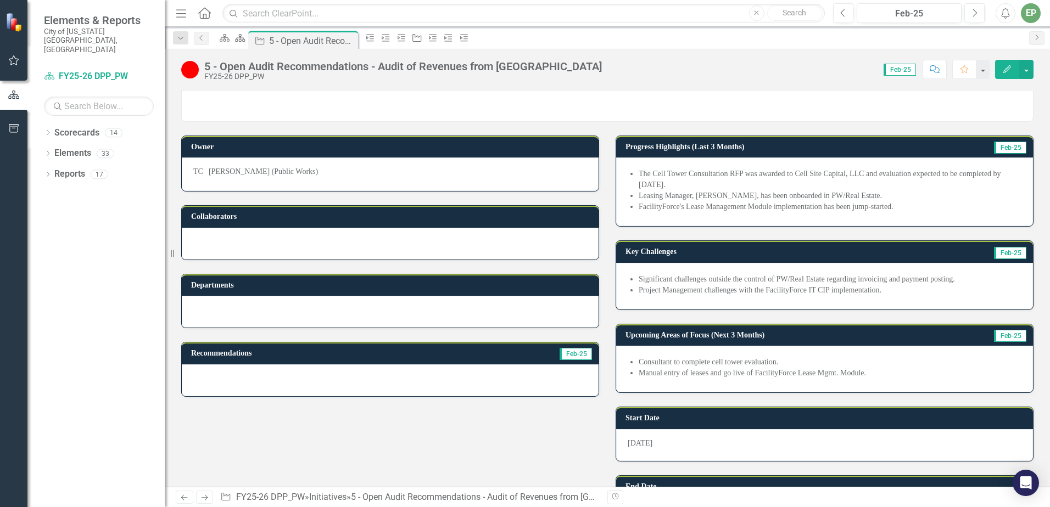
scroll to position [329, 0]
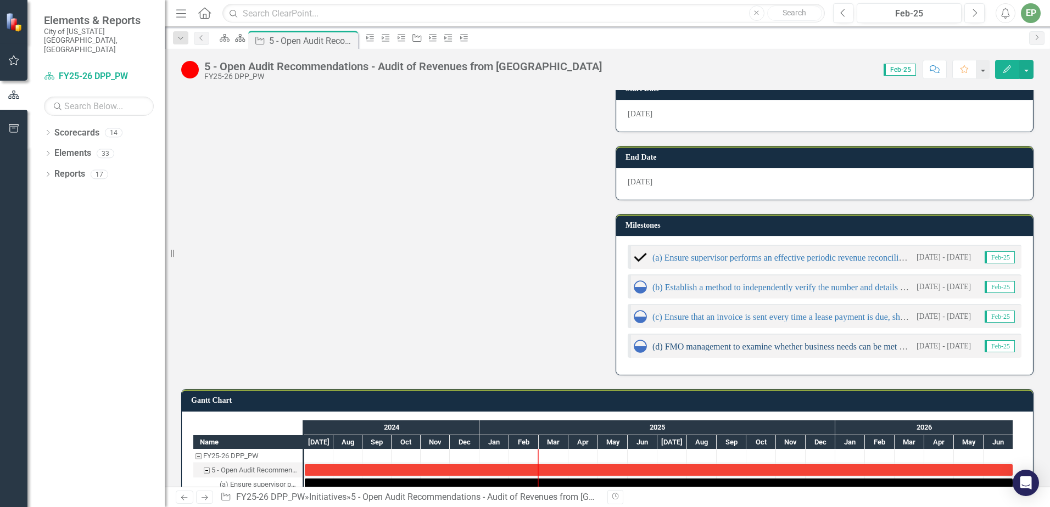
click at [798, 348] on link "(d) FMO management to examine whether business needs can be met using the softw…" at bounding box center [1012, 346] width 721 height 9
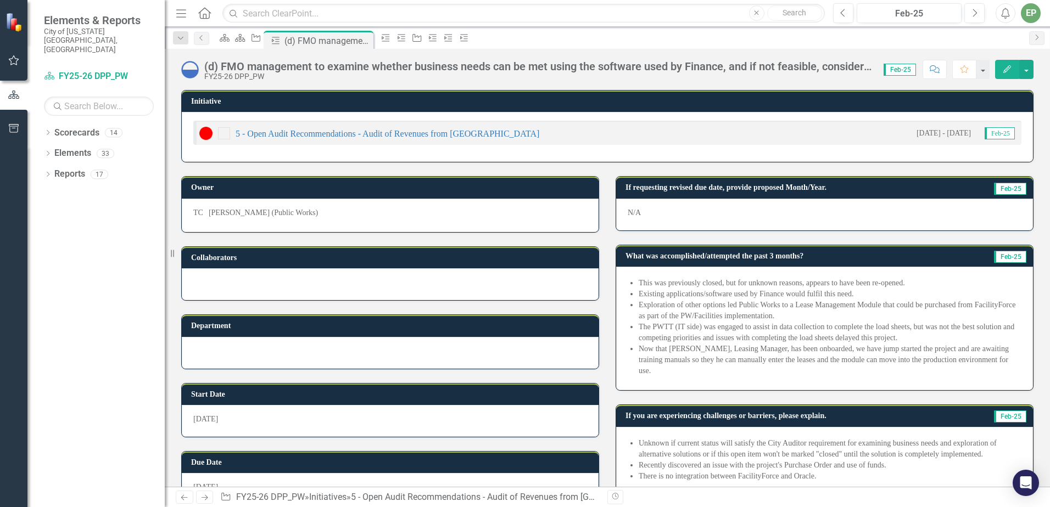
click at [348, 60] on div "(d) FMO management to examine whether business needs can be met using the softw…" at bounding box center [538, 66] width 668 height 12
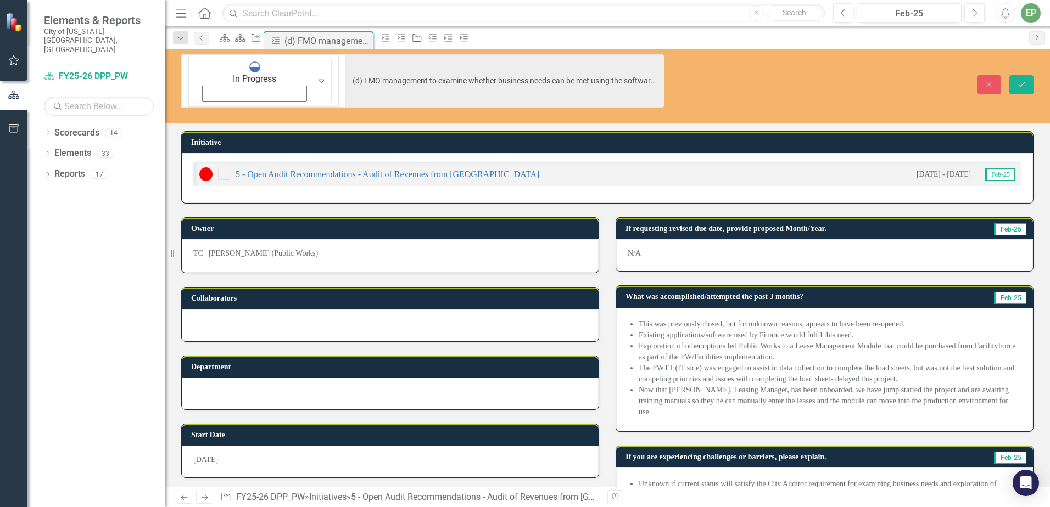
click at [774, 341] on li "Exploration of other options led Public Works to a Lease Management Module that…" at bounding box center [830, 352] width 383 height 22
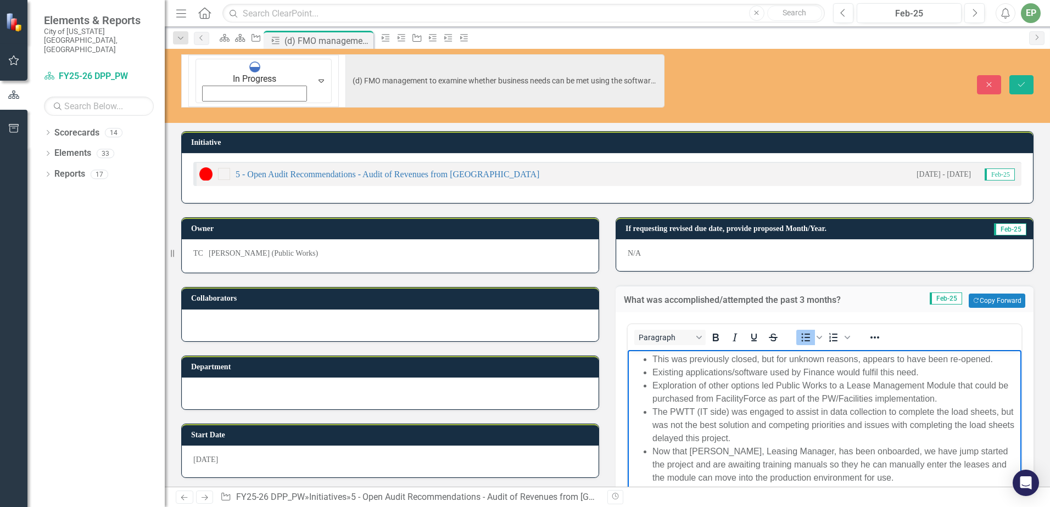
drag, startPoint x: 883, startPoint y: 477, endPoint x: 621, endPoint y: 362, distance: 286.4
click at [628, 362] on html "This was previously closed, but for unknown reasons, appears to have been re-op…" at bounding box center [825, 432] width 394 height 165
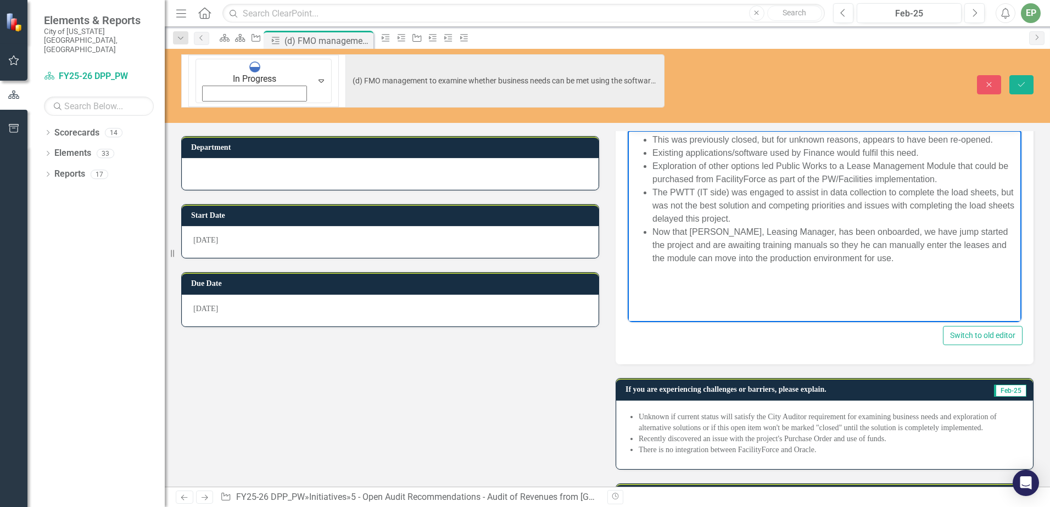
scroll to position [255, 0]
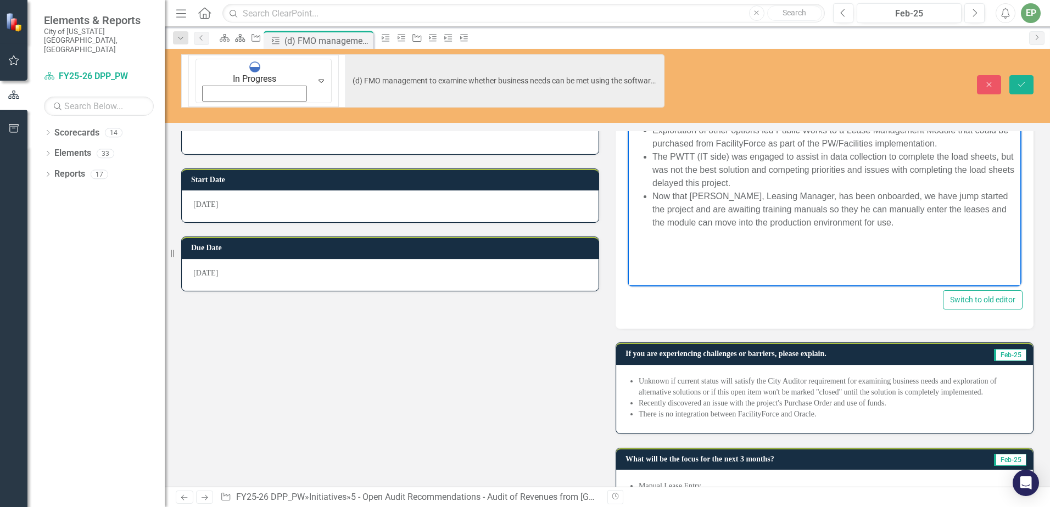
click at [755, 398] on li "Recently discovered an issue with the project's Purchase Order and use of funds." at bounding box center [830, 403] width 383 height 11
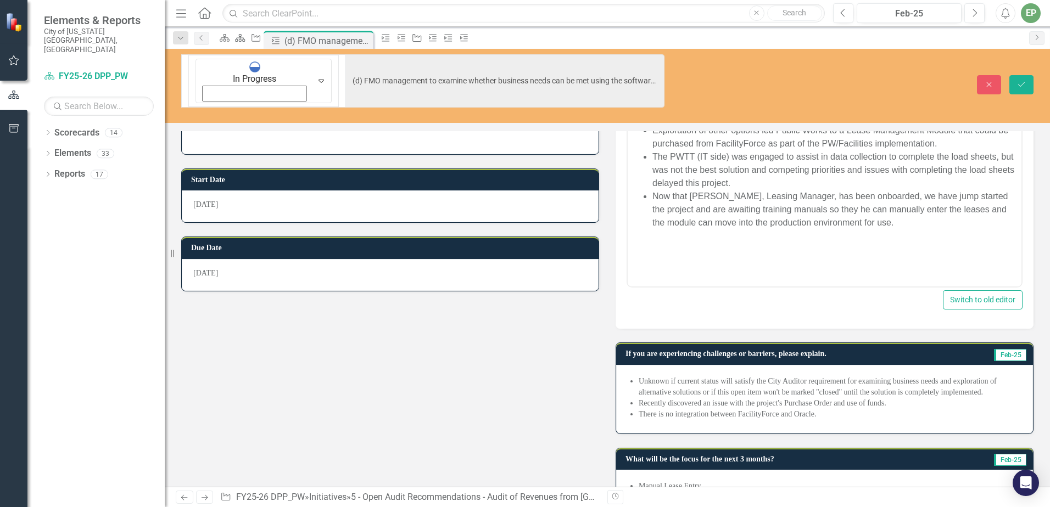
click at [755, 398] on li "Recently discovered an issue with the project's Purchase Order and use of funds." at bounding box center [830, 403] width 383 height 11
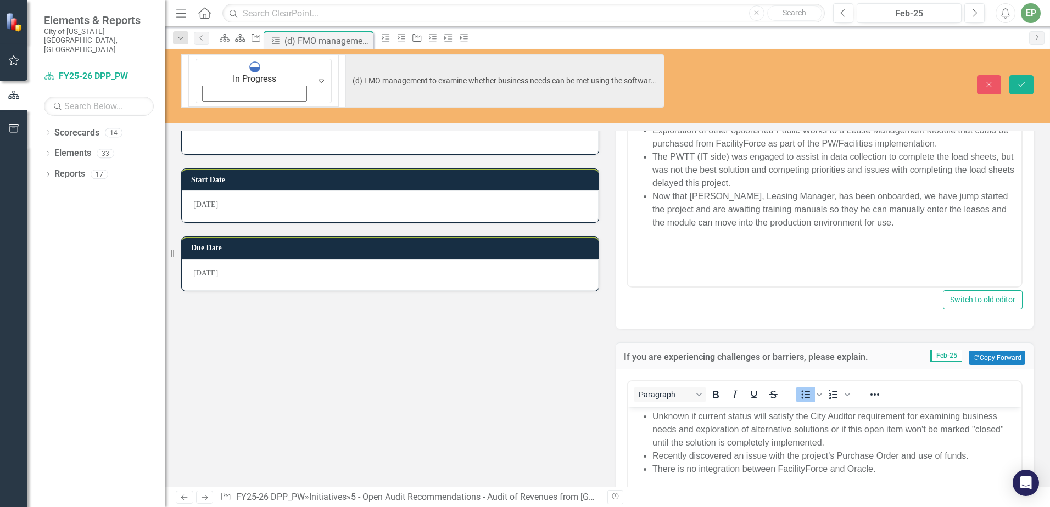
scroll to position [0, 0]
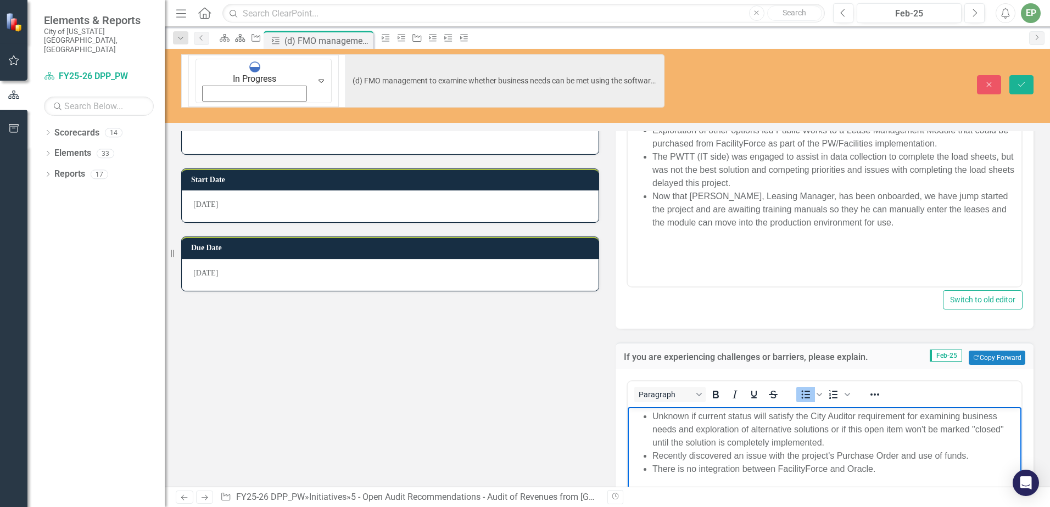
click at [884, 471] on li "There is no integration between FacilityForce and Oracle." at bounding box center [835, 469] width 366 height 13
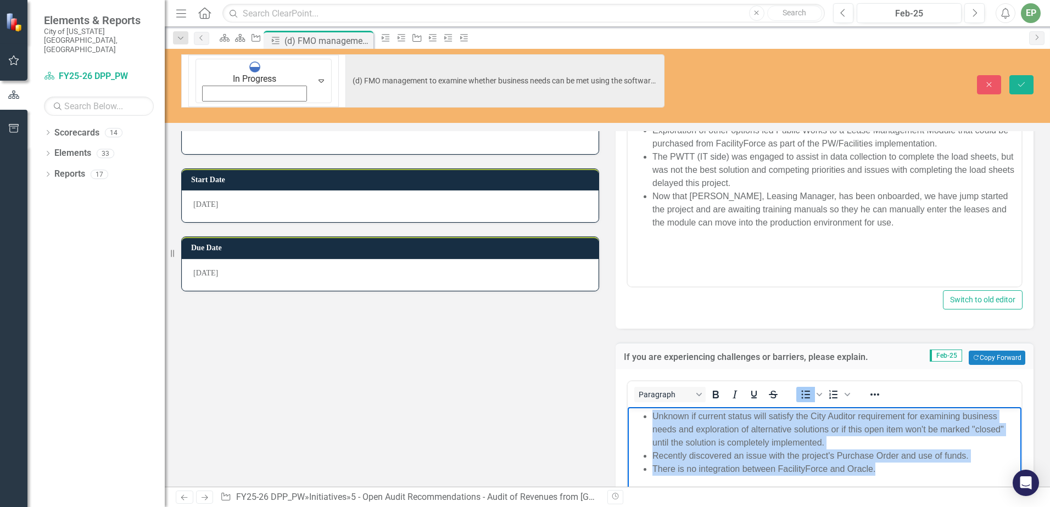
drag, startPoint x: 886, startPoint y: 472, endPoint x: 619, endPoint y: 414, distance: 273.6
click at [628, 414] on html "Unknown if current status will satisfy the City Auditor requirement for examini…" at bounding box center [825, 489] width 394 height 165
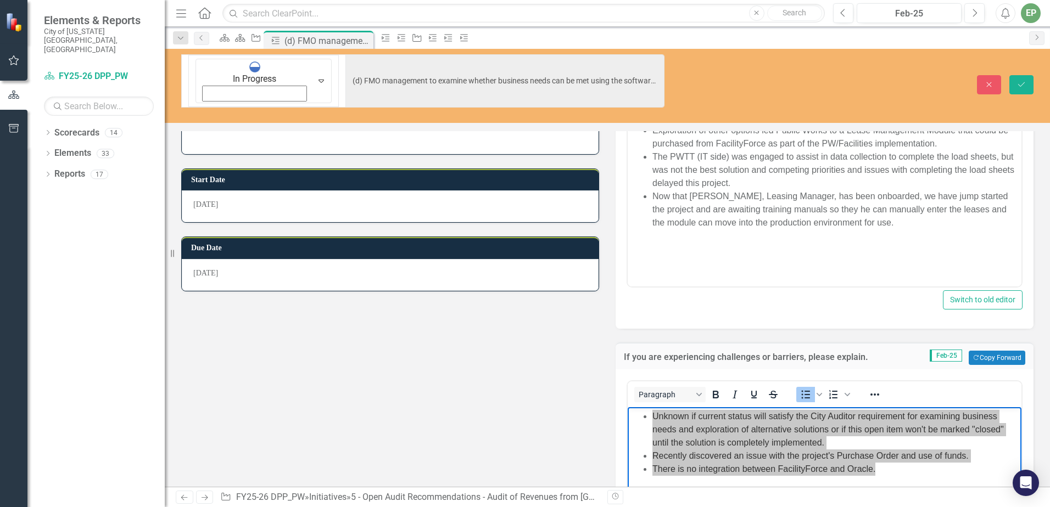
scroll to position [463, 0]
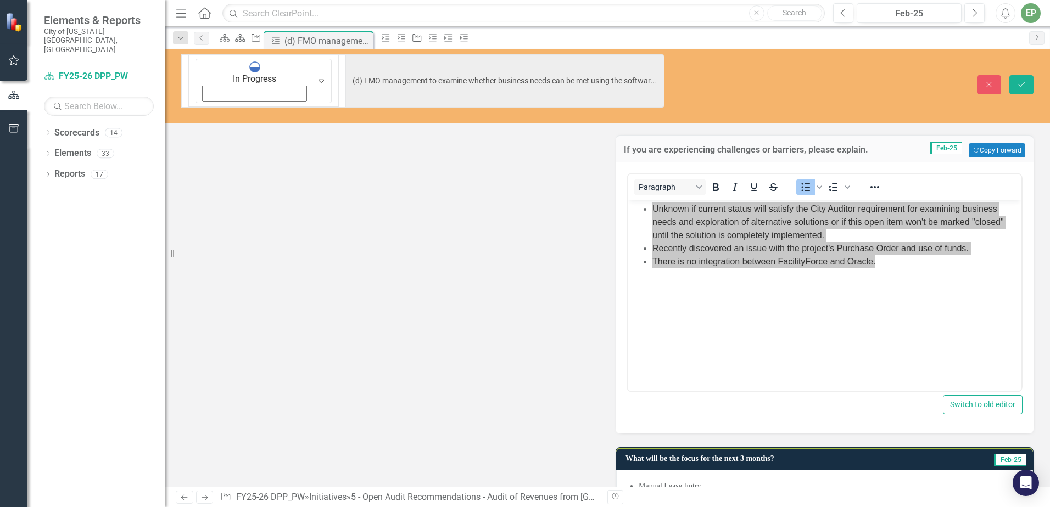
click at [684, 470] on div "Manual Lease Entry Go Live" at bounding box center [824, 493] width 417 height 47
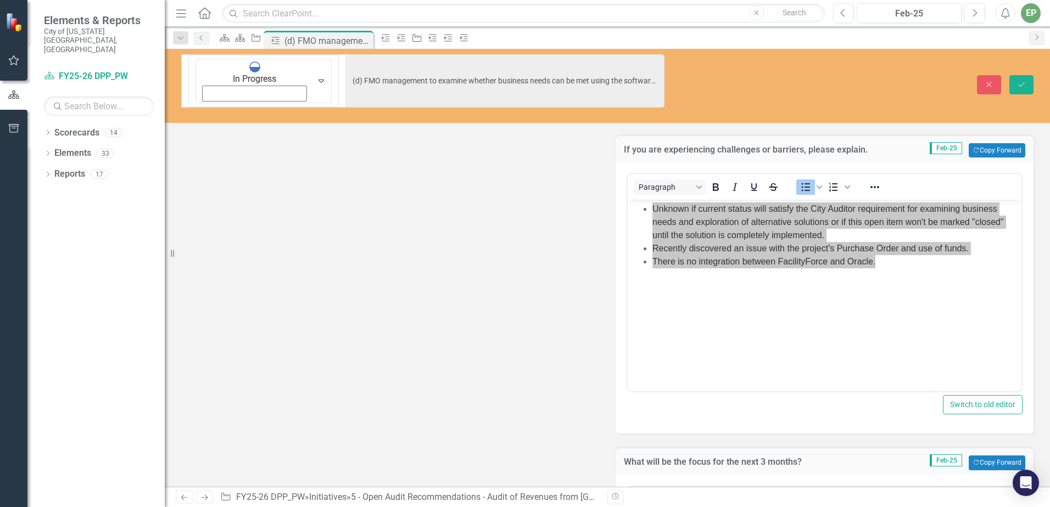
scroll to position [628, 0]
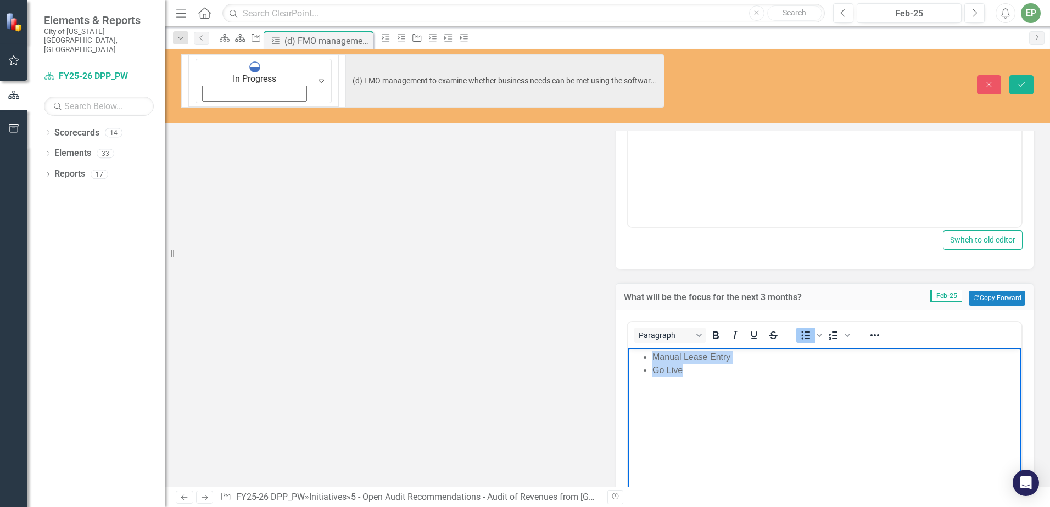
drag, startPoint x: 702, startPoint y: 377, endPoint x: 573, endPoint y: 335, distance: 136.1
click at [628, 348] on html "Manual Lease Entry Go Live" at bounding box center [825, 430] width 394 height 165
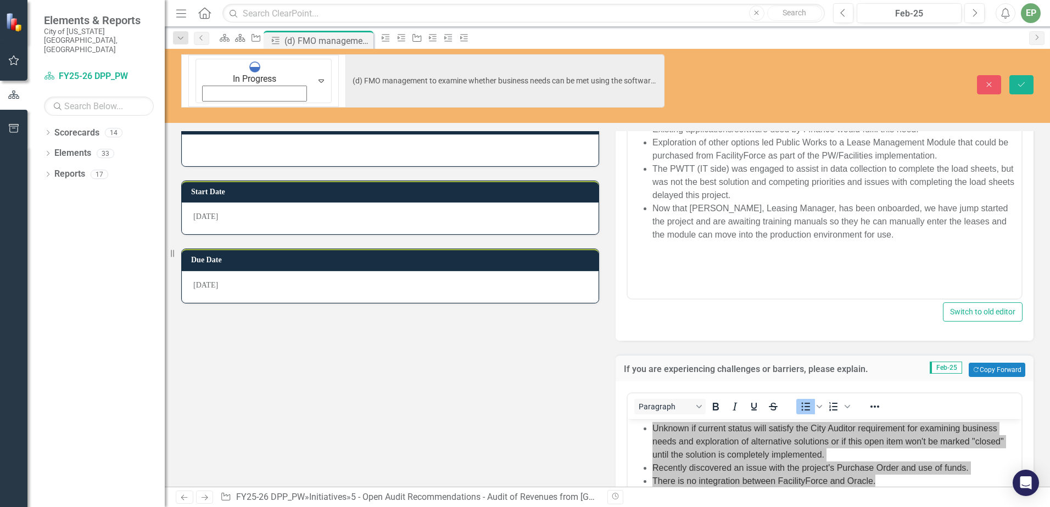
scroll to position [188, 0]
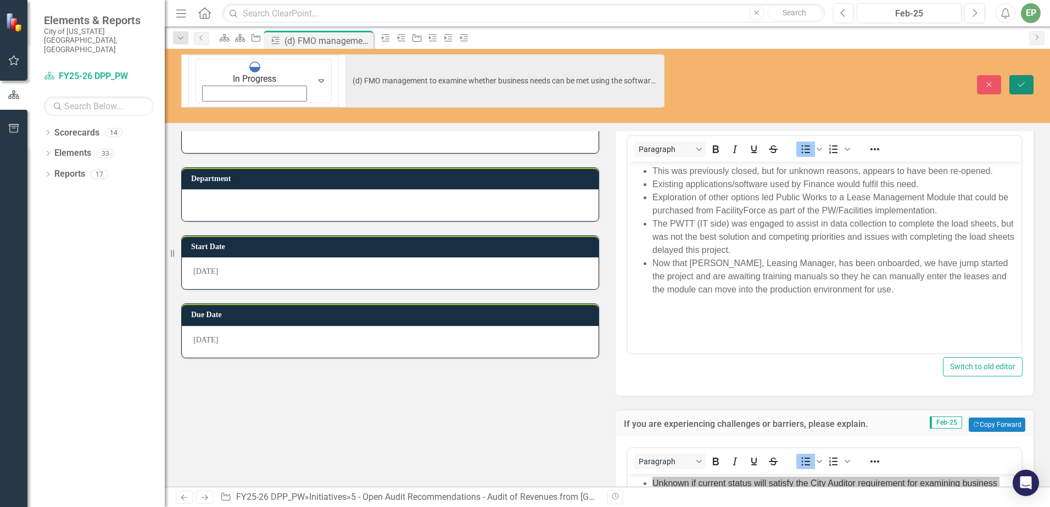
click at [1017, 75] on button "Save" at bounding box center [1021, 84] width 24 height 19
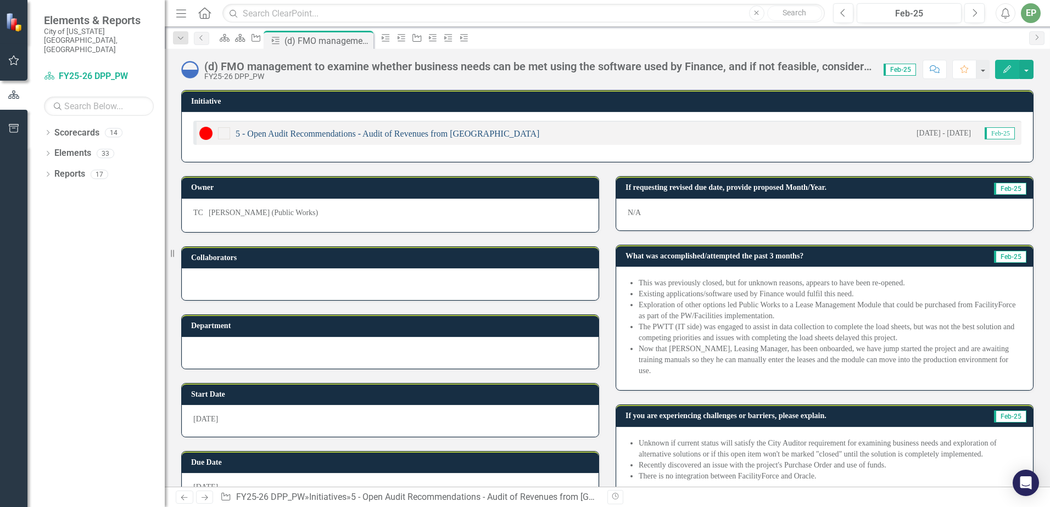
click at [341, 134] on link "5 - Open Audit Recommendations - Audit of Revenues from [GEOGRAPHIC_DATA]" at bounding box center [388, 133] width 304 height 9
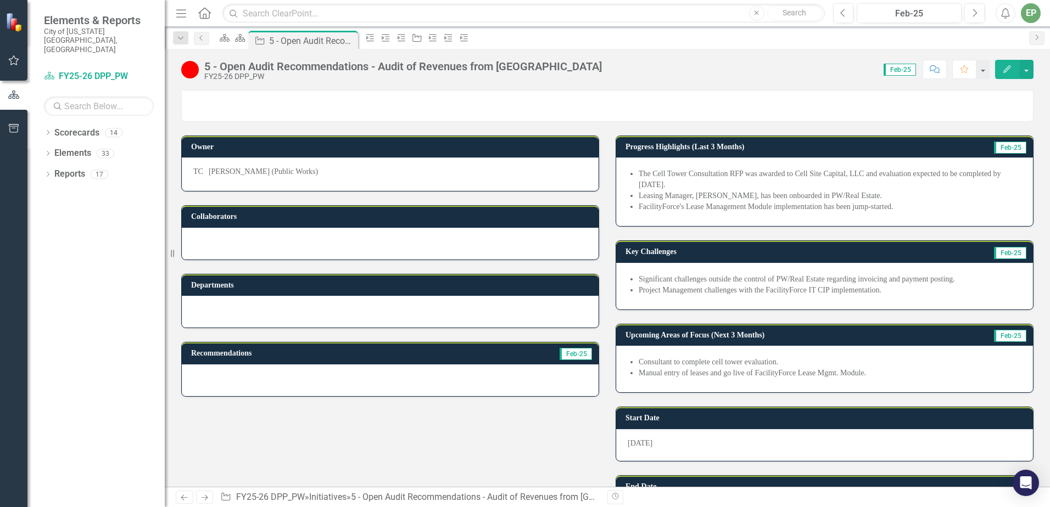
scroll to position [220, 0]
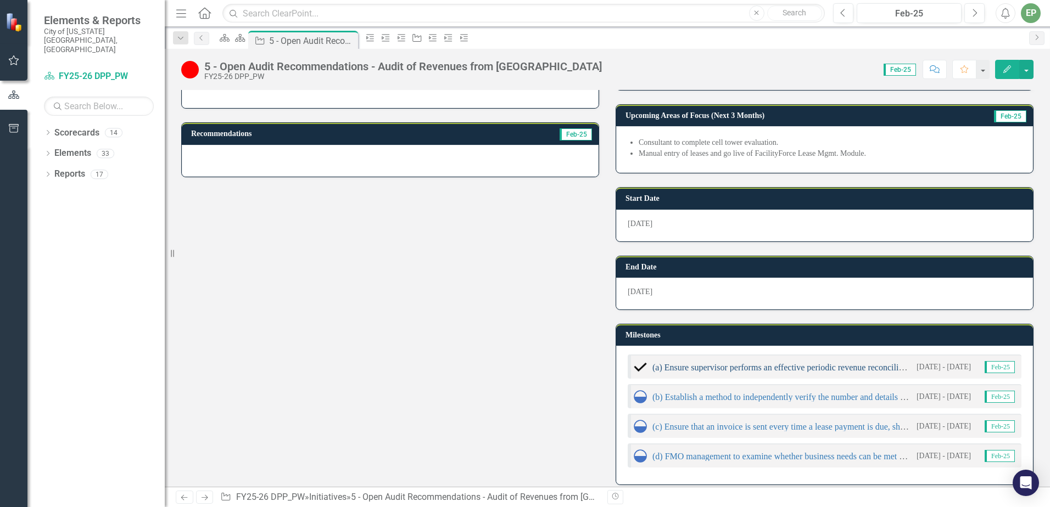
click at [701, 369] on link "(a) Ensure supervisor performs an effective periodic revenue reconciliation" at bounding box center [784, 367] width 264 height 9
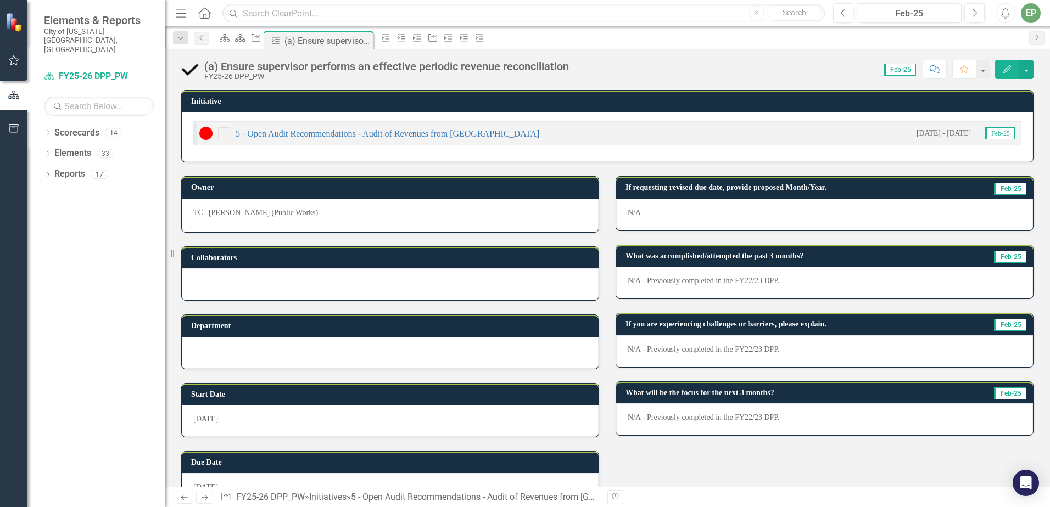
click at [374, 66] on div "(a) Ensure supervisor performs an effective periodic revenue reconciliation" at bounding box center [386, 66] width 365 height 12
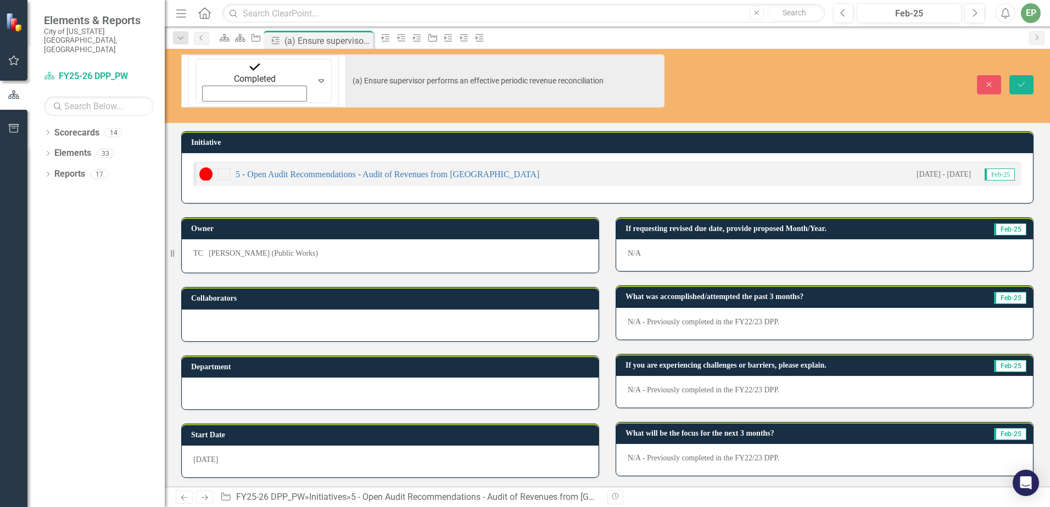
drag, startPoint x: 726, startPoint y: 473, endPoint x: 724, endPoint y: 447, distance: 25.9
click at [726, 474] on div "Owner TC [PERSON_NAME] (Public Works) Collaborators Department Start Date [DATE…" at bounding box center [607, 375] width 869 height 343
click at [83, 70] on link "Scorecard FY25-26 DPP_PW" at bounding box center [99, 76] width 110 height 13
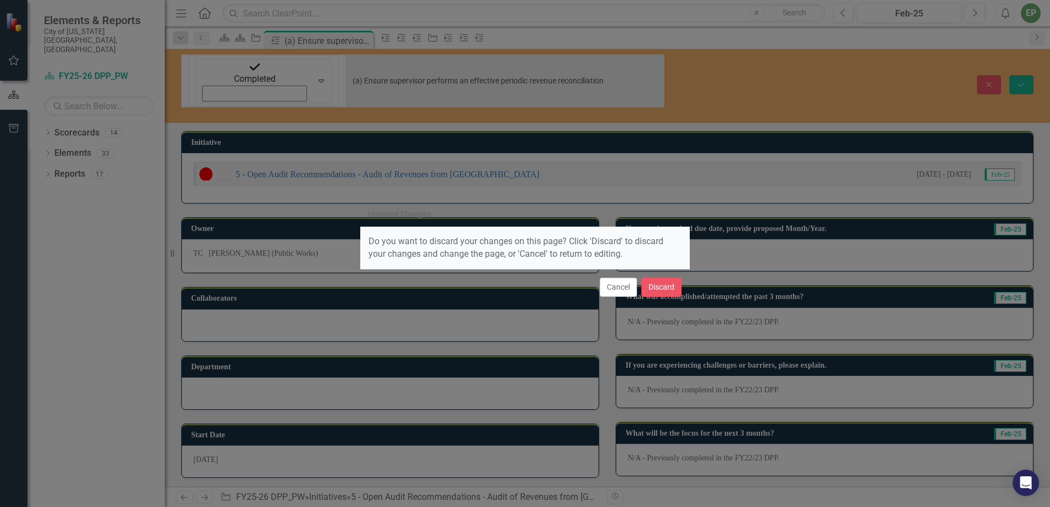
click at [689, 286] on div "Unsaved Changes Do you want to discard your changes on this page? Click 'Discar…" at bounding box center [524, 253] width 329 height 103
click at [668, 286] on button "Discard" at bounding box center [661, 287] width 40 height 19
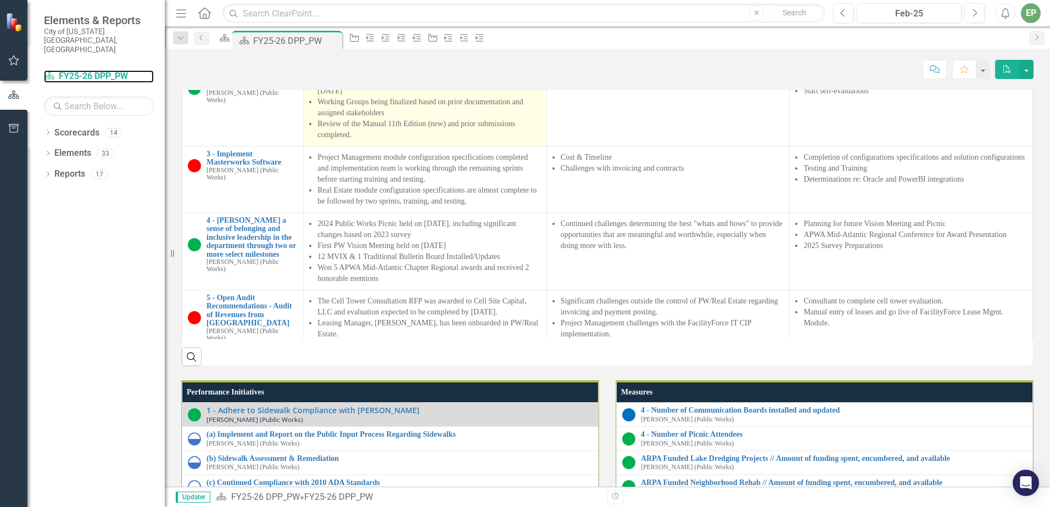
scroll to position [988, 0]
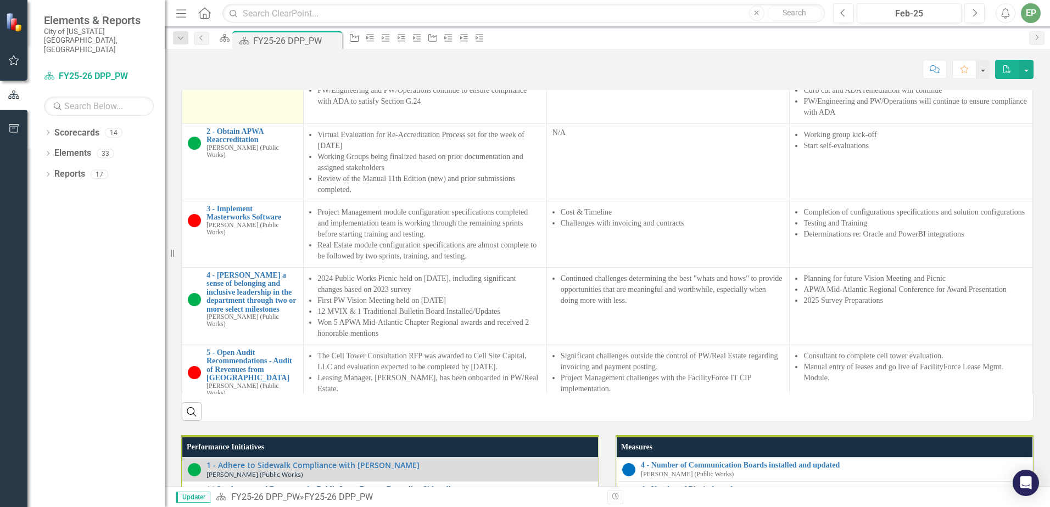
click at [214, 64] on link "1 - Adhere to Sidewalk Compliance with [PERSON_NAME]" at bounding box center [251, 51] width 91 height 25
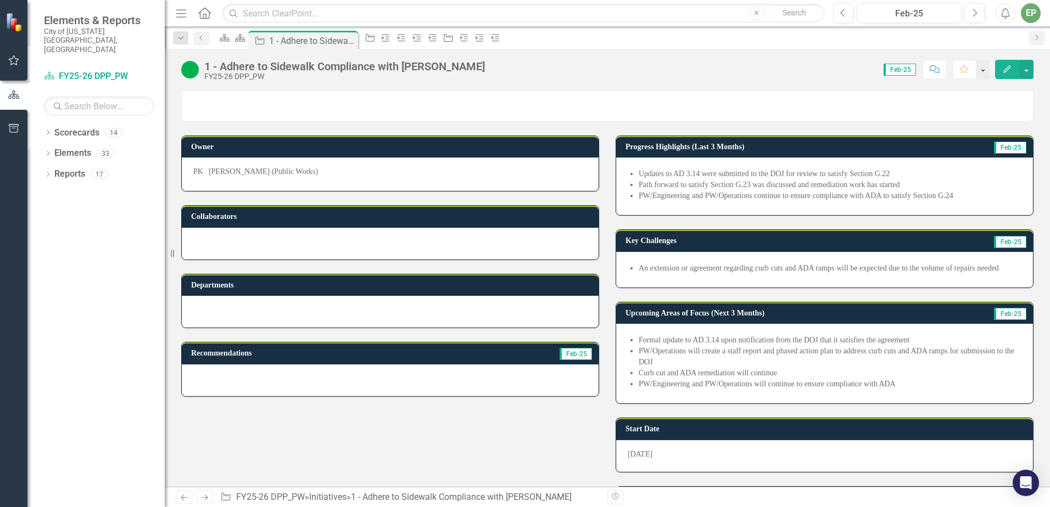
scroll to position [329, 0]
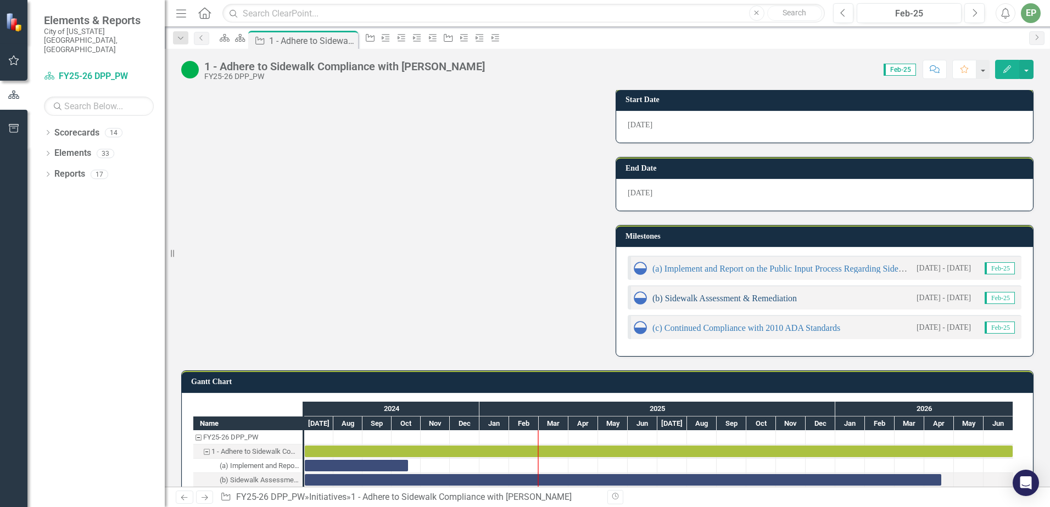
click at [718, 299] on link "(b) Sidewalk Assessment & Remediation" at bounding box center [724, 298] width 144 height 9
